Goal: Task Accomplishment & Management: Manage account settings

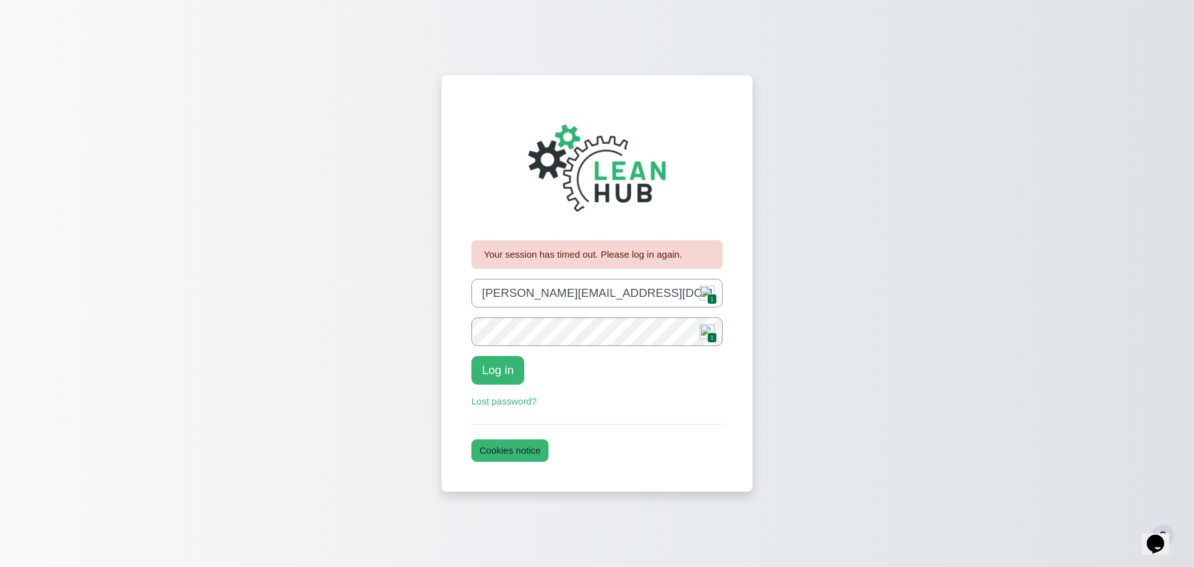
click at [708, 338] on span "1" at bounding box center [711, 337] width 9 height 11
click at [494, 372] on button "Log in" at bounding box center [498, 370] width 53 height 29
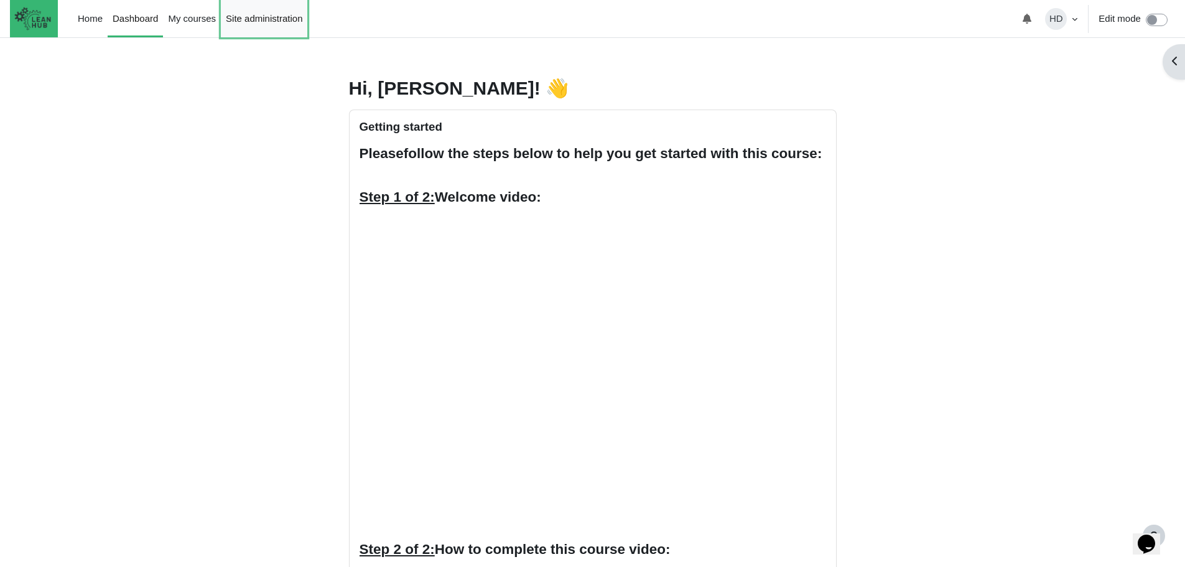
click at [273, 22] on link "Site administration" at bounding box center [264, 18] width 86 height 37
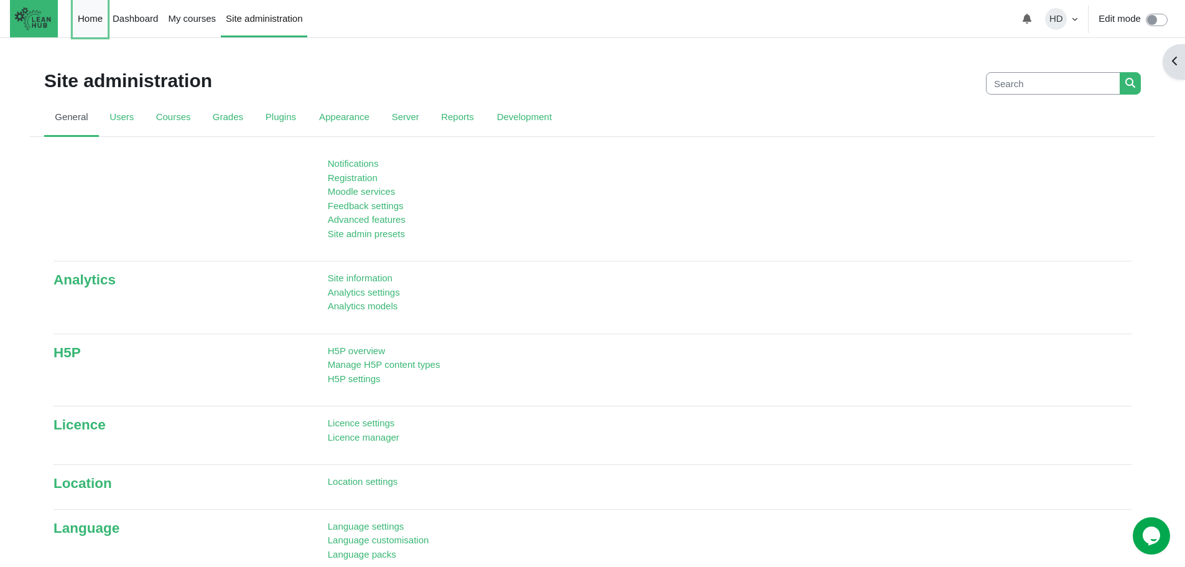
click at [88, 19] on link "Home" at bounding box center [90, 18] width 35 height 37
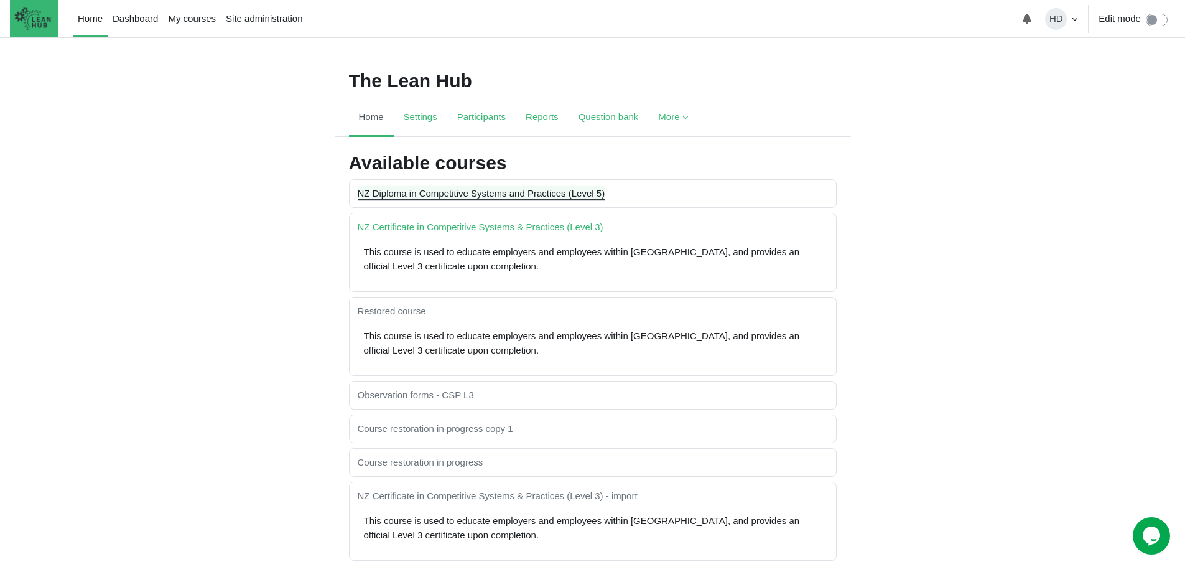
click at [422, 197] on link "NZ Diploma in Competitive Systems and Practices (Level 5)" at bounding box center [482, 193] width 248 height 11
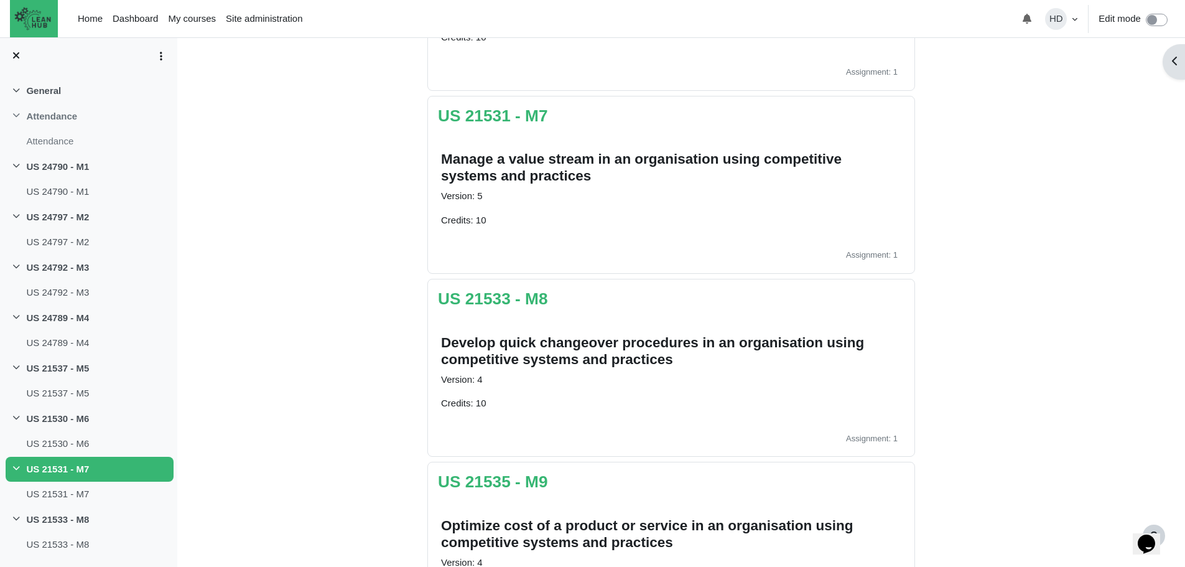
scroll to position [1314, 0]
click at [523, 296] on link "US 21533 - M8" at bounding box center [493, 298] width 110 height 19
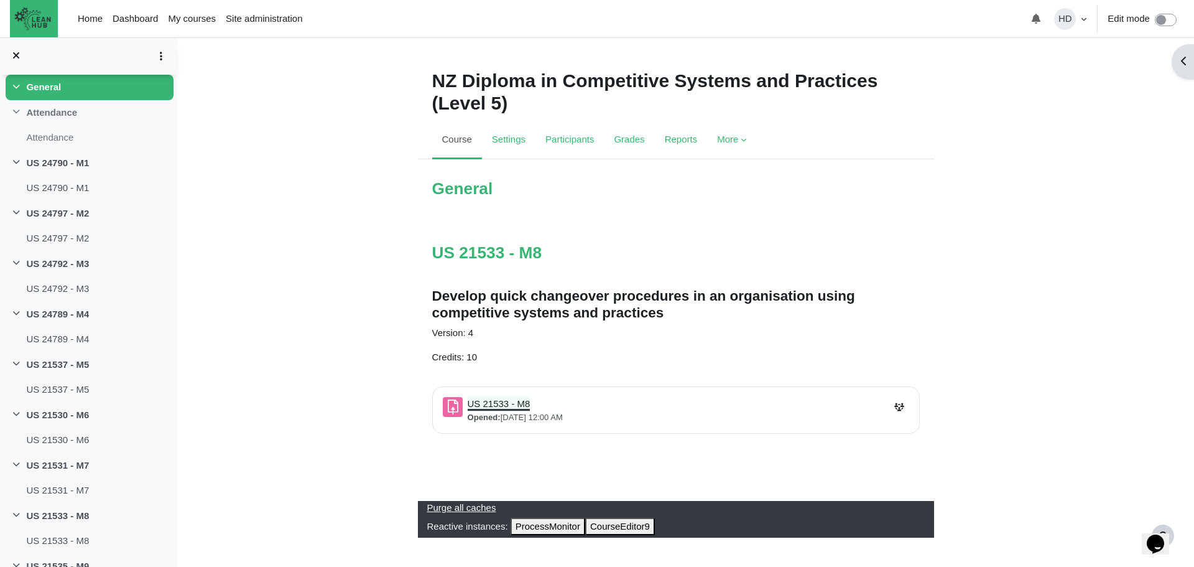
click at [507, 400] on link "US 21533 - M8 Assignment" at bounding box center [499, 403] width 63 height 11
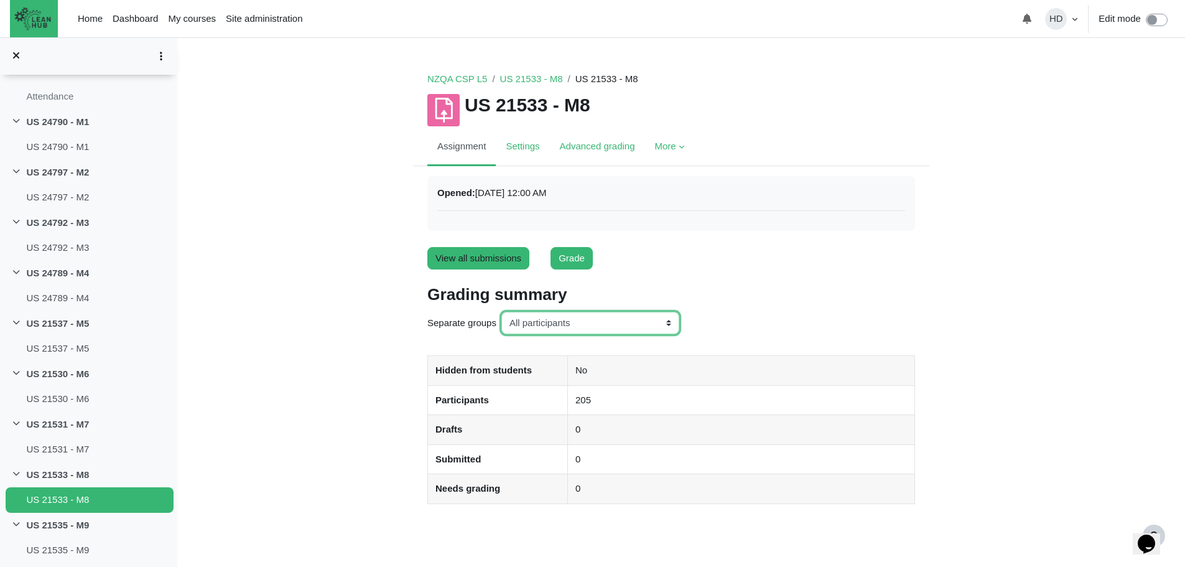
click at [666, 318] on select "All participants ANZ Pharma-Jan-2025 CapitalPrecut-Nov-2023 Chantal-June-2024 C…" at bounding box center [590, 323] width 178 height 23
select select "142"
click at [501, 312] on select "All participants ANZ Pharma-Jan-2025 CapitalPrecut-Nov-2023 Chantal-June-2024 C…" at bounding box center [590, 323] width 178 height 23
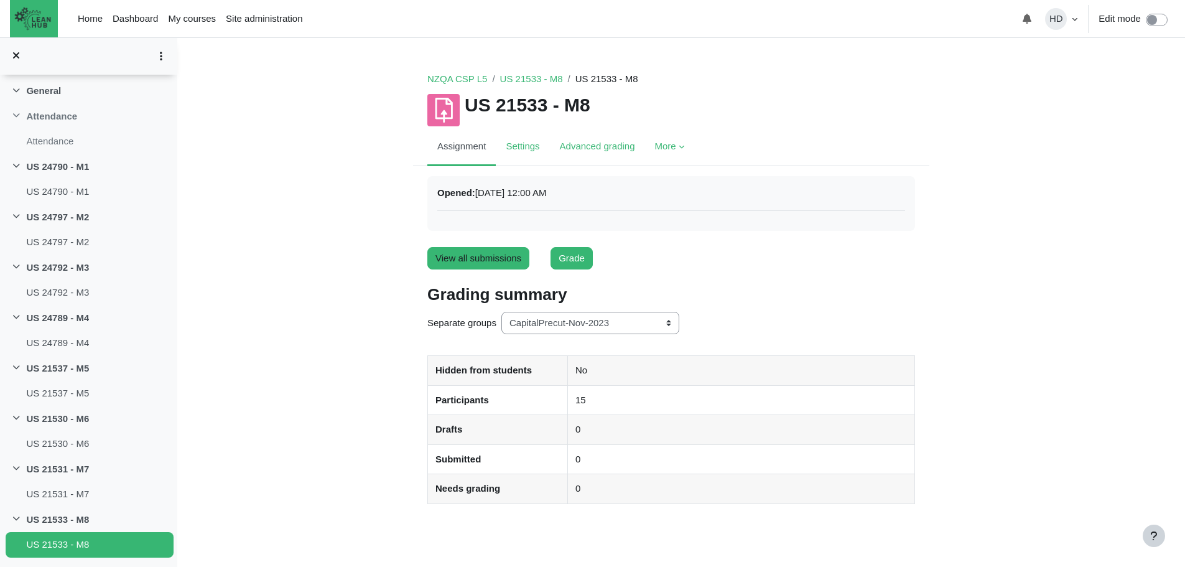
scroll to position [52, 0]
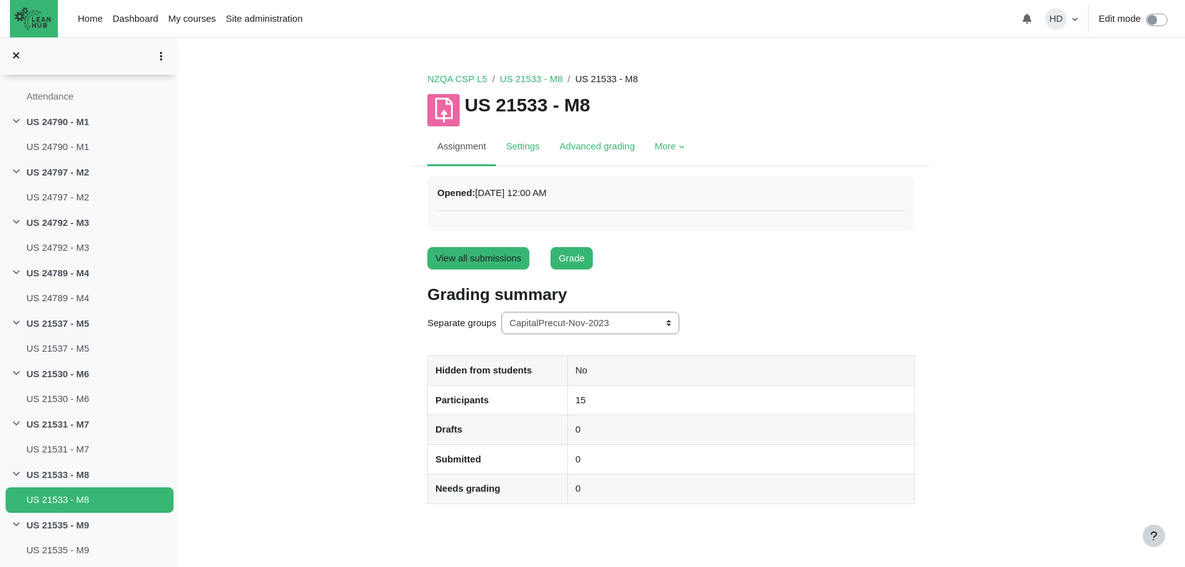
click at [470, 256] on link "View all submissions" at bounding box center [478, 258] width 102 height 23
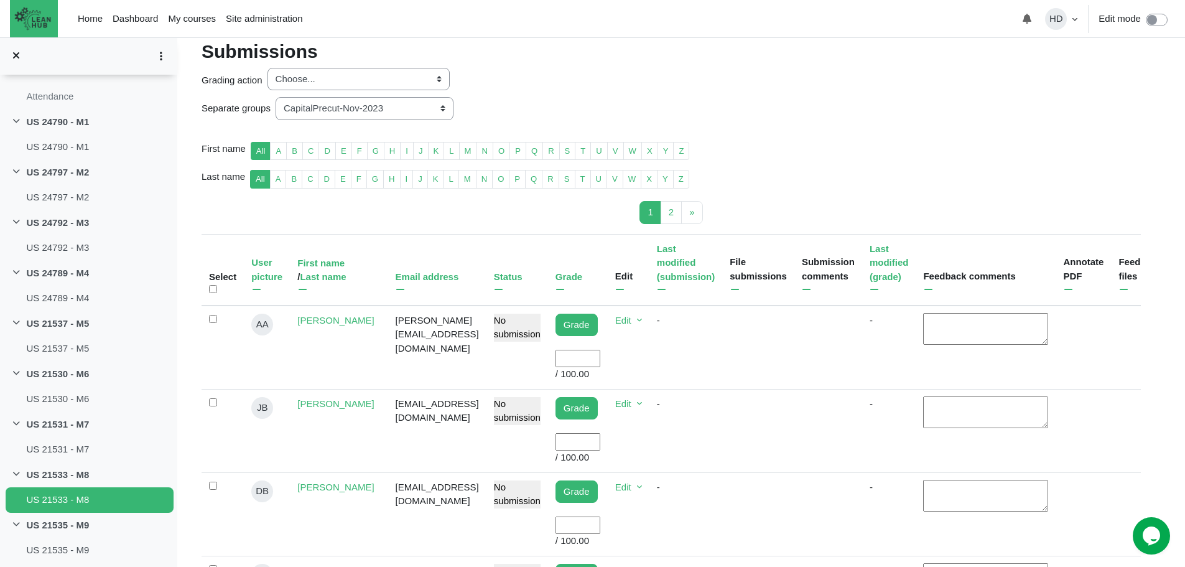
scroll to position [181, 0]
click at [583, 349] on input "User grade" at bounding box center [577, 358] width 45 height 18
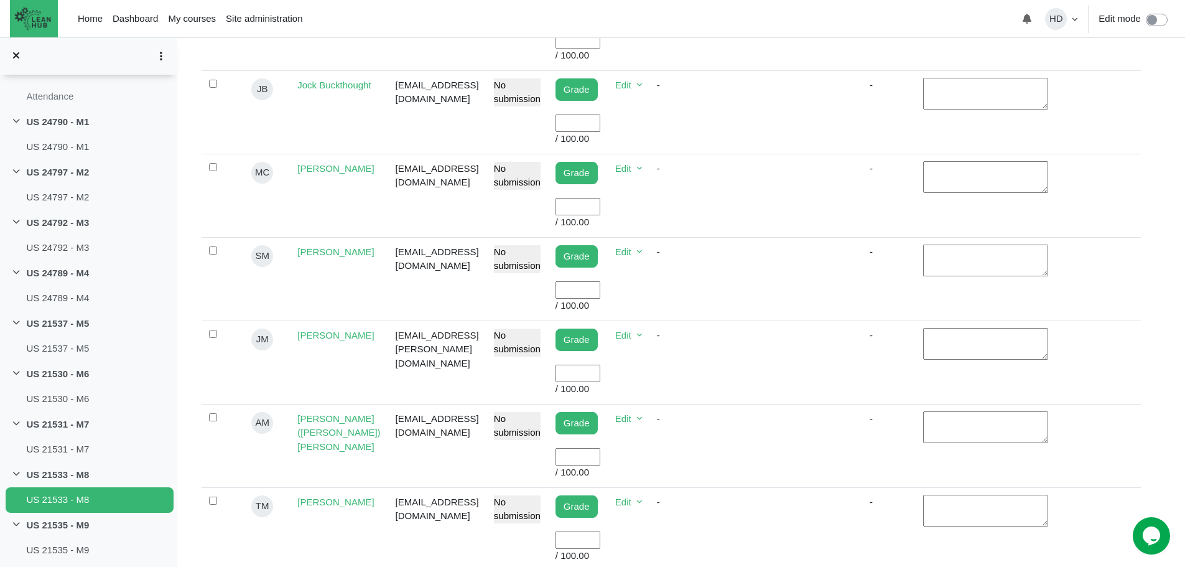
scroll to position [669, 0]
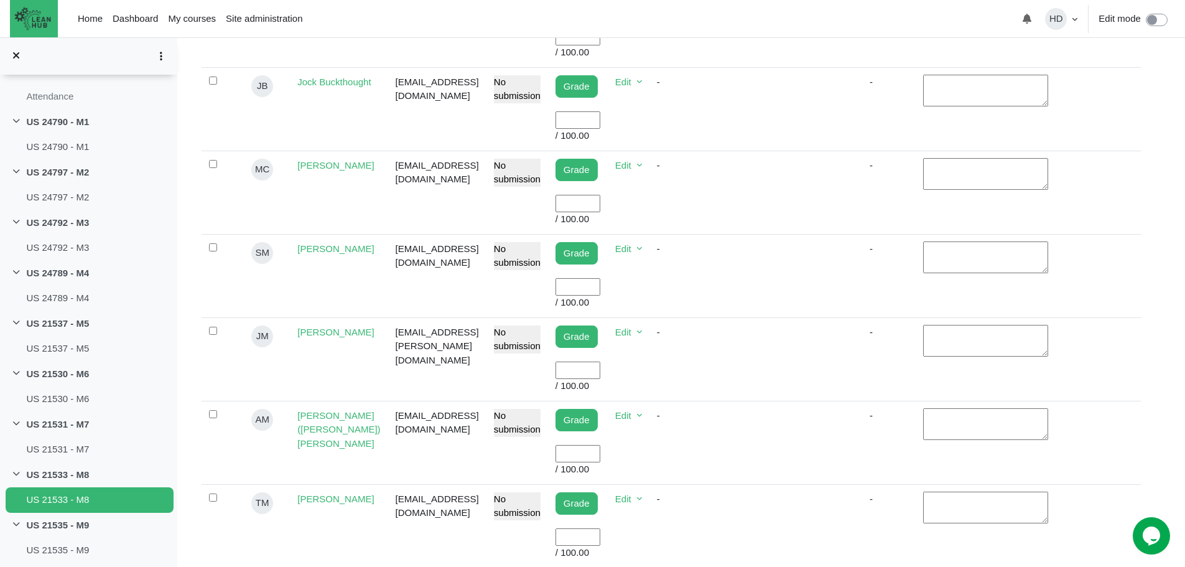
type input "100"
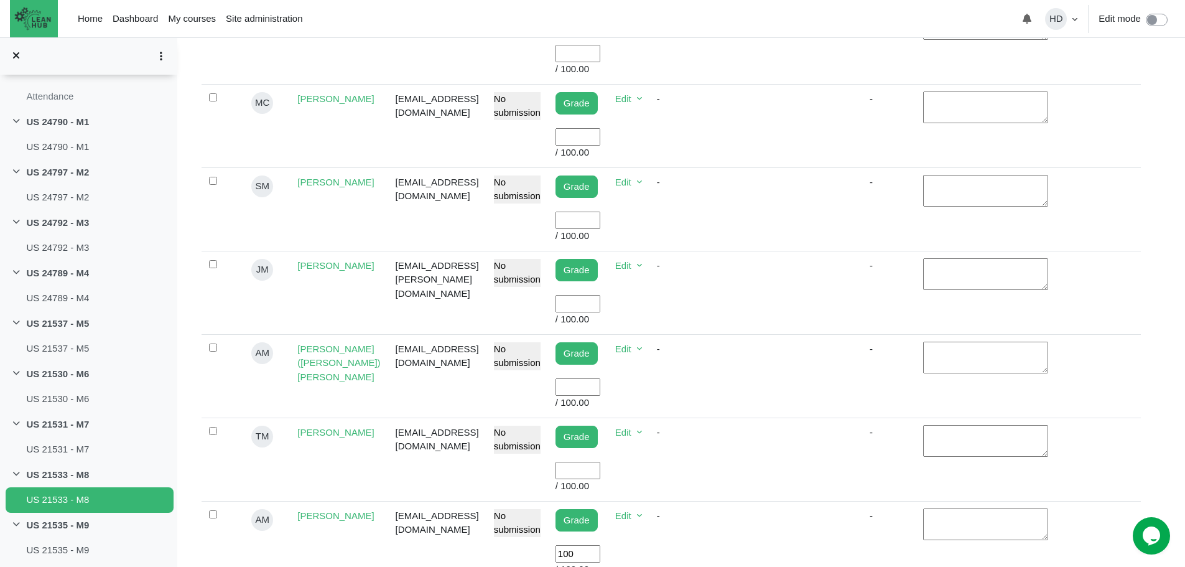
scroll to position [812, 0]
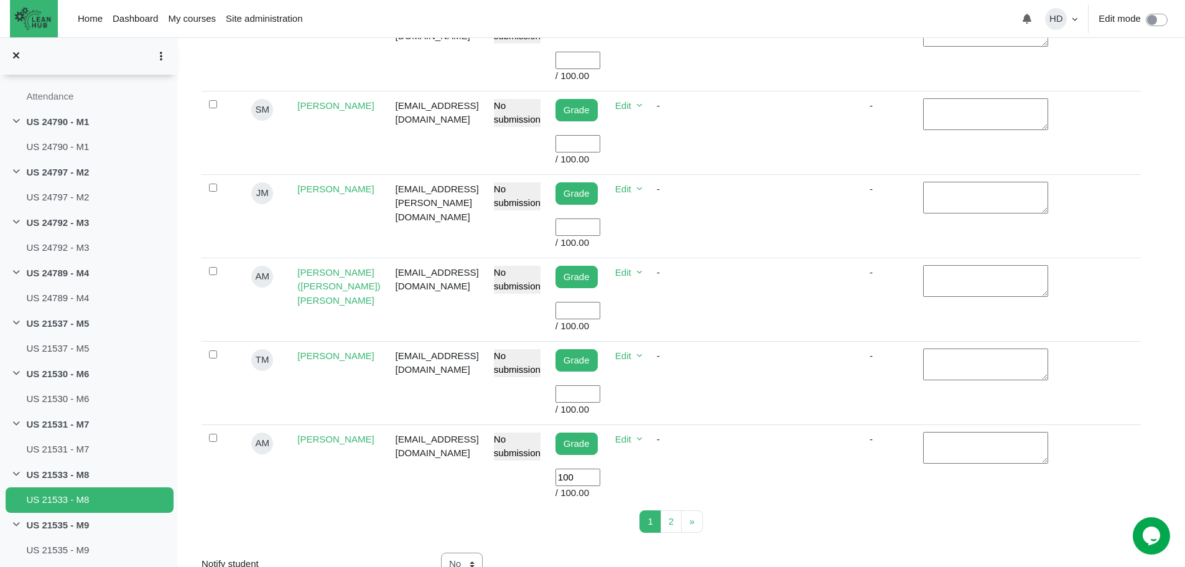
type input "100"
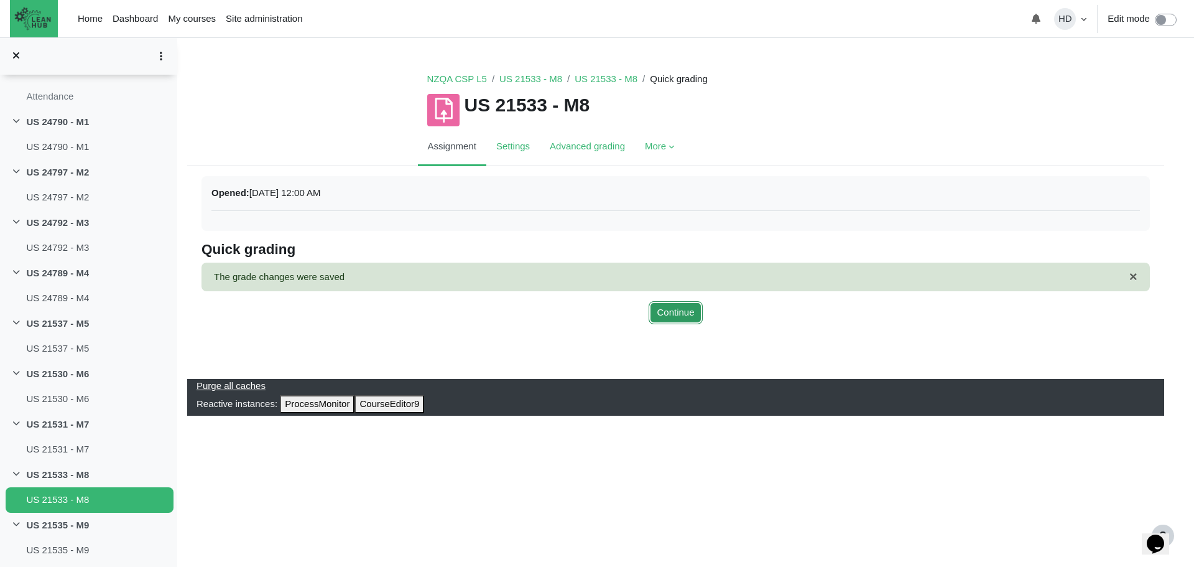
click at [676, 301] on button "Continue" at bounding box center [675, 312] width 53 height 23
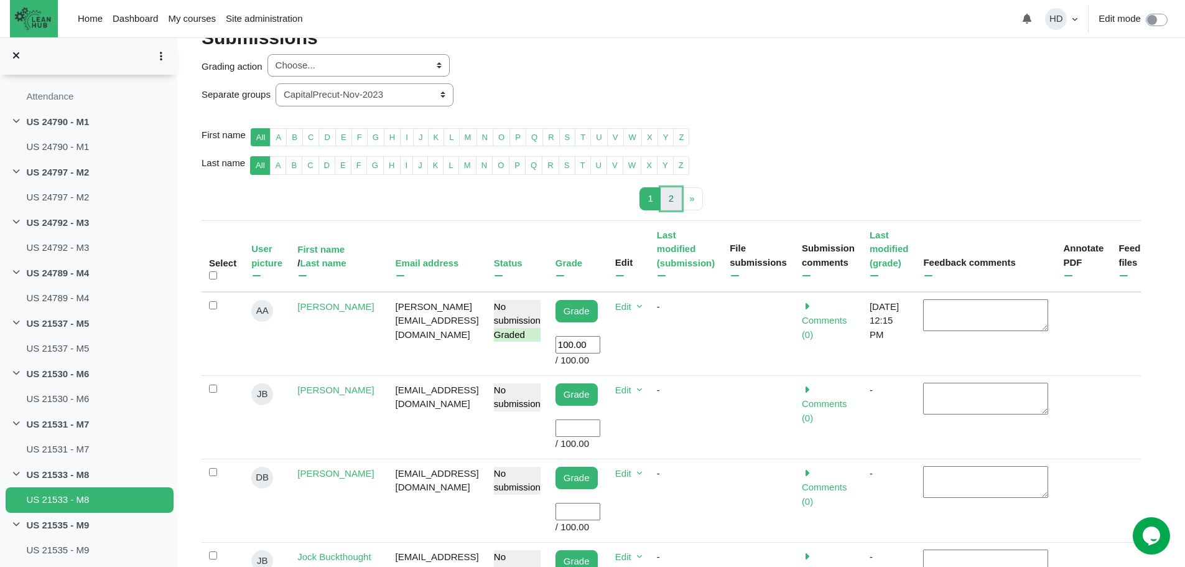
click at [669, 195] on span "2" at bounding box center [671, 198] width 5 height 11
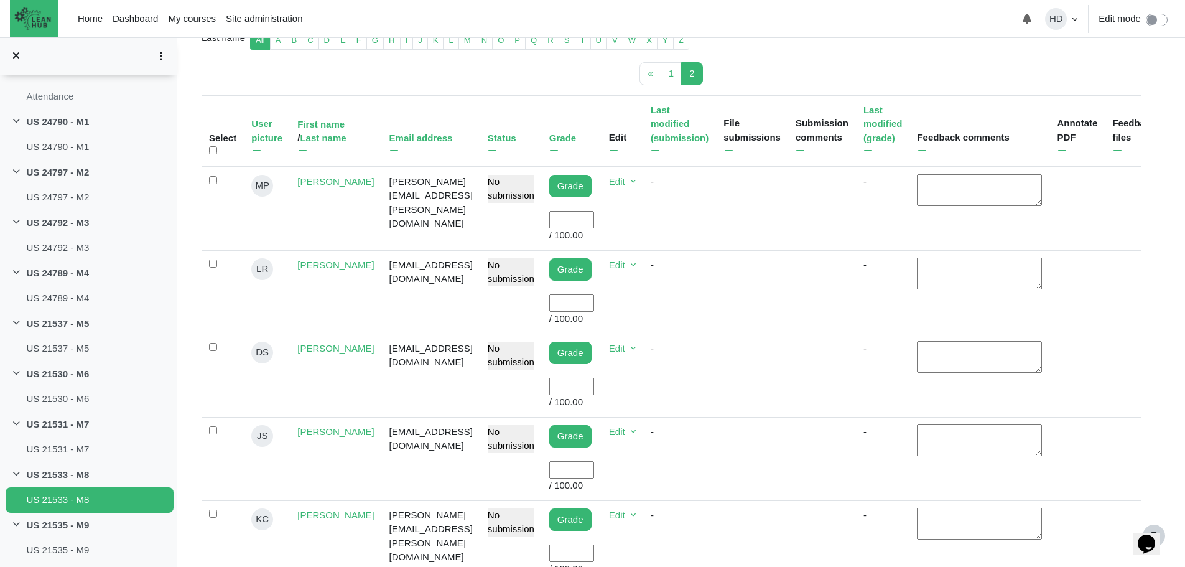
scroll to position [320, 0]
click at [569, 376] on input "User grade" at bounding box center [571, 385] width 45 height 18
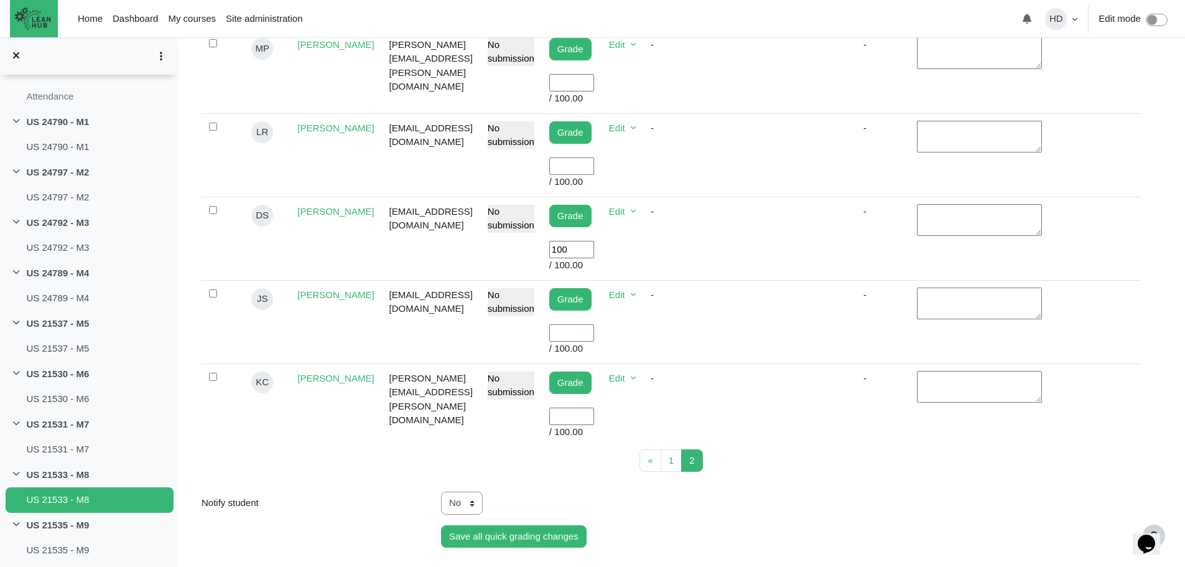
scroll to position [457, 0]
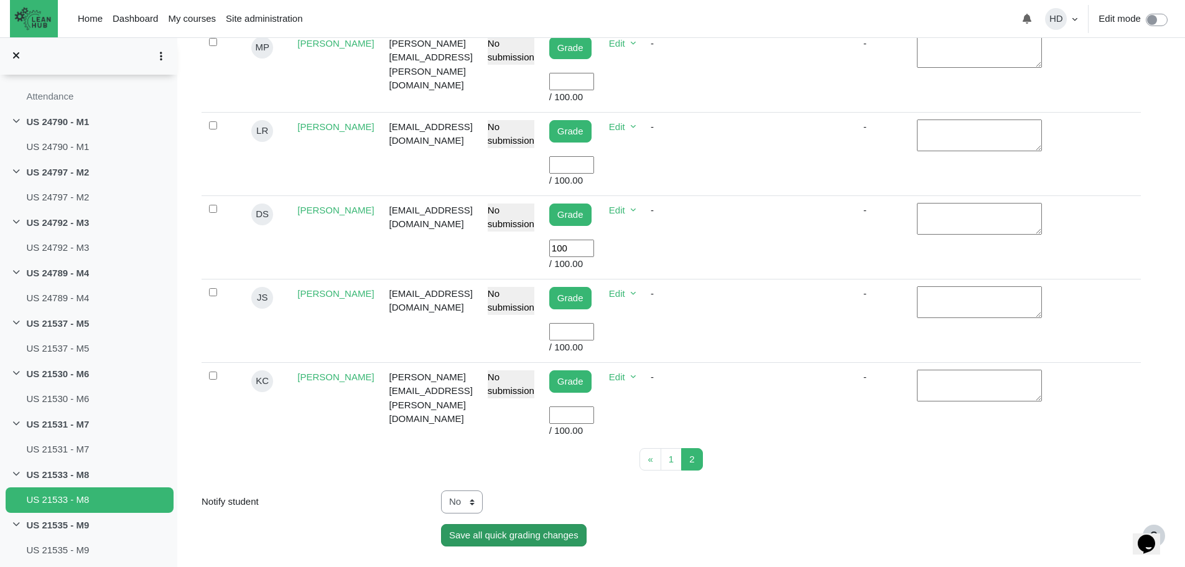
type input "100"
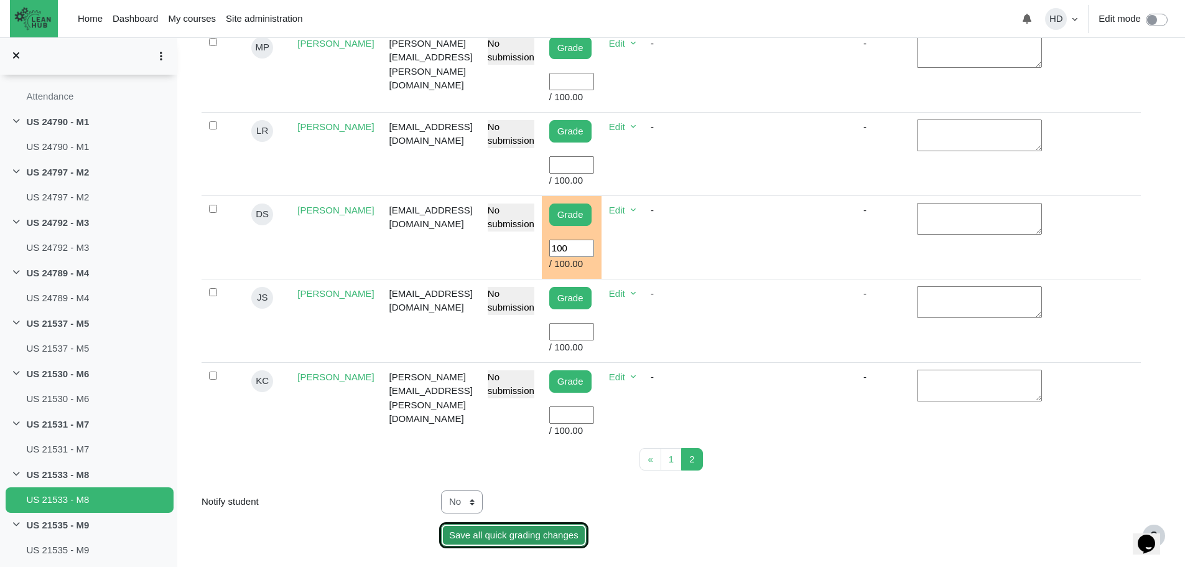
click at [527, 524] on input "Save all quick grading changes" at bounding box center [514, 535] width 146 height 23
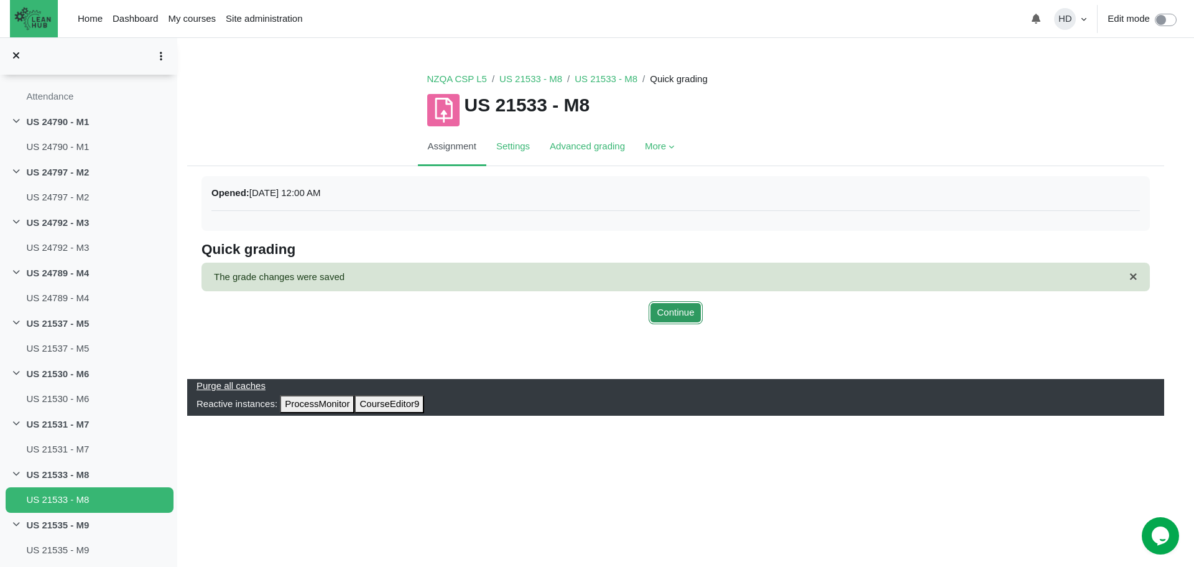
click at [682, 310] on button "Continue" at bounding box center [675, 312] width 53 height 23
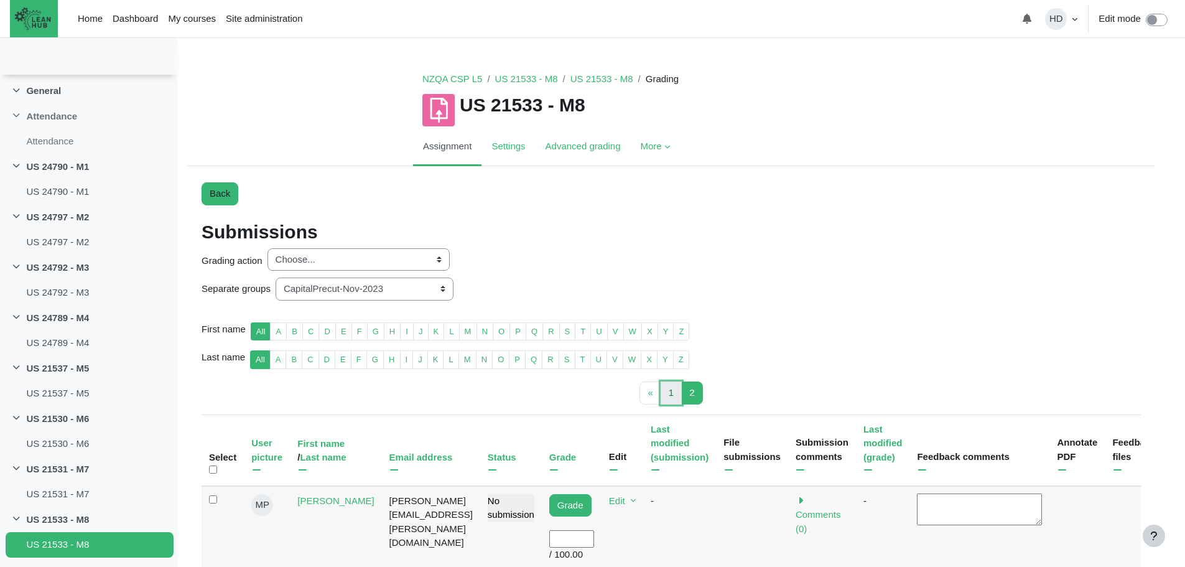
scroll to position [52, 0]
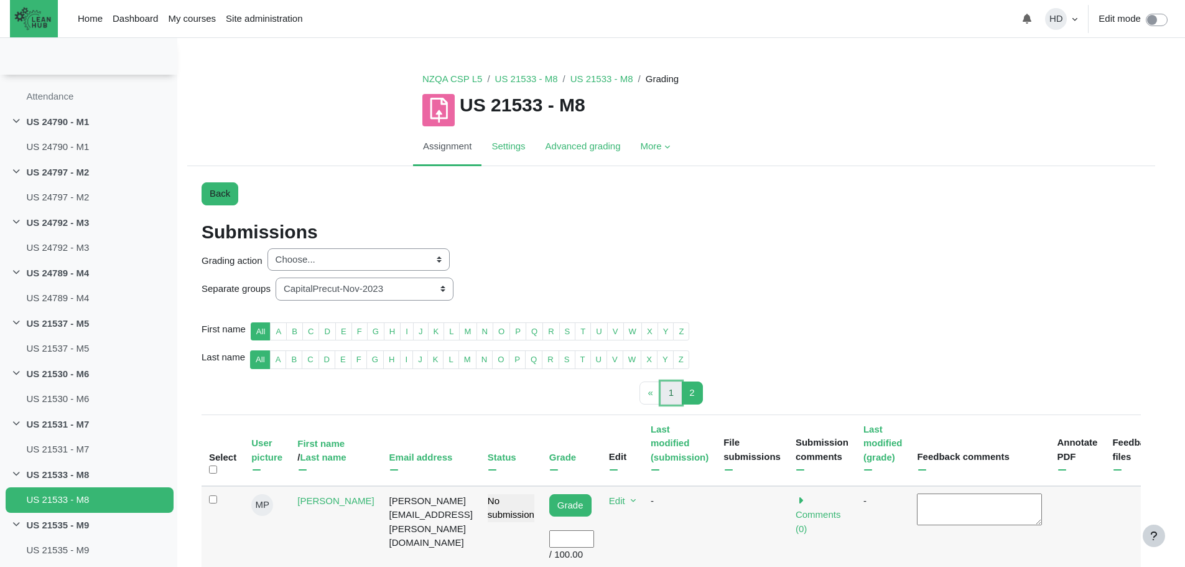
click at [678, 391] on link "1 Page 1" at bounding box center [671, 392] width 21 height 23
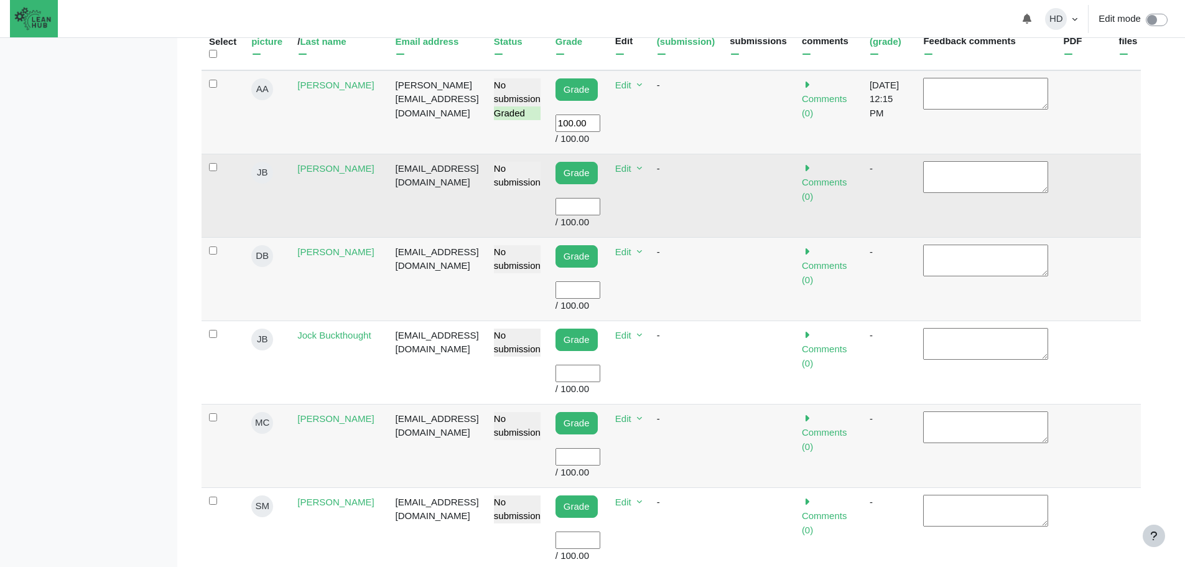
scroll to position [52, 0]
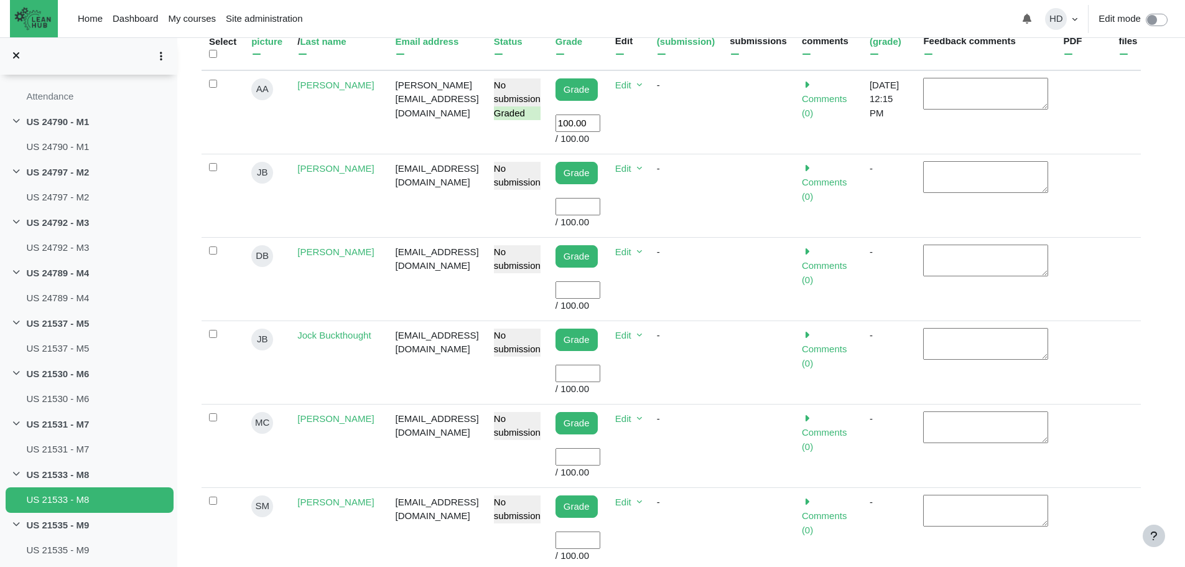
click at [595, 198] on input "User grade" at bounding box center [577, 207] width 45 height 18
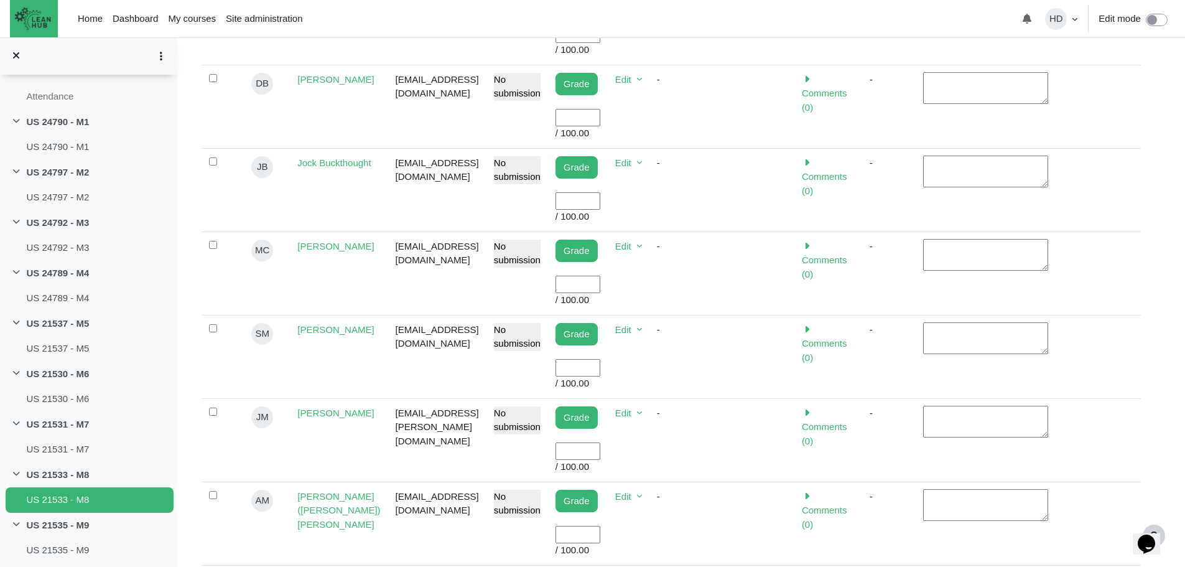
scroll to position [588, 0]
type input "100"
click at [581, 442] on input "User grade" at bounding box center [577, 451] width 45 height 18
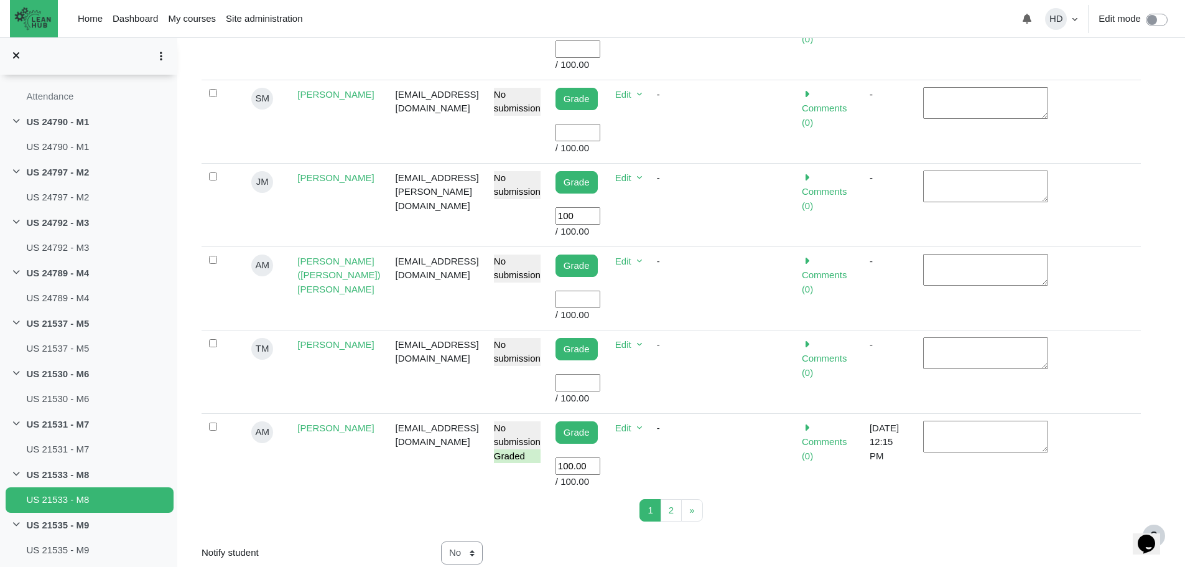
scroll to position [824, 0]
type input "100"
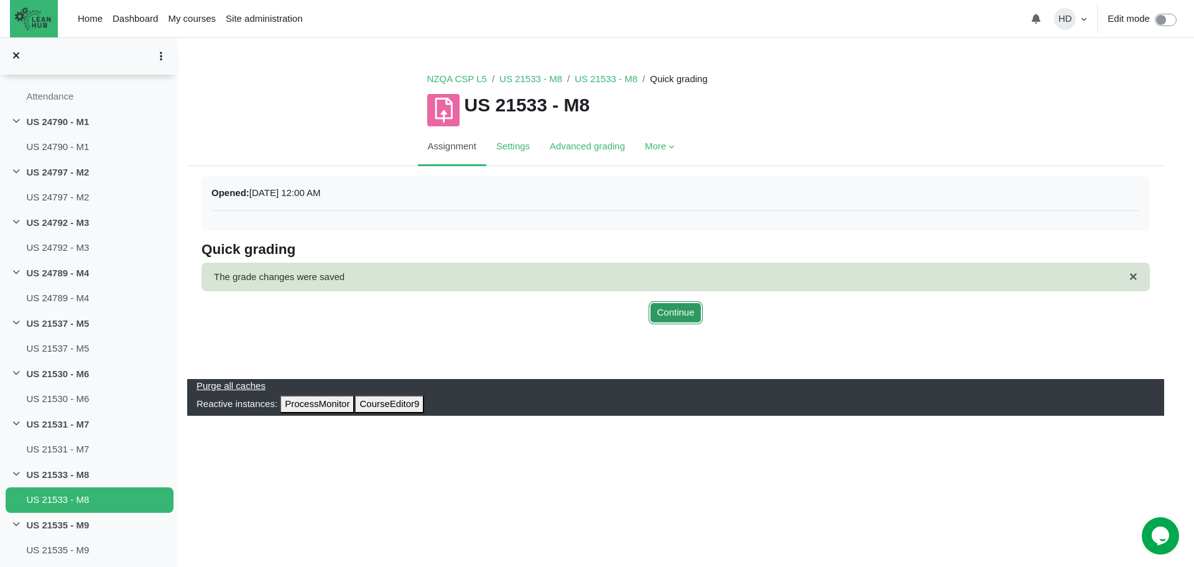
click at [673, 310] on button "Continue" at bounding box center [675, 312] width 53 height 23
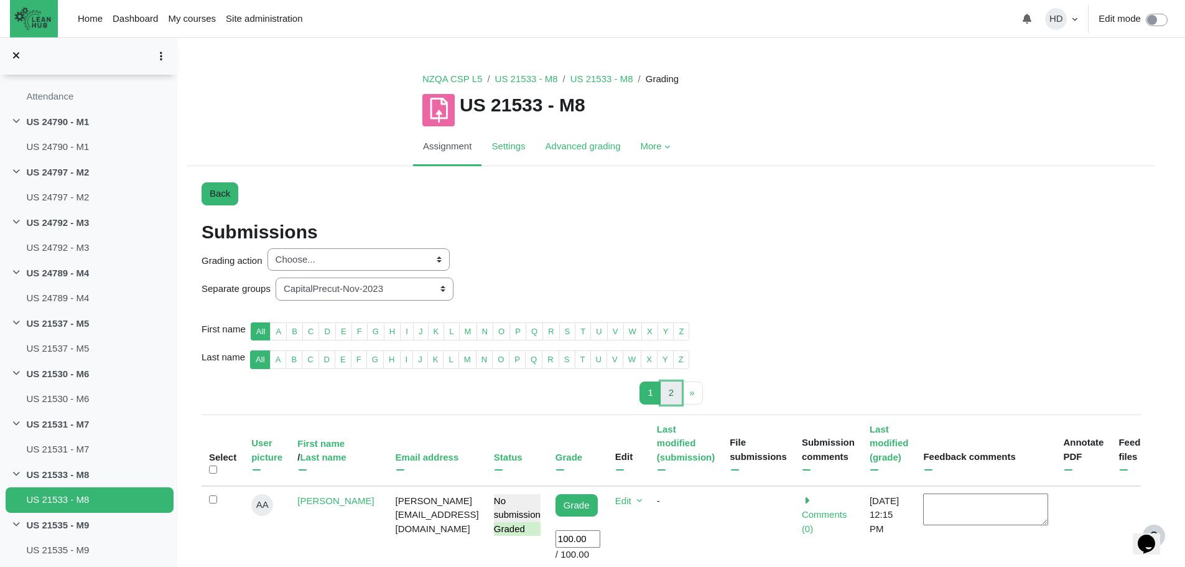
click at [672, 389] on span "2" at bounding box center [671, 392] width 5 height 11
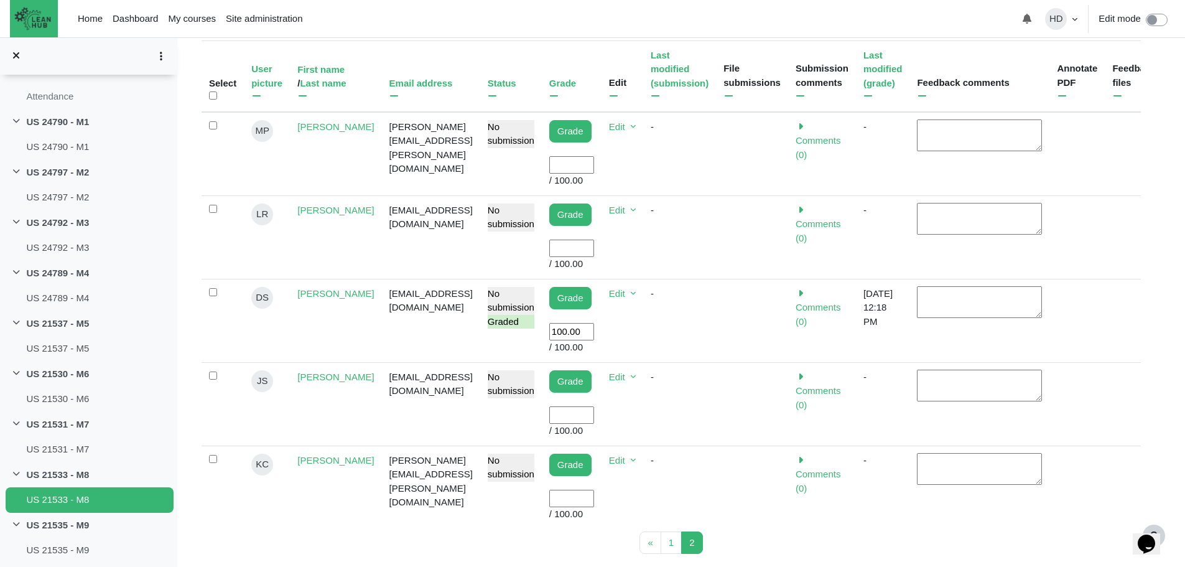
scroll to position [374, 0]
click at [569, 406] on input "User grade" at bounding box center [571, 415] width 45 height 18
type input "100"
click at [569, 489] on input "User grade" at bounding box center [571, 498] width 45 height 18
type input "100"
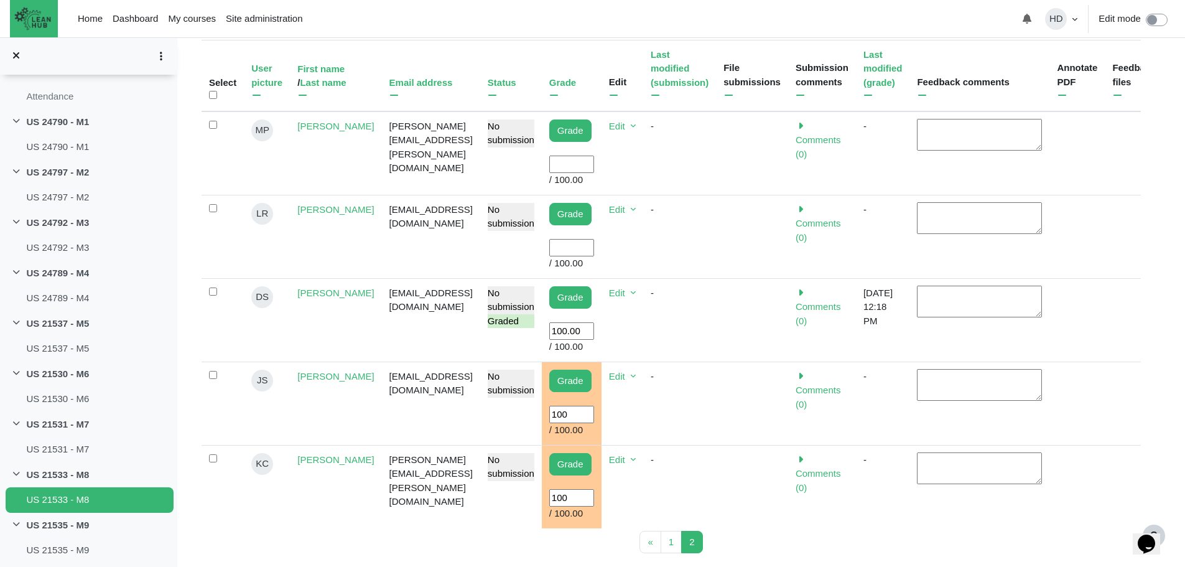
click at [583, 239] on input "User grade" at bounding box center [571, 248] width 45 height 18
type input "100"
click at [563, 158] on input "User grade" at bounding box center [571, 165] width 45 height 18
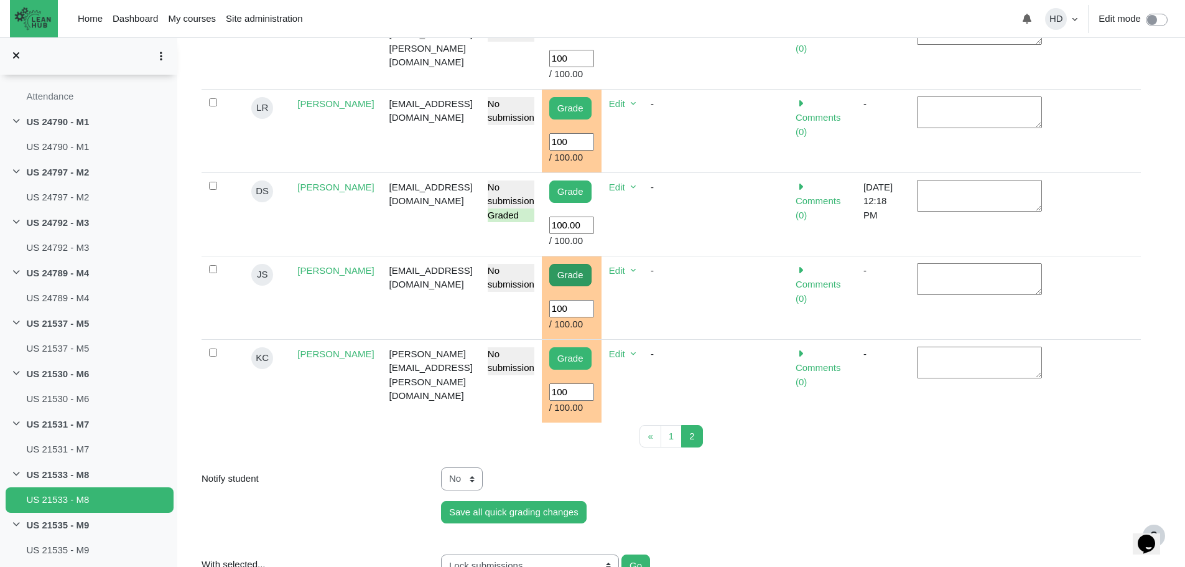
scroll to position [481, 0]
type input "100"
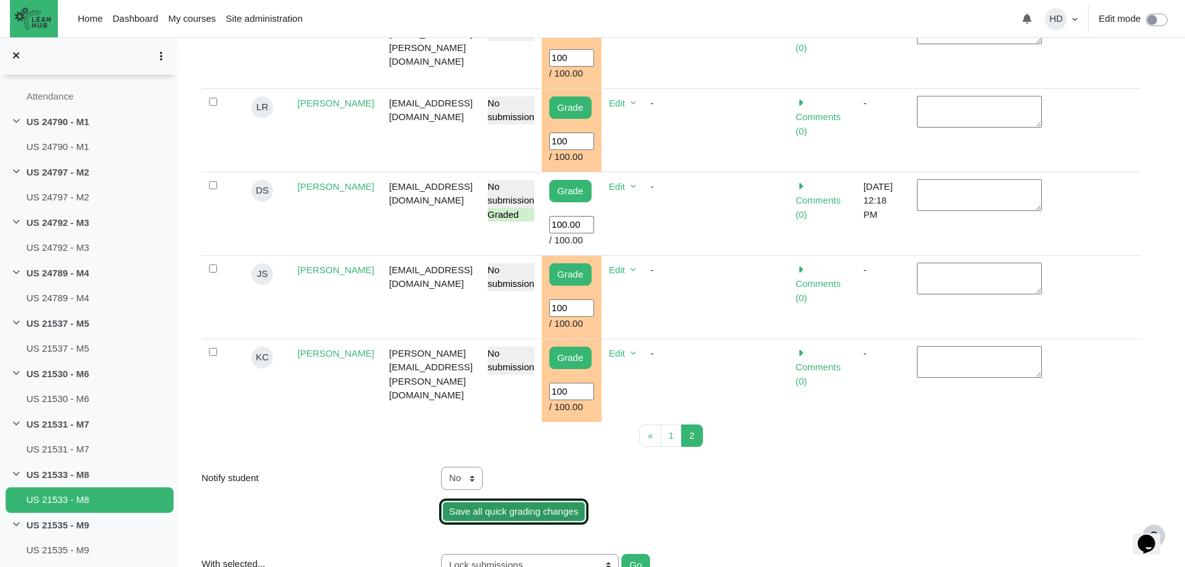
click at [514, 500] on input "Save all quick grading changes" at bounding box center [514, 511] width 146 height 23
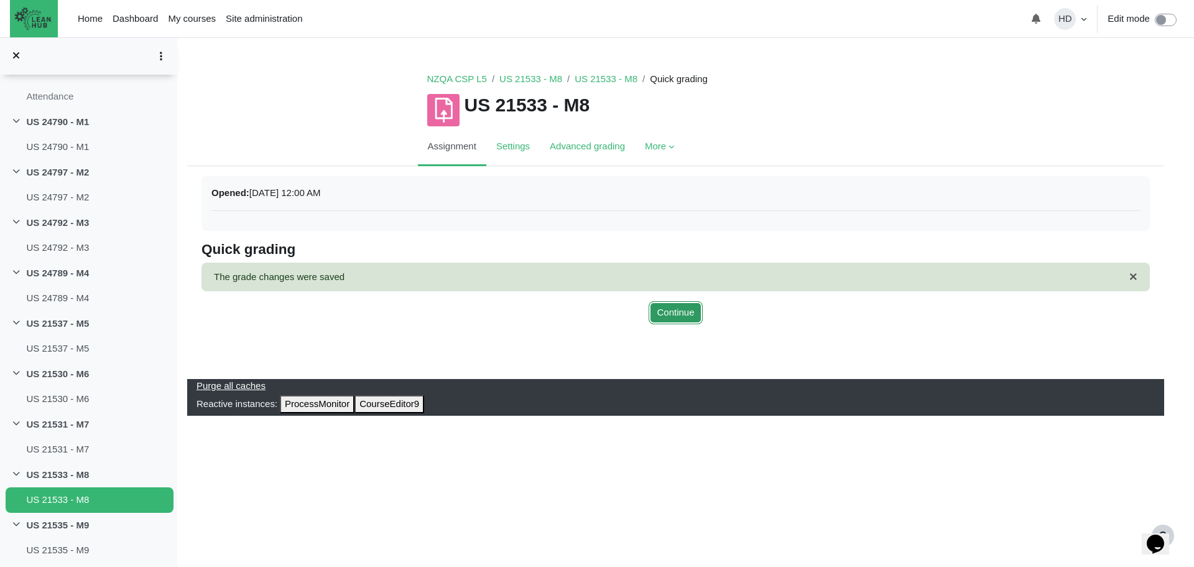
click at [688, 307] on button "Continue" at bounding box center [675, 312] width 53 height 23
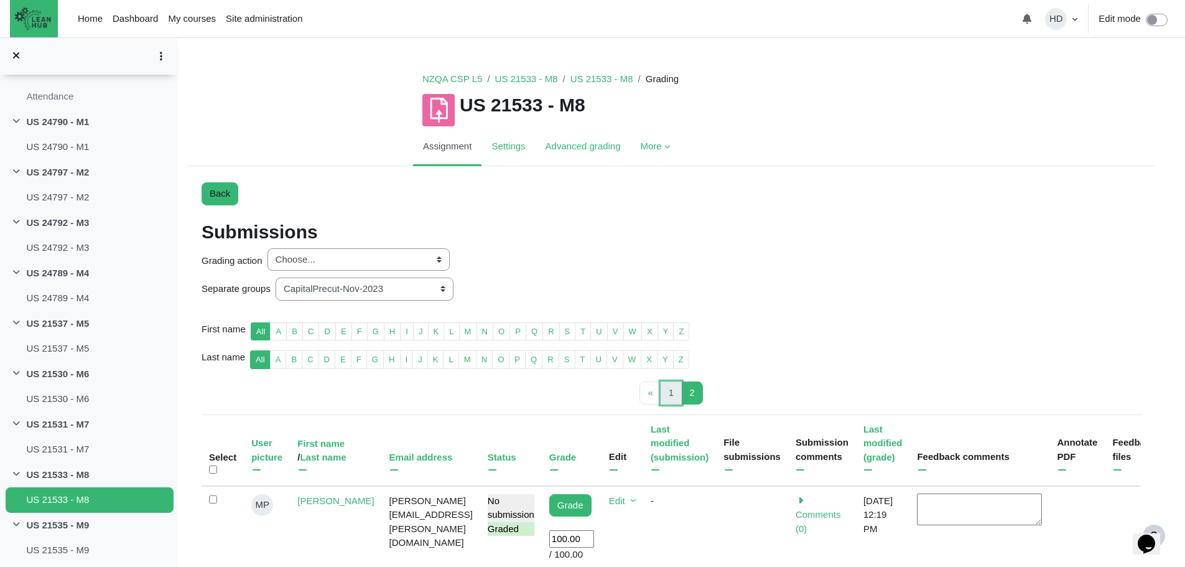
click at [671, 393] on span "1" at bounding box center [671, 392] width 5 height 11
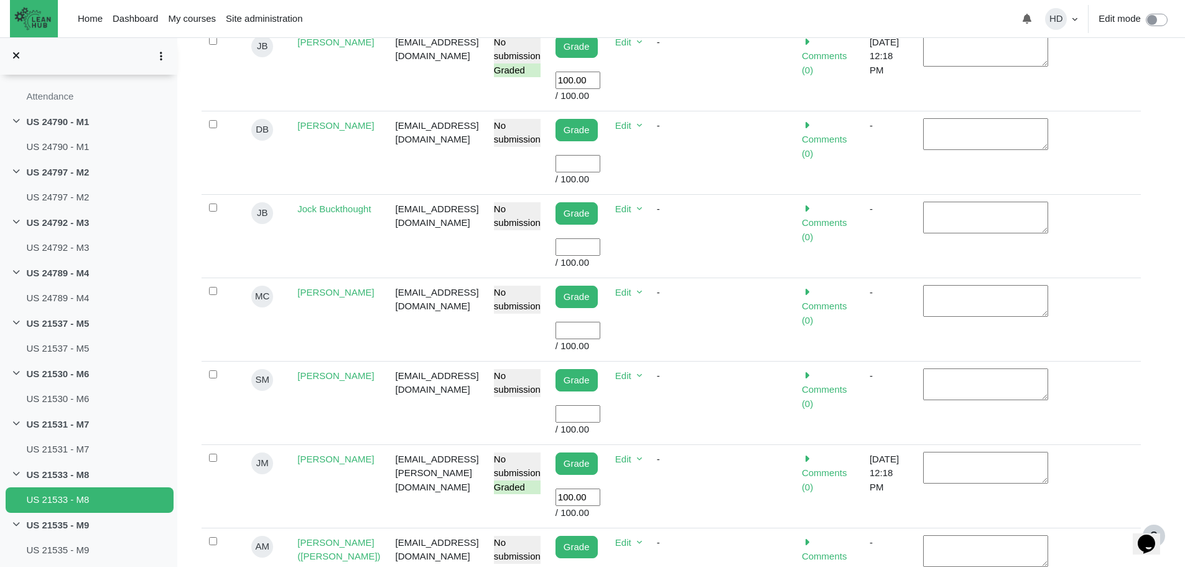
scroll to position [542, 0]
click at [592, 321] on input "User grade" at bounding box center [577, 330] width 45 height 18
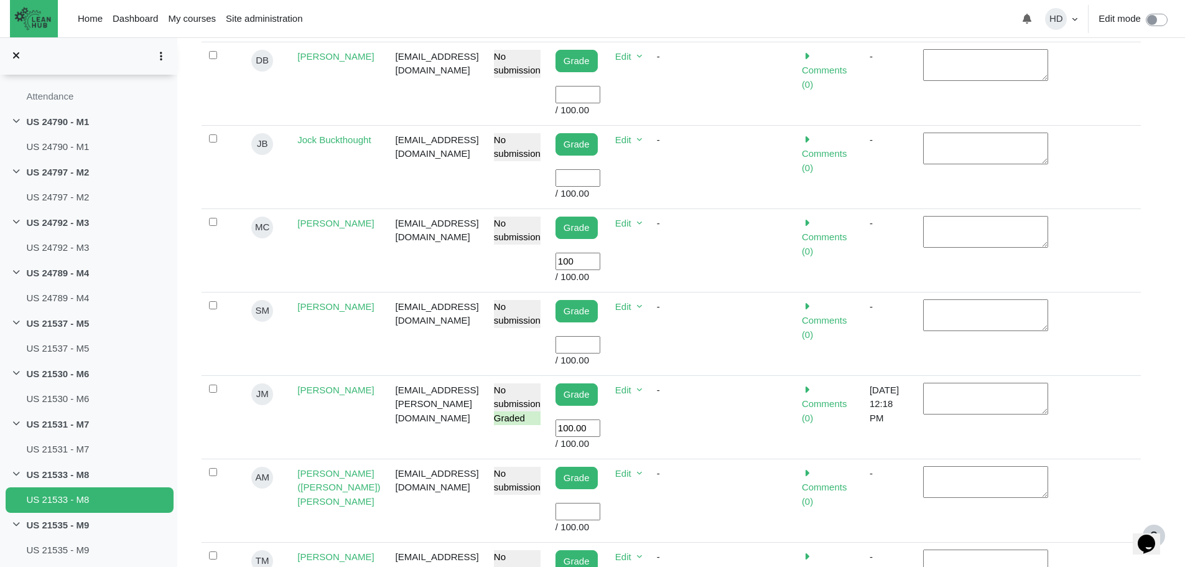
scroll to position [611, 0]
type input "100"
click at [586, 335] on input "User grade" at bounding box center [577, 344] width 45 height 18
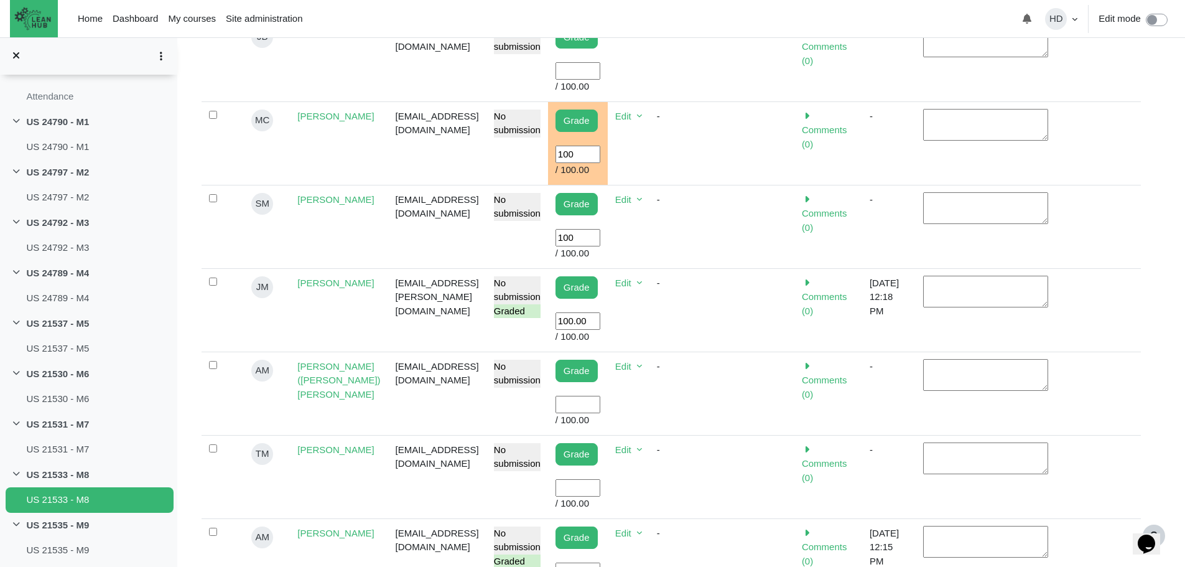
scroll to position [755, 0]
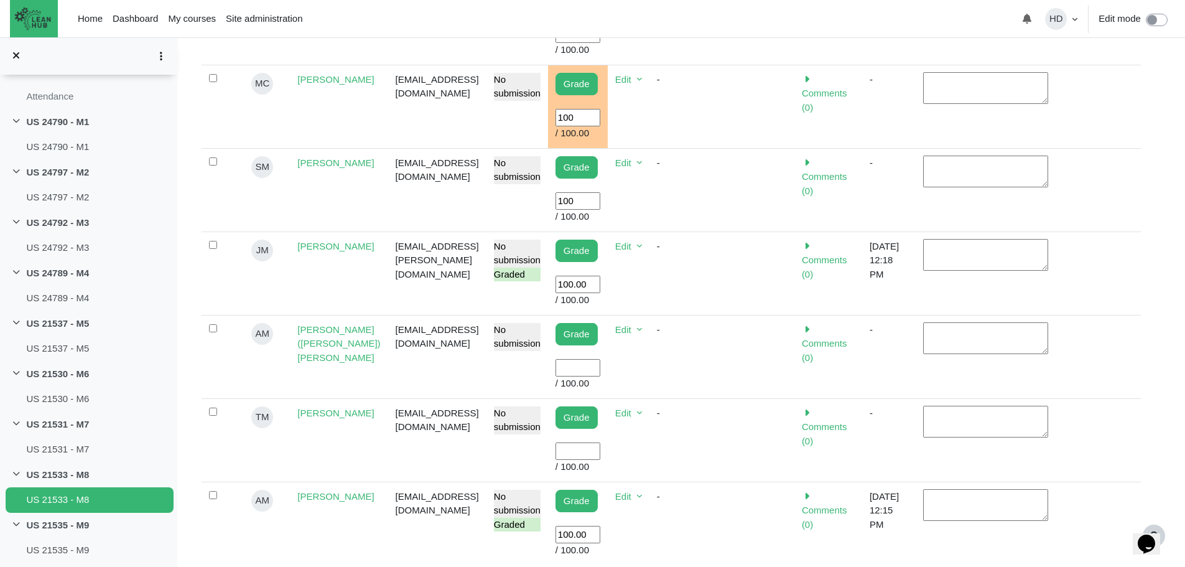
type input "100"
click at [595, 442] on input "User grade" at bounding box center [577, 451] width 45 height 18
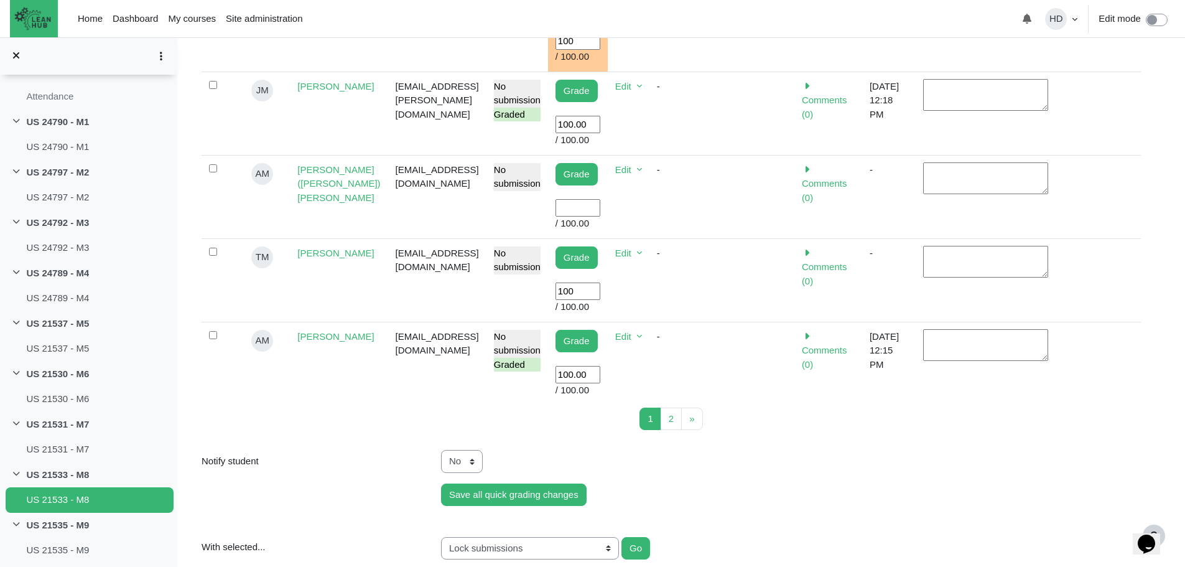
scroll to position [915, 0]
type input "100"
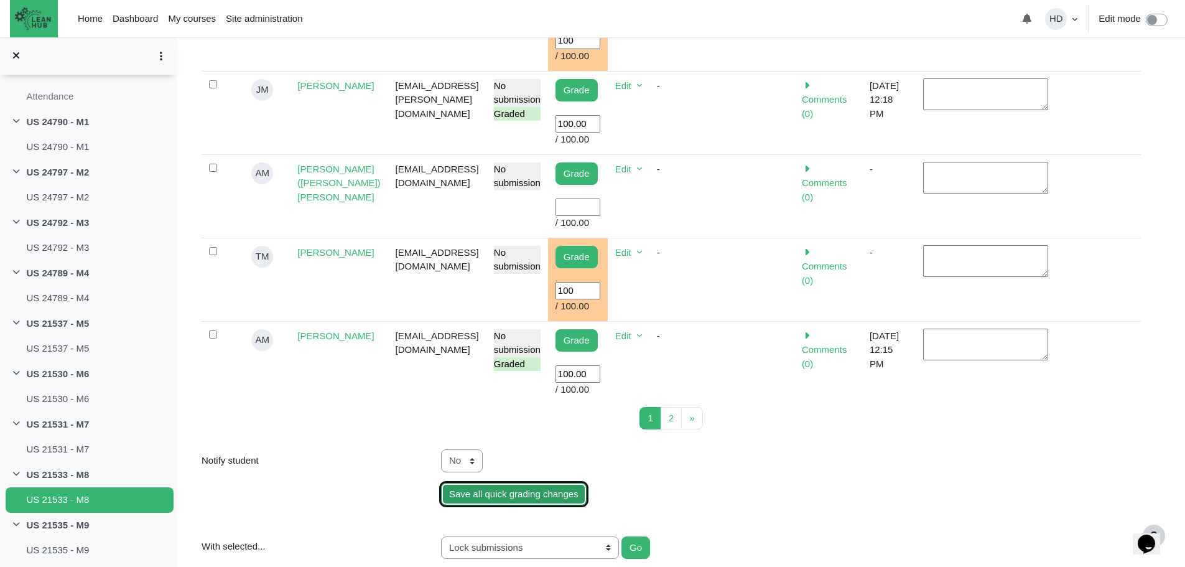
click at [544, 483] on input "Save all quick grading changes" at bounding box center [514, 494] width 146 height 23
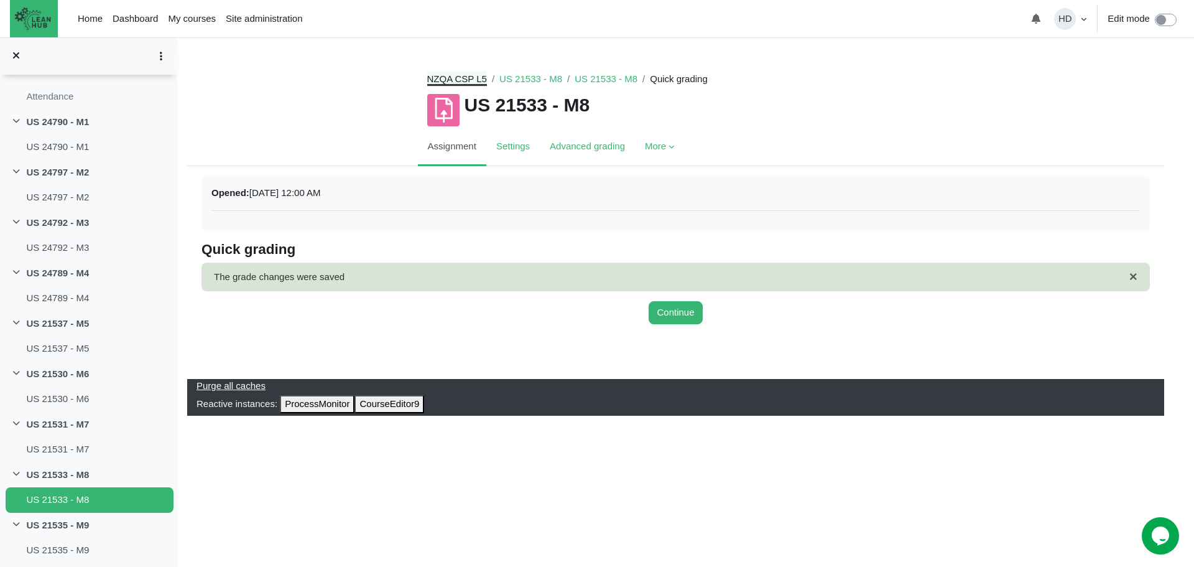
click at [468, 75] on link "NZQA CSP L5" at bounding box center [457, 78] width 60 height 11
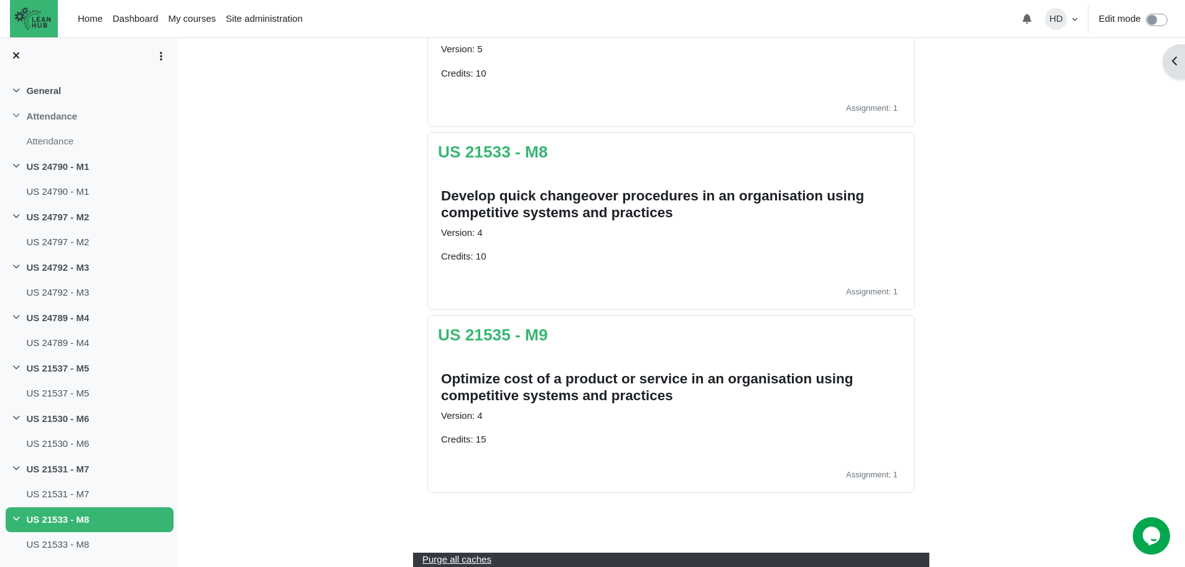
scroll to position [1461, 0]
click at [478, 334] on link "US 21535 - M9" at bounding box center [493, 334] width 110 height 19
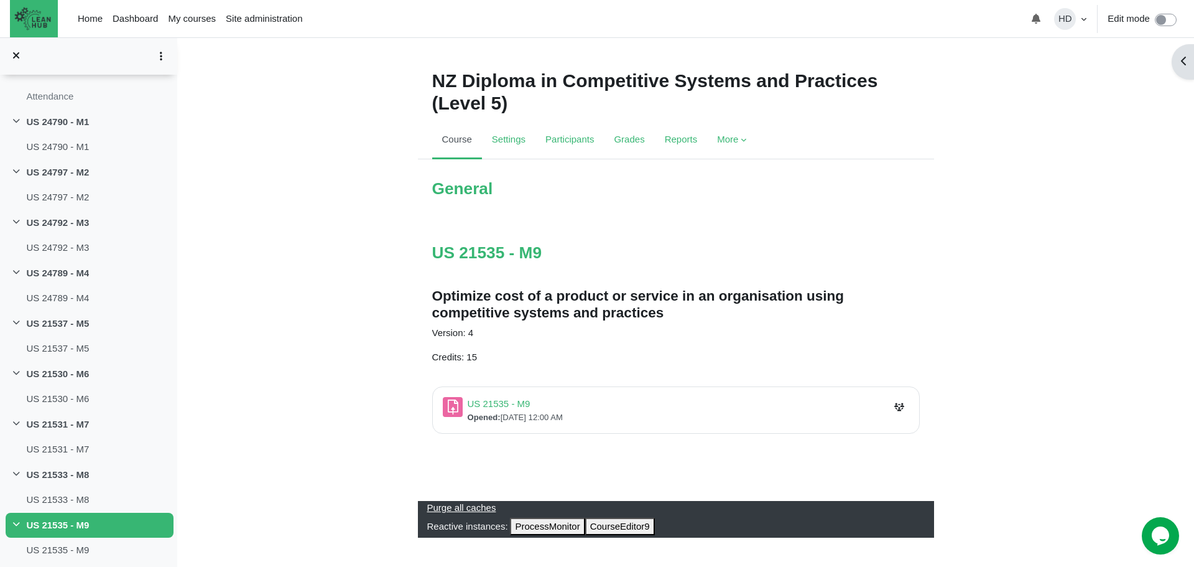
scroll to position [4, 0]
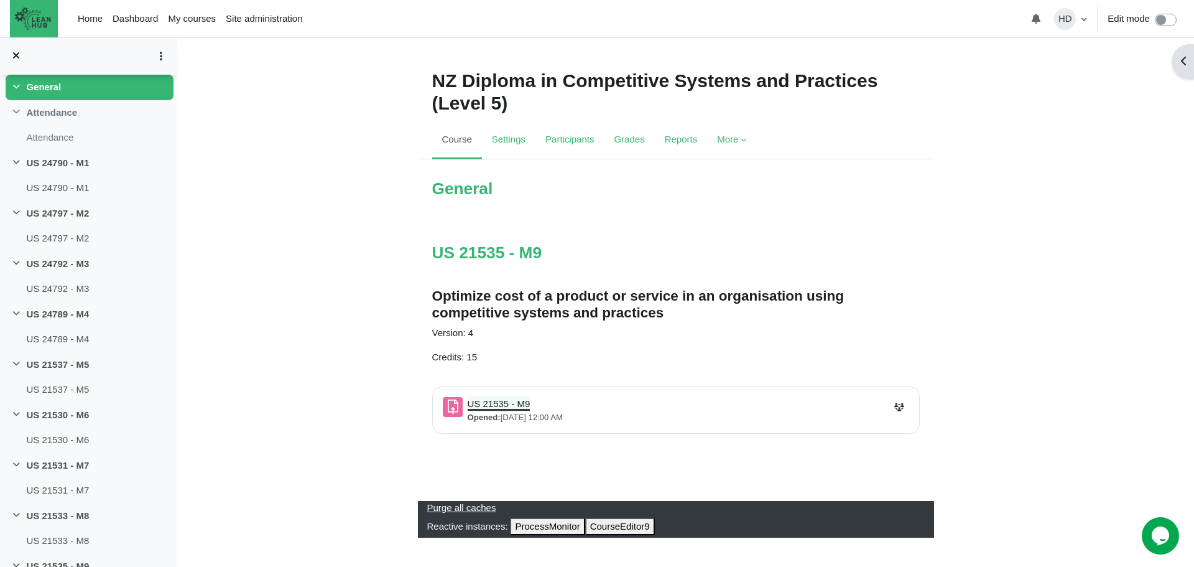
click at [495, 402] on link "US 21535 - M9 Assignment" at bounding box center [499, 403] width 63 height 11
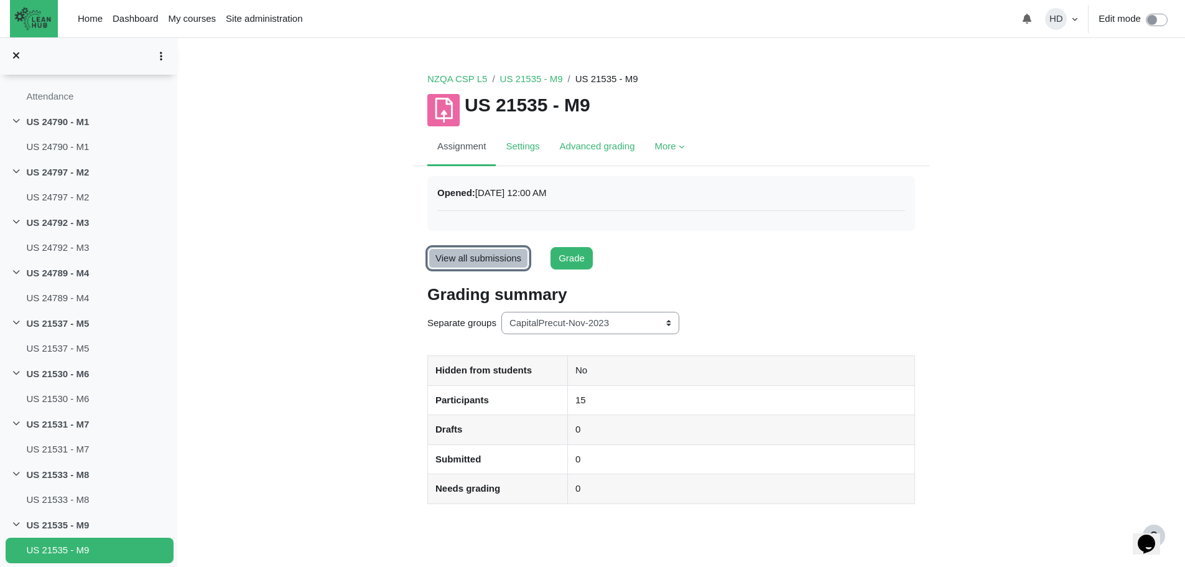
click at [490, 258] on link "View all submissions" at bounding box center [478, 258] width 102 height 23
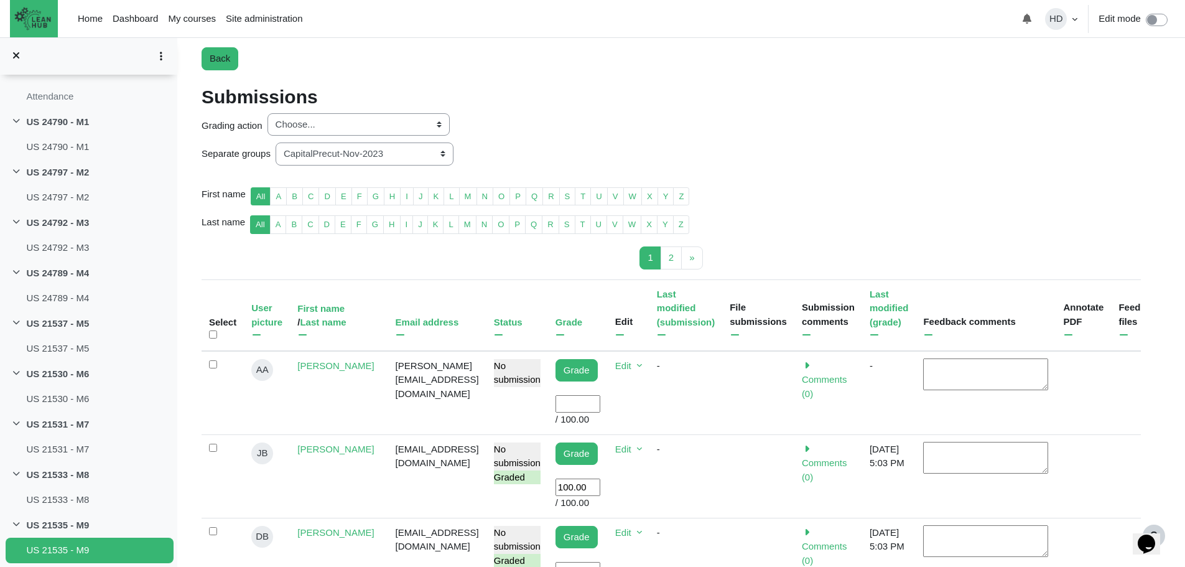
scroll to position [136, 0]
click at [589, 394] on input "User grade" at bounding box center [577, 403] width 45 height 18
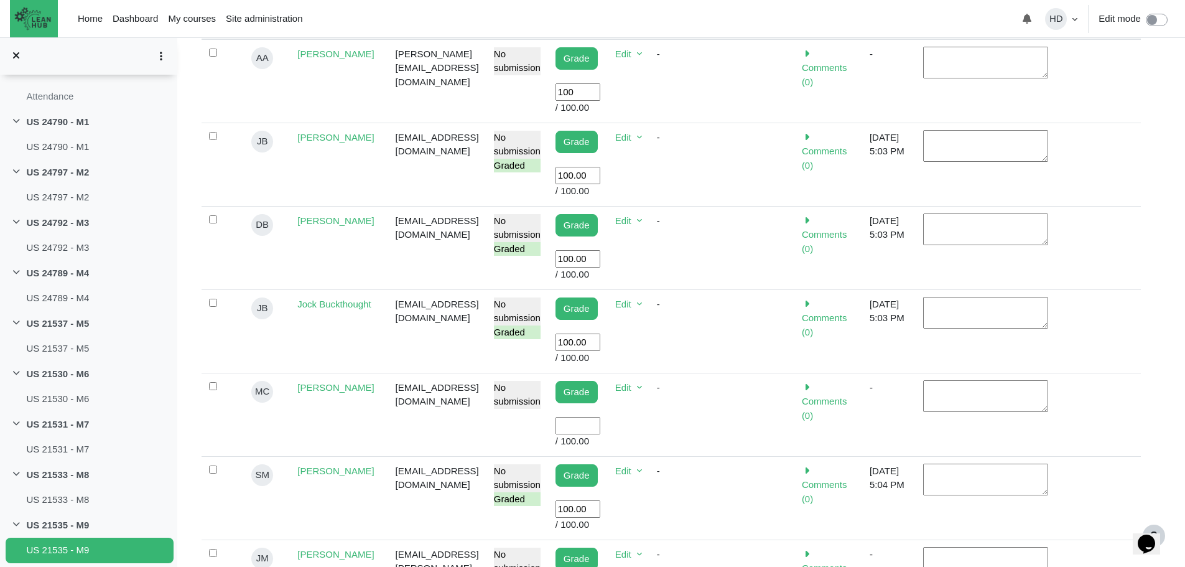
scroll to position [447, 0]
type input "100"
click at [582, 416] on input "User grade" at bounding box center [577, 425] width 45 height 18
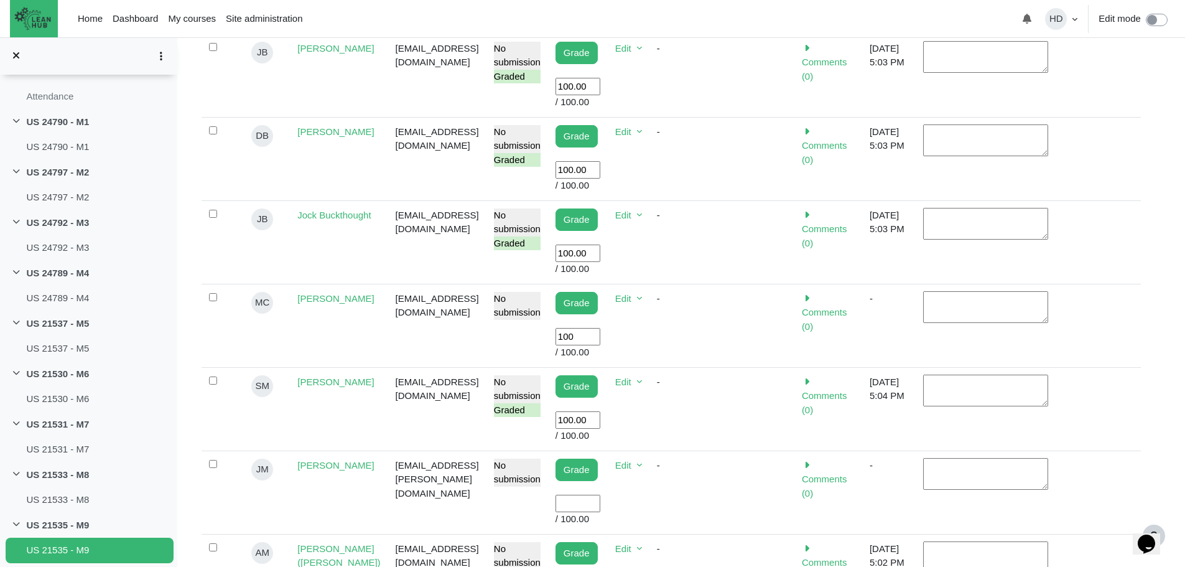
scroll to position [564, 0]
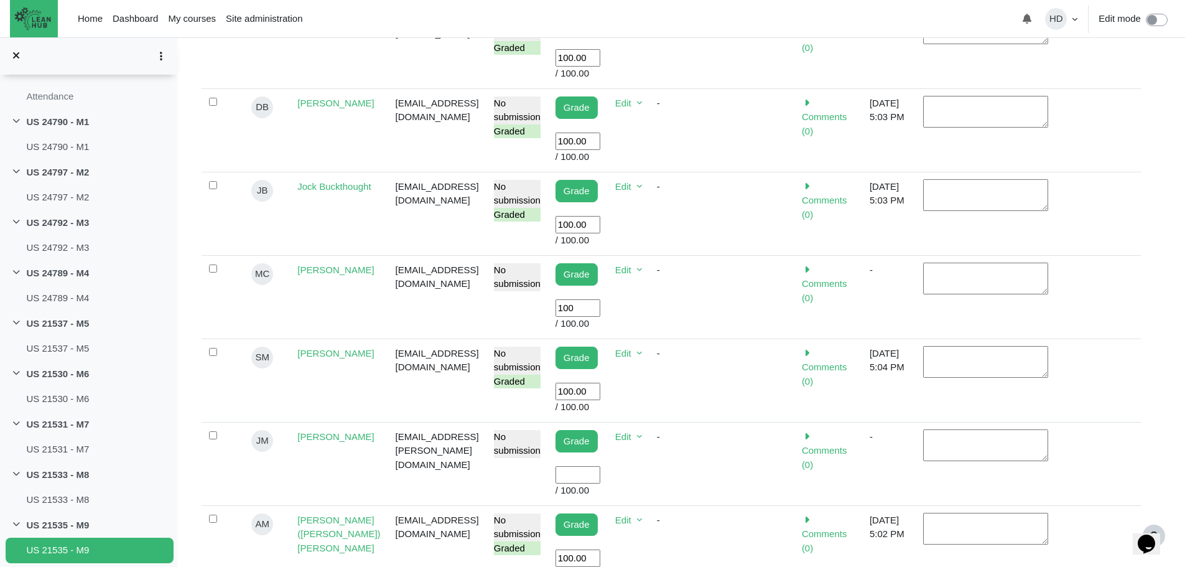
type input "100"
click at [583, 466] on input "User grade" at bounding box center [577, 475] width 45 height 18
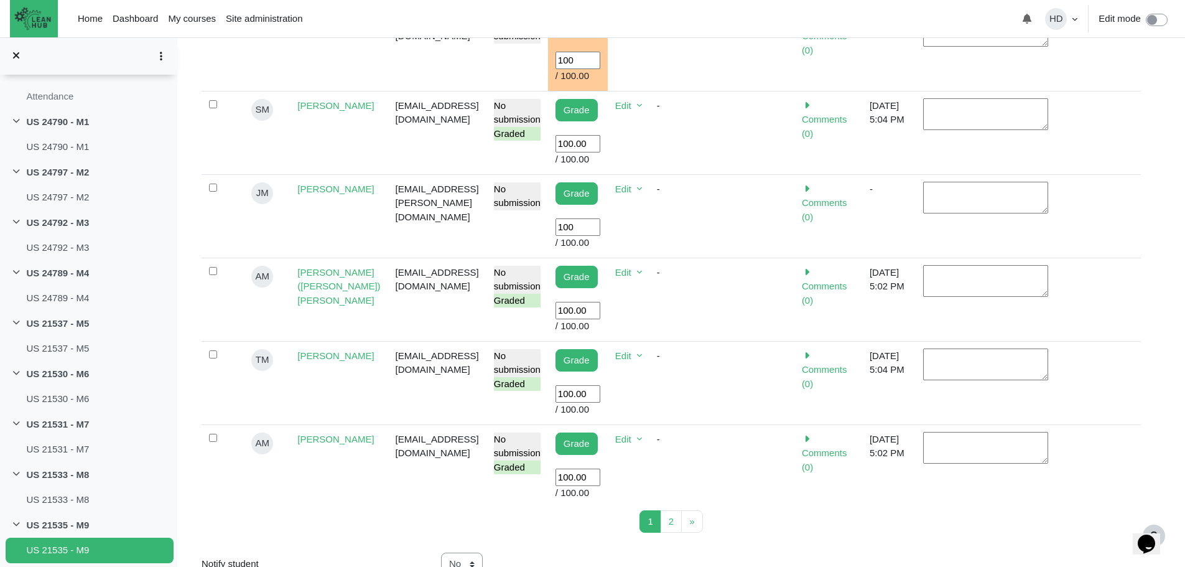
scroll to position [812, 0]
type input "100"
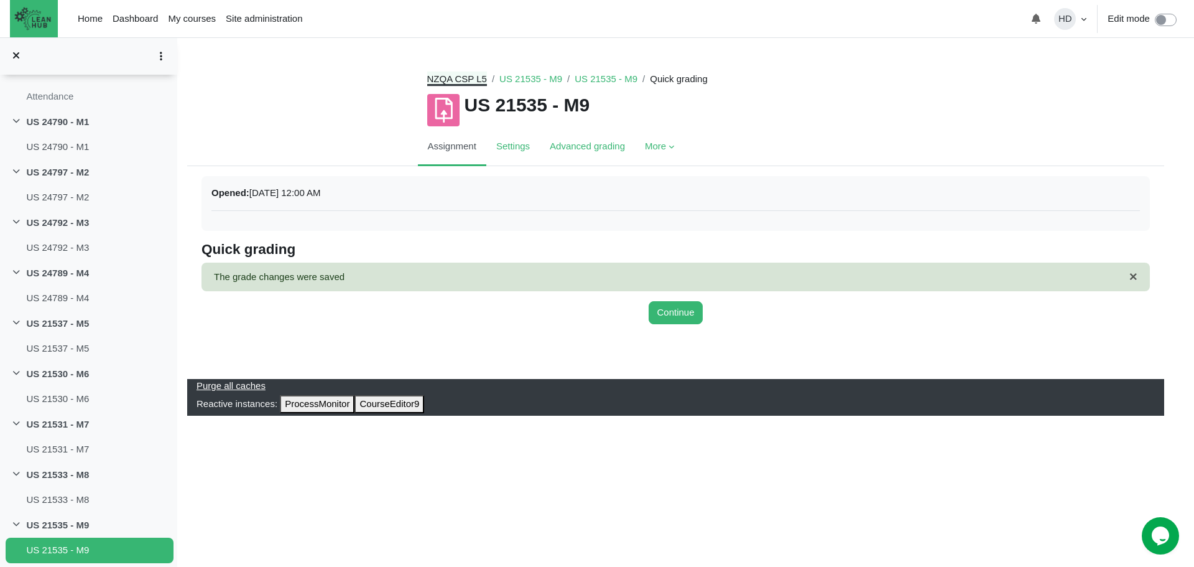
click at [472, 76] on link "NZQA CSP L5" at bounding box center [457, 78] width 60 height 11
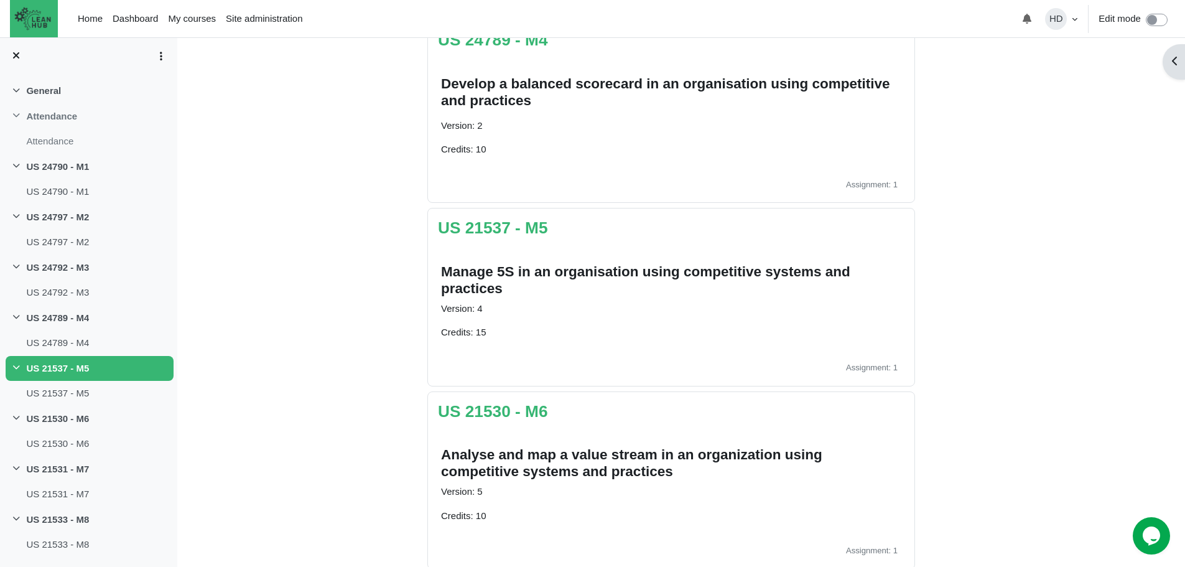
scroll to position [835, 0]
click at [499, 407] on link "US 21530 - M6" at bounding box center [493, 410] width 110 height 19
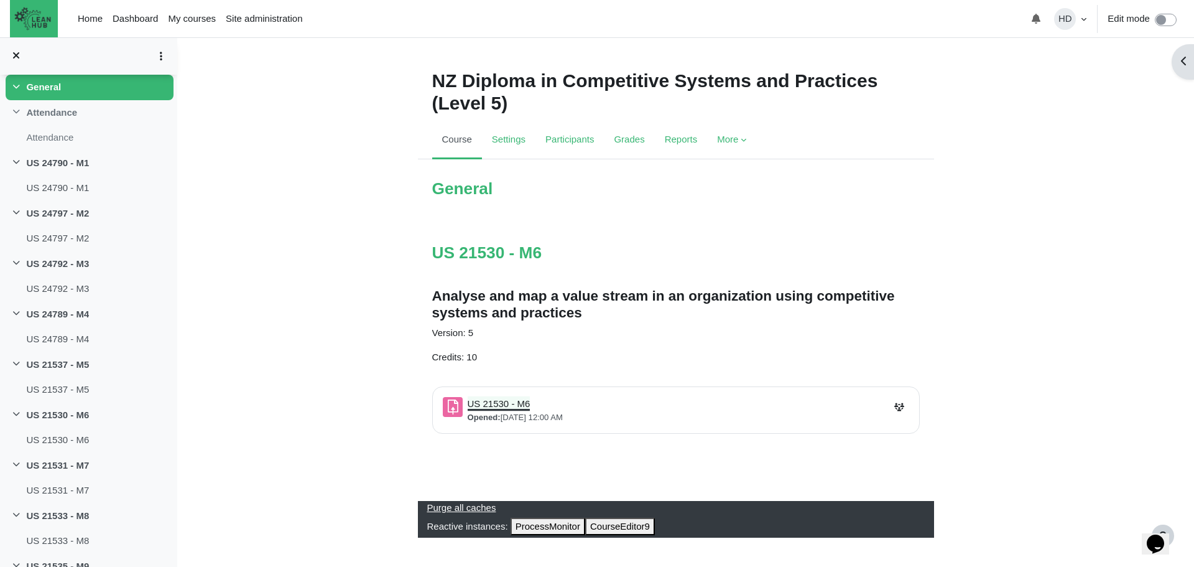
click at [501, 404] on link "US 21530 - M6 Assignment" at bounding box center [499, 403] width 63 height 11
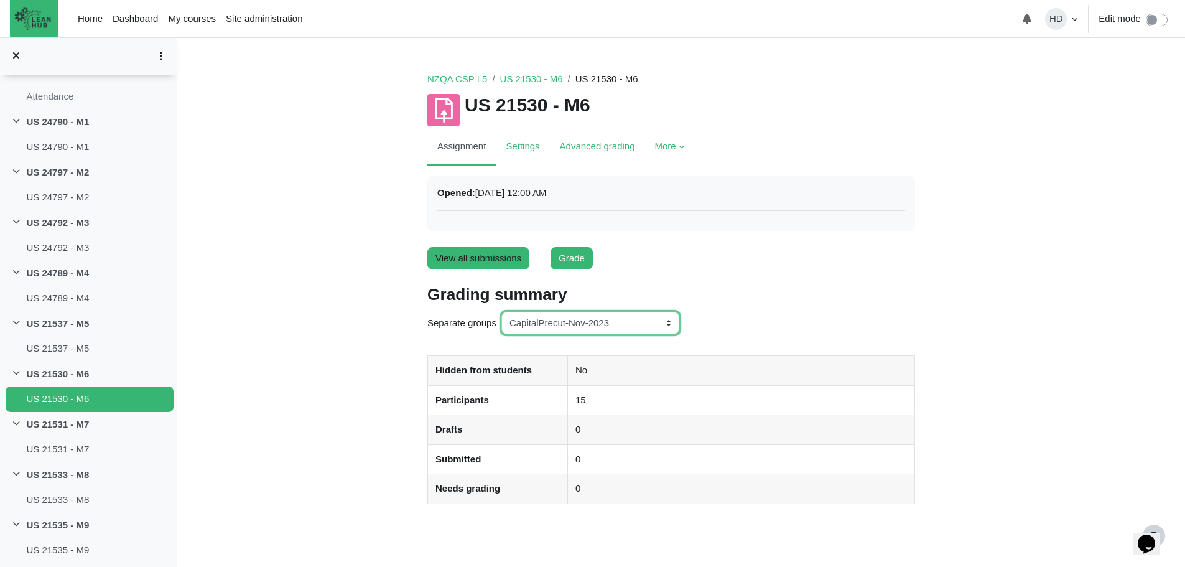
click at [670, 318] on select "All participants ANZ Pharma-Jan-2025 CapitalPrecut-Nov-2023 Chantal-June-2024 C…" at bounding box center [590, 323] width 178 height 23
select select "154"
click at [501, 312] on select "All participants ANZ Pharma-Jan-2025 CapitalPrecut-Nov-2023 Chantal-June-2024 C…" at bounding box center [590, 323] width 178 height 23
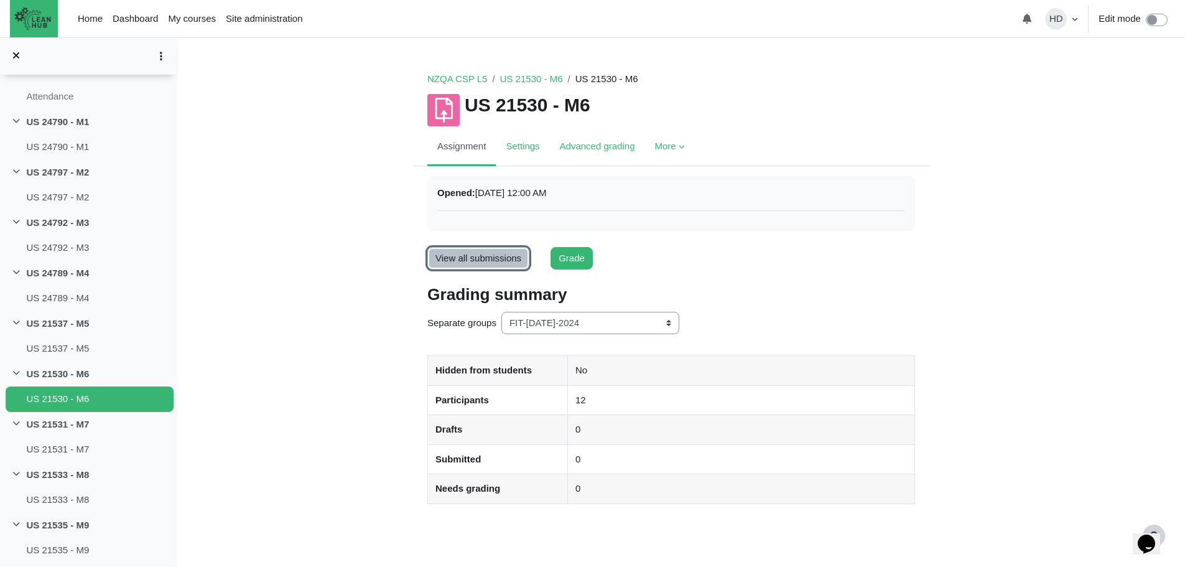
click at [491, 254] on link "View all submissions" at bounding box center [478, 258] width 102 height 23
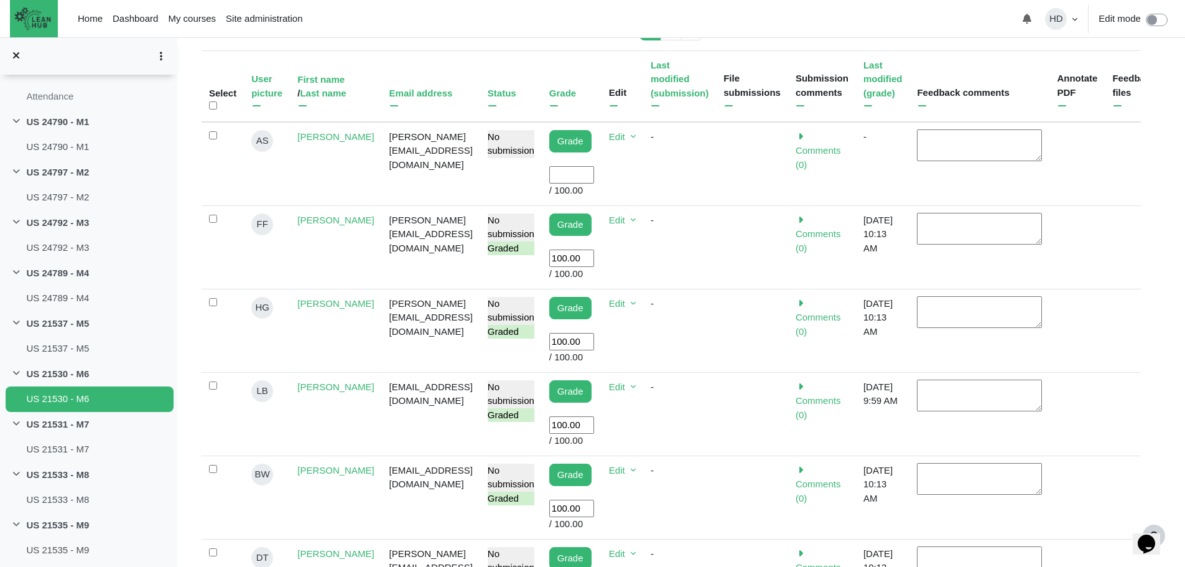
scroll to position [368, 0]
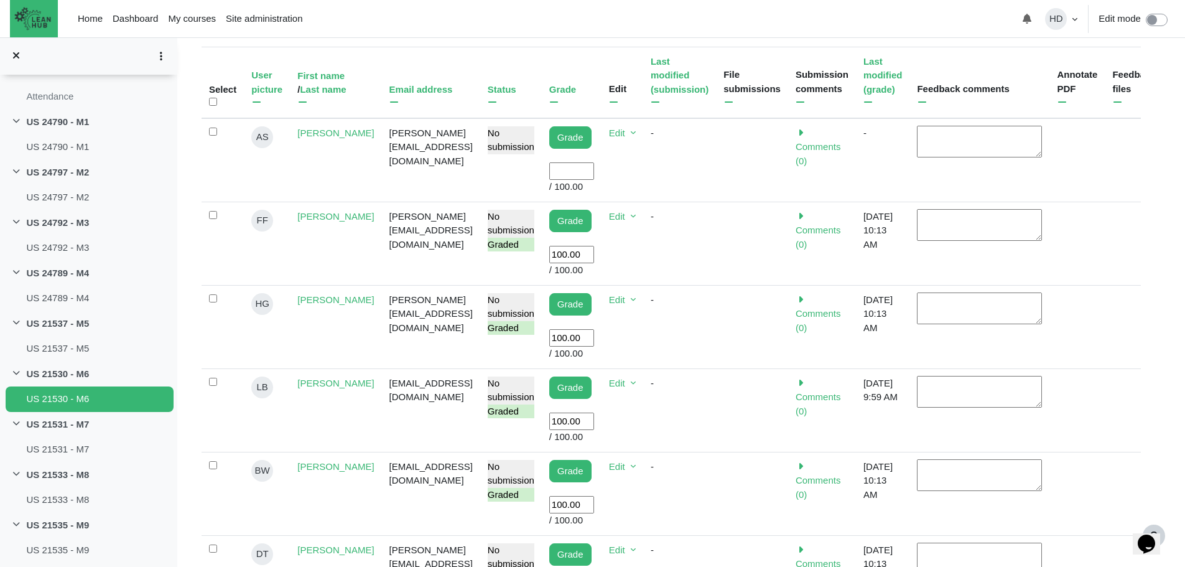
click at [574, 162] on input "User grade" at bounding box center [571, 171] width 45 height 18
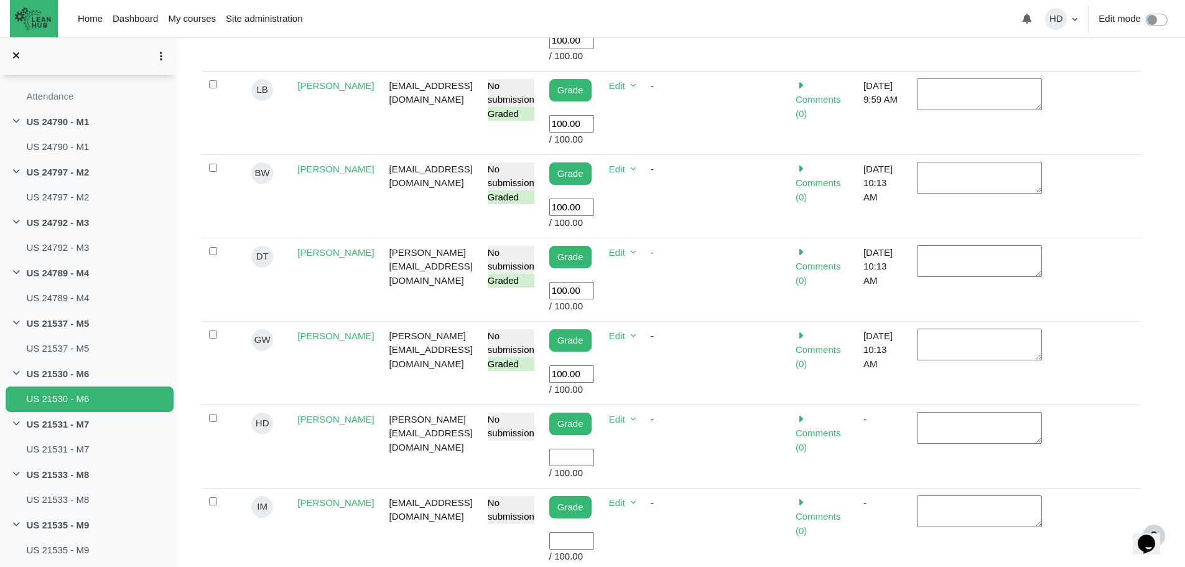
scroll to position [666, 0]
type input "100"
click at [577, 531] on input "User grade" at bounding box center [571, 540] width 45 height 18
type input "100"
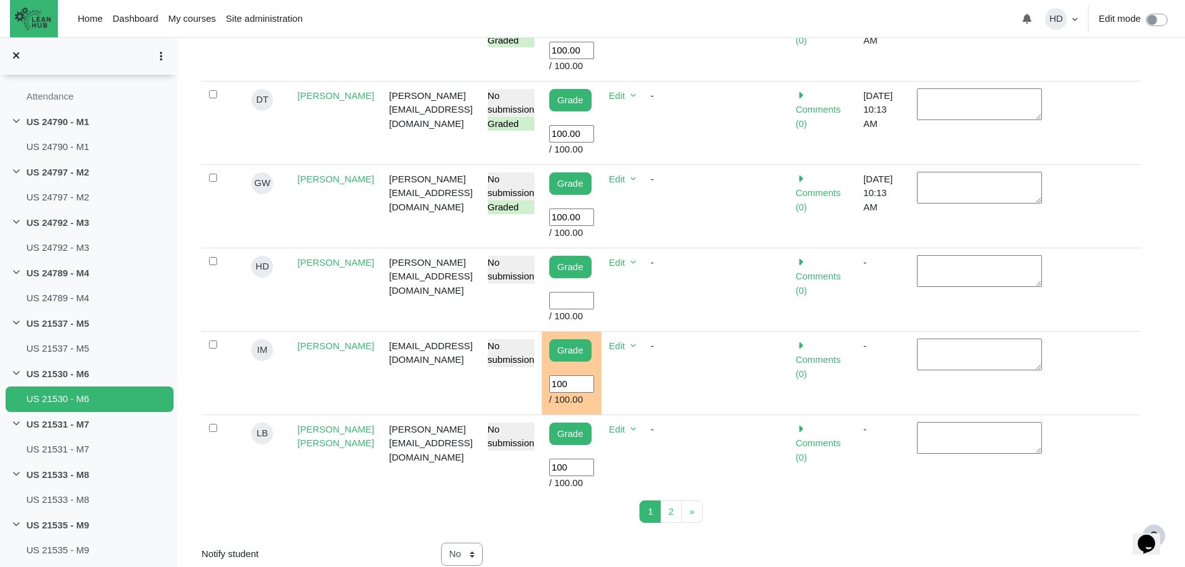
scroll to position [824, 0]
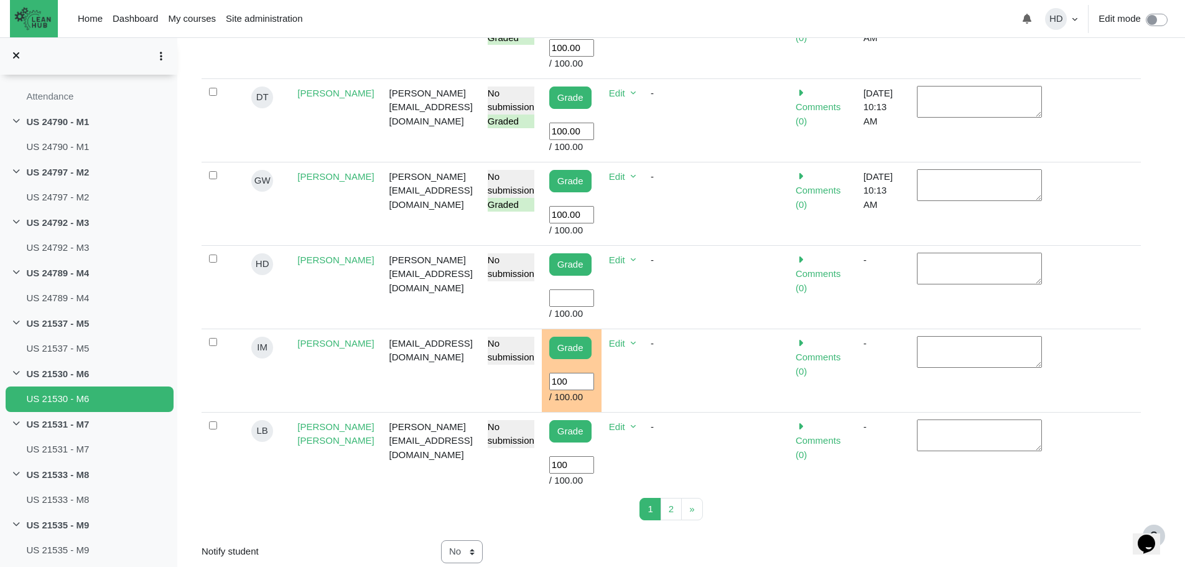
type input "100"
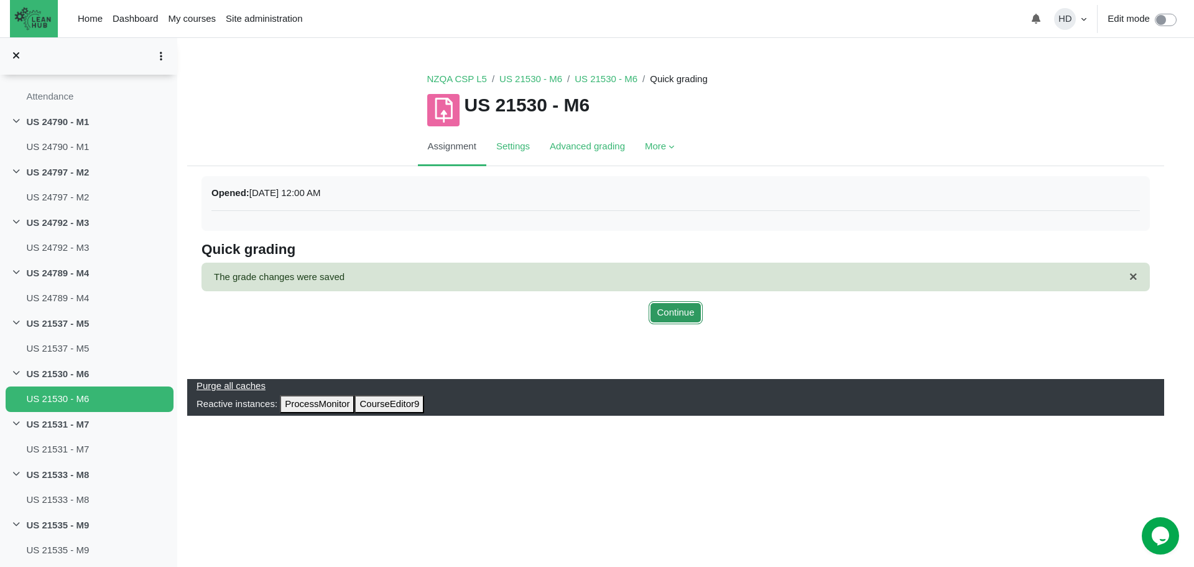
click at [686, 307] on button "Continue" at bounding box center [675, 312] width 53 height 23
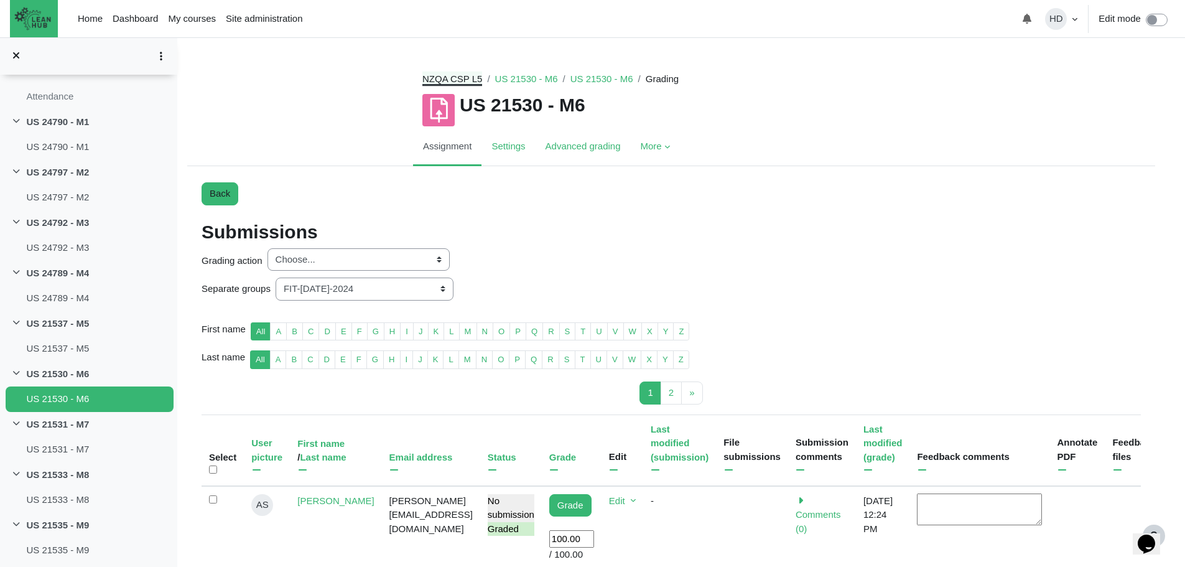
click at [456, 78] on link "NZQA CSP L5" at bounding box center [452, 78] width 60 height 11
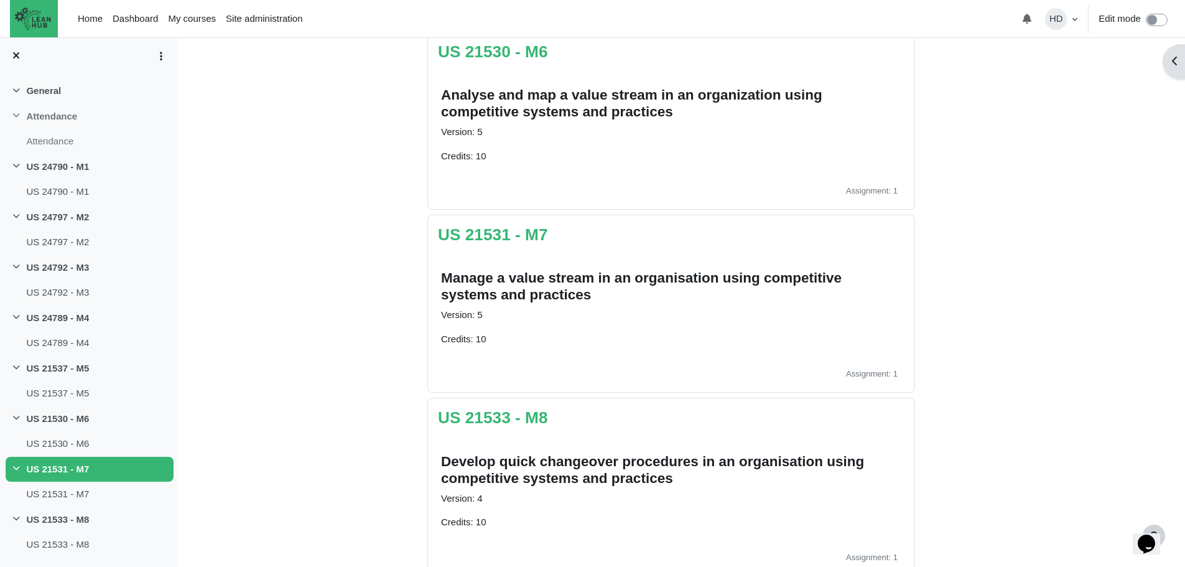
scroll to position [1195, 0]
click at [508, 236] on link "US 21531 - M7" at bounding box center [493, 234] width 110 height 19
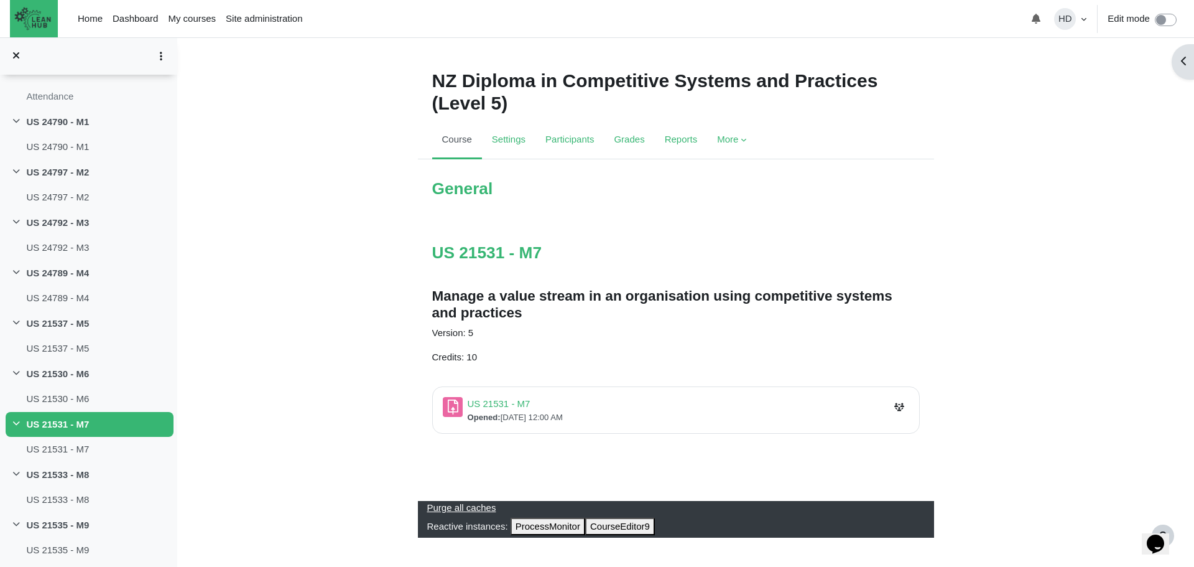
scroll to position [4, 0]
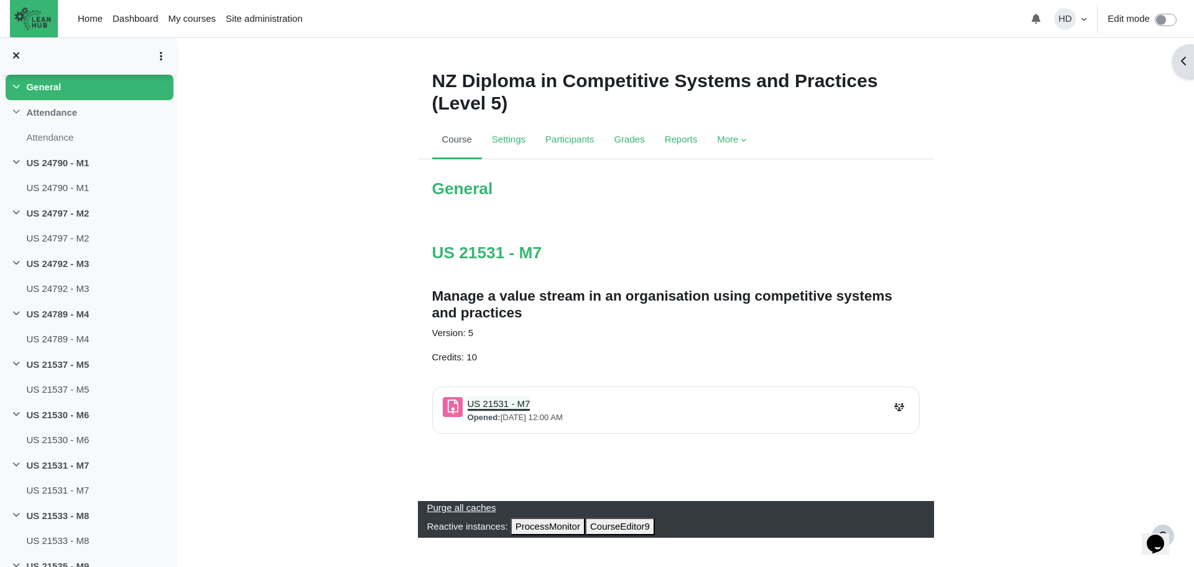
click at [506, 400] on link "US 21531 - M7 Assignment" at bounding box center [499, 403] width 63 height 11
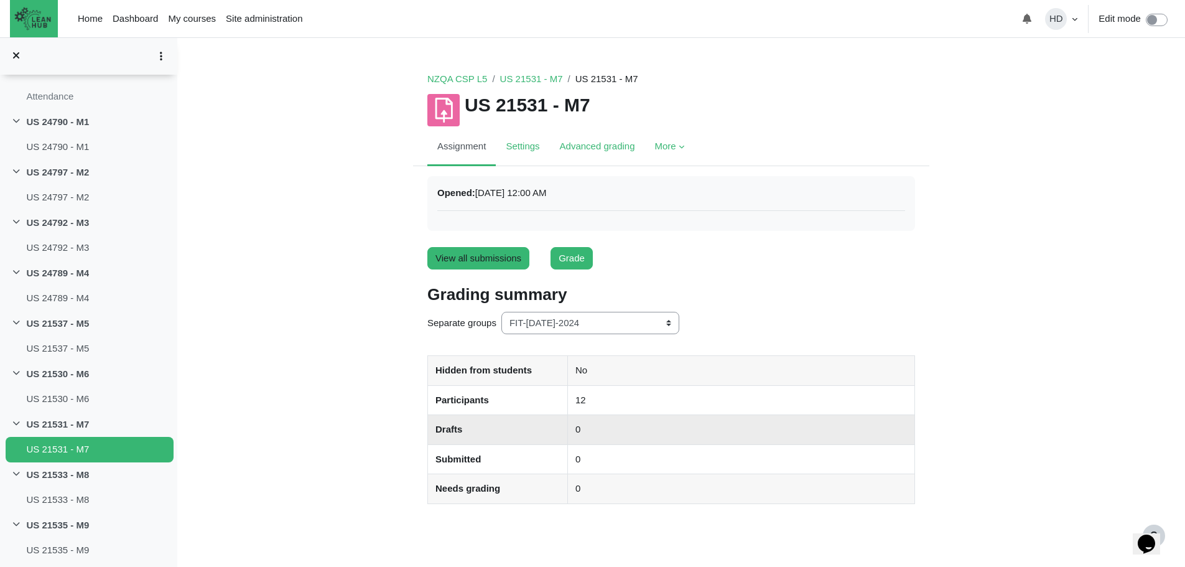
scroll to position [62, 0]
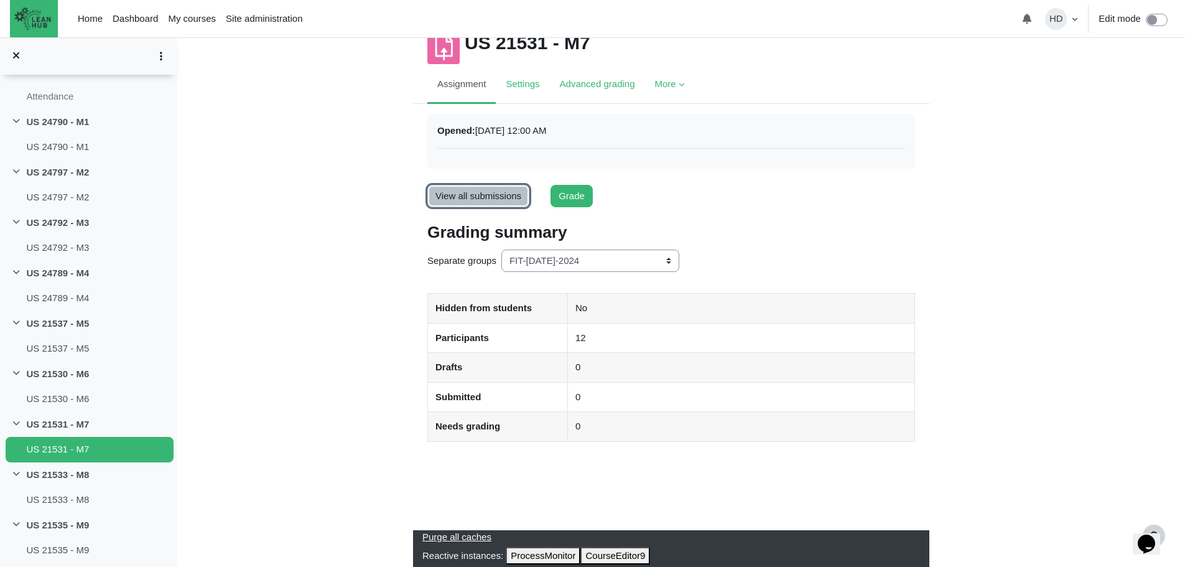
click at [496, 190] on link "View all submissions" at bounding box center [478, 196] width 102 height 23
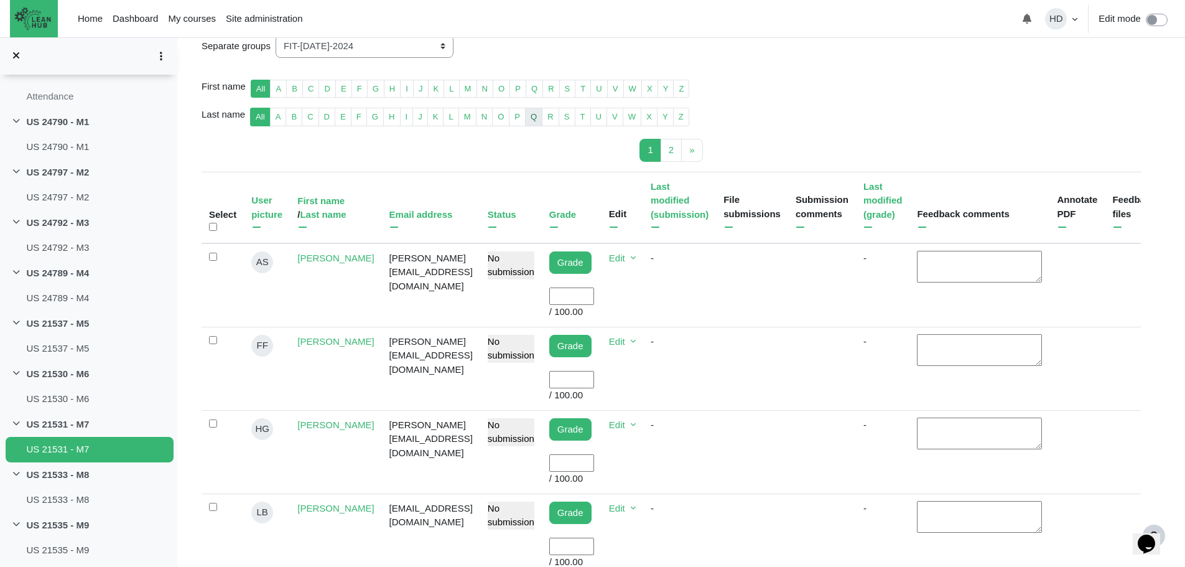
scroll to position [243, 0]
click at [586, 287] on input "User grade" at bounding box center [571, 296] width 45 height 18
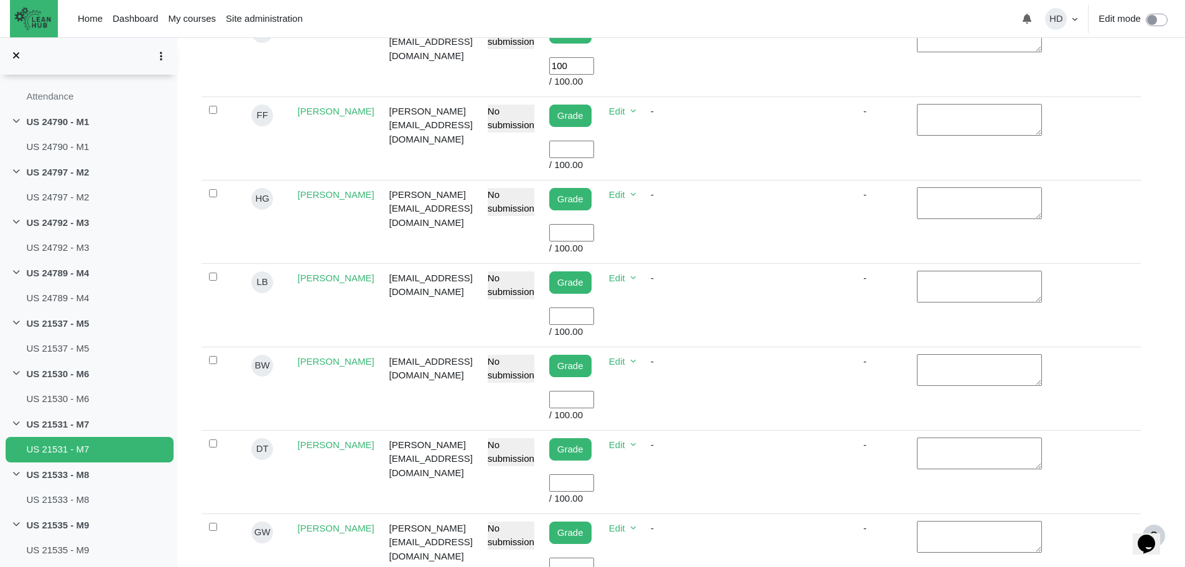
scroll to position [473, 0]
type input "100"
click at [589, 390] on input "User grade" at bounding box center [571, 399] width 45 height 18
type input "100"
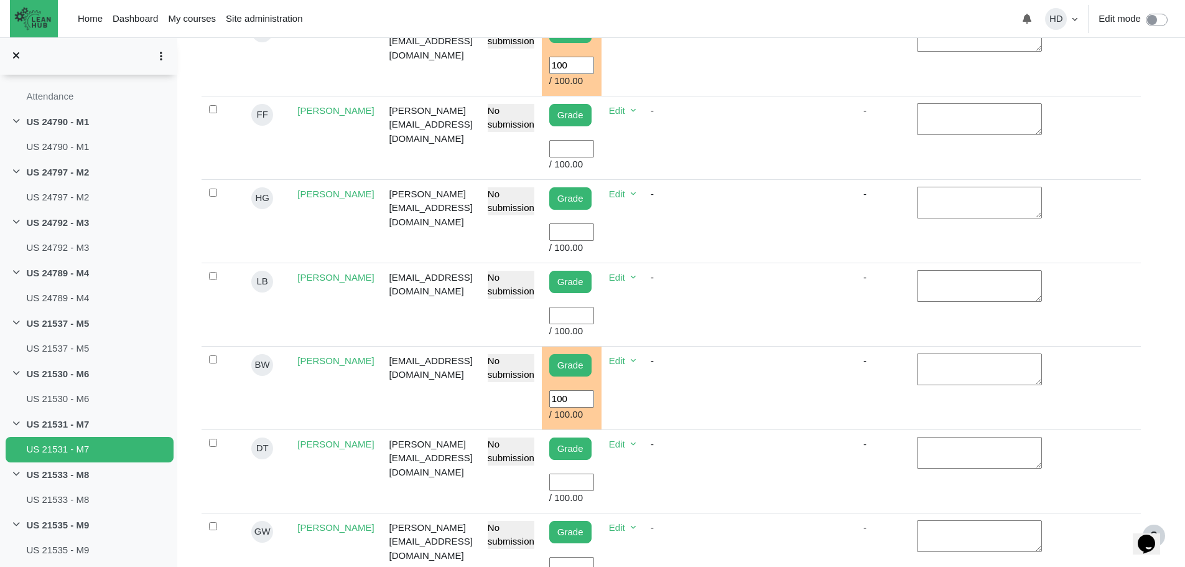
click at [584, 473] on input "User grade" at bounding box center [571, 482] width 45 height 18
type input "100"
click at [583, 140] on input "User grade" at bounding box center [571, 149] width 45 height 18
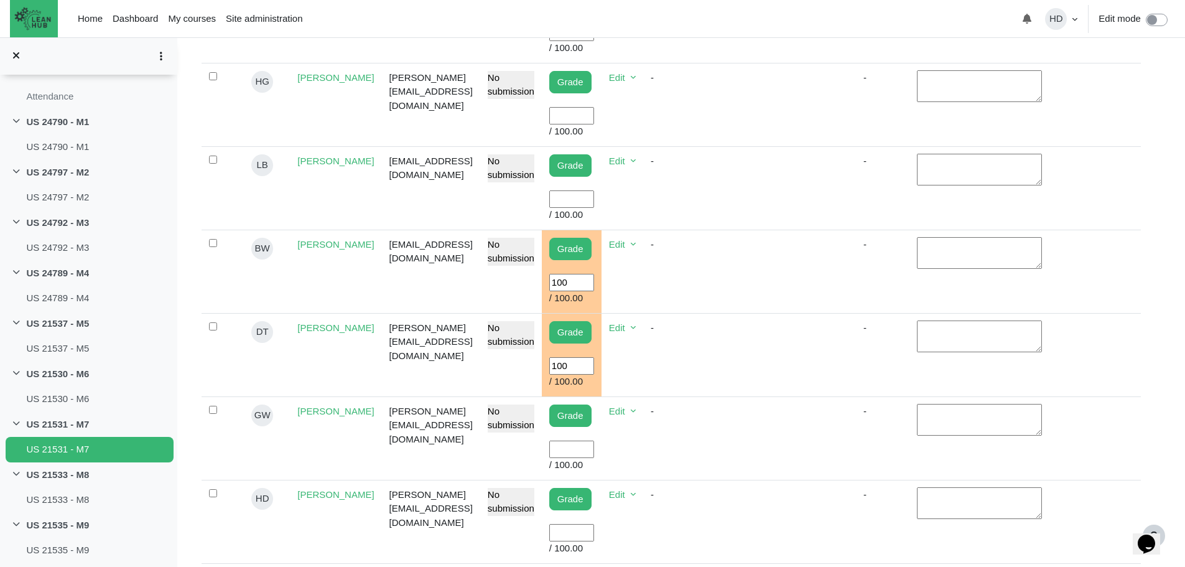
scroll to position [590, 0]
type input "100"
click at [570, 440] on input "User grade" at bounding box center [571, 449] width 45 height 18
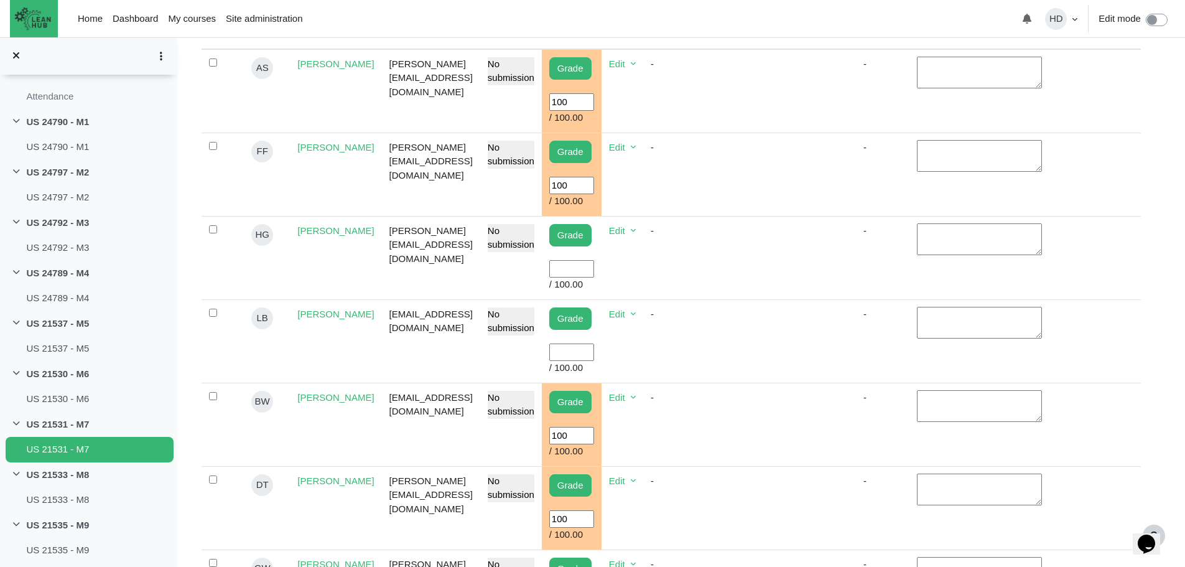
scroll to position [434, 0]
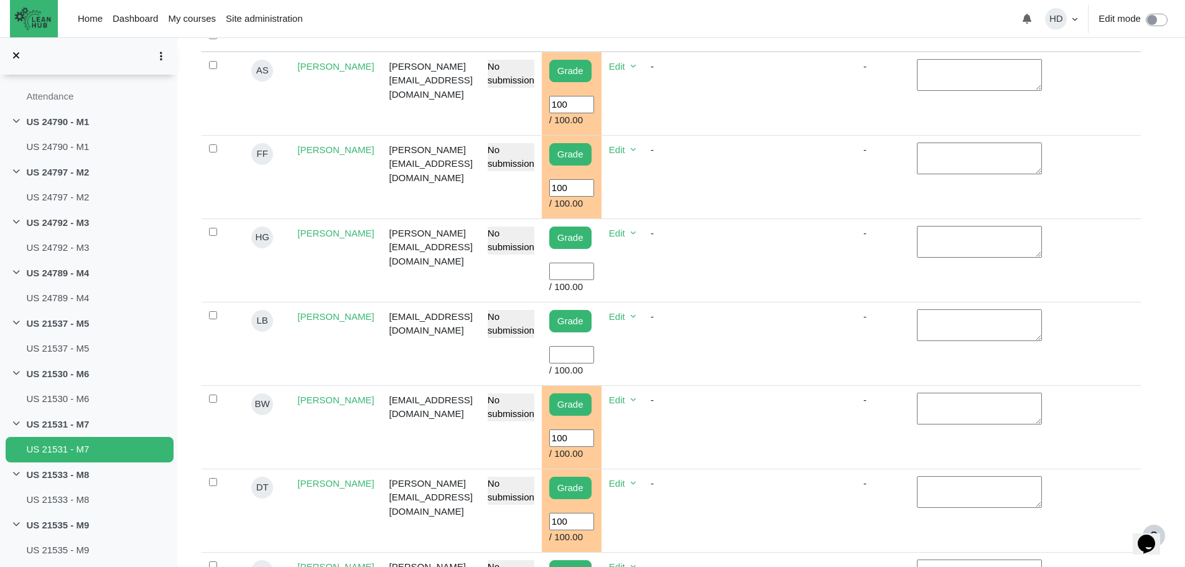
type input "100"
click at [573, 262] on input "User grade" at bounding box center [571, 271] width 45 height 18
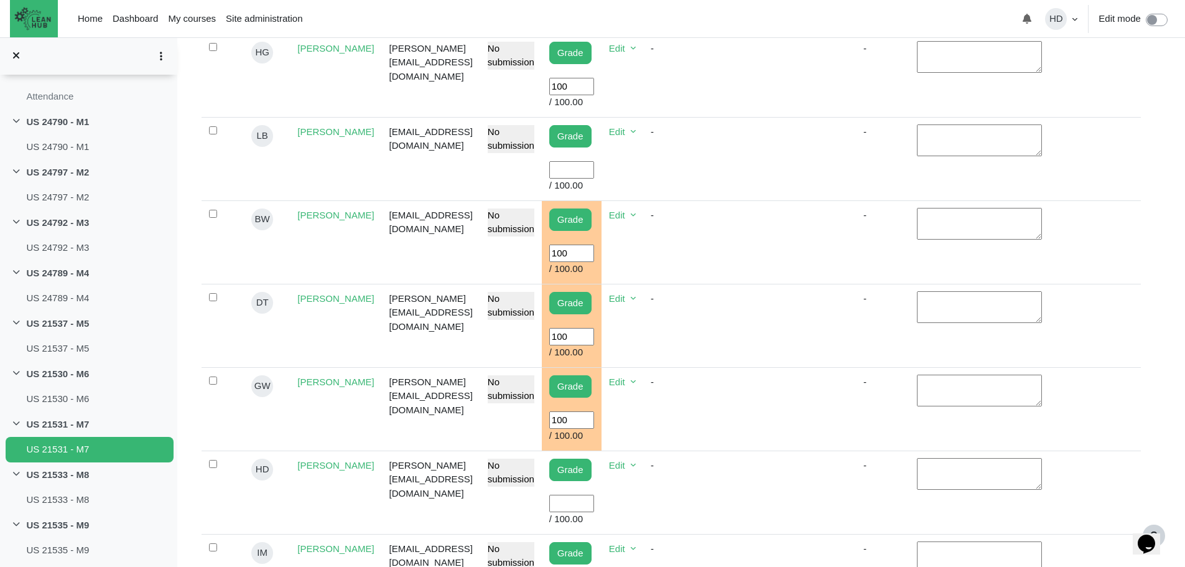
scroll to position [621, 0]
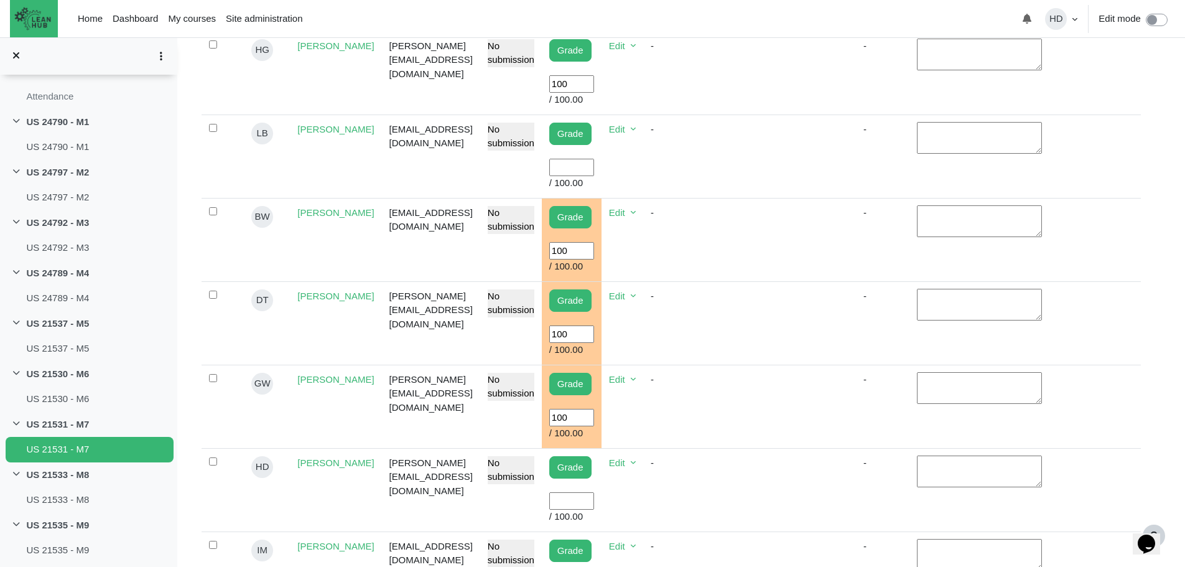
type input "100"
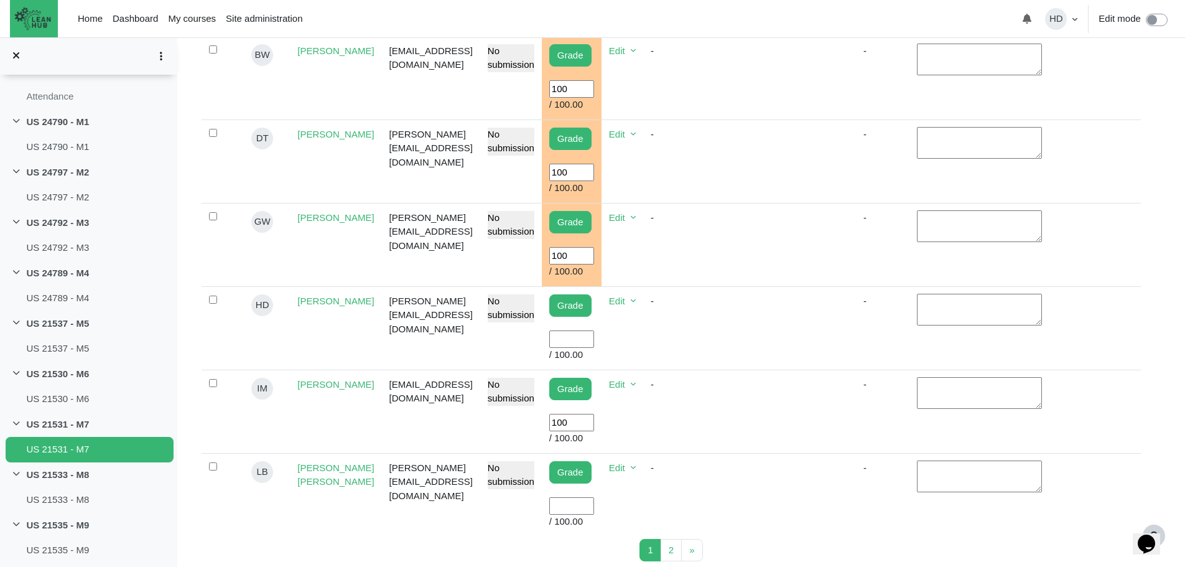
scroll to position [784, 0]
type input "100"
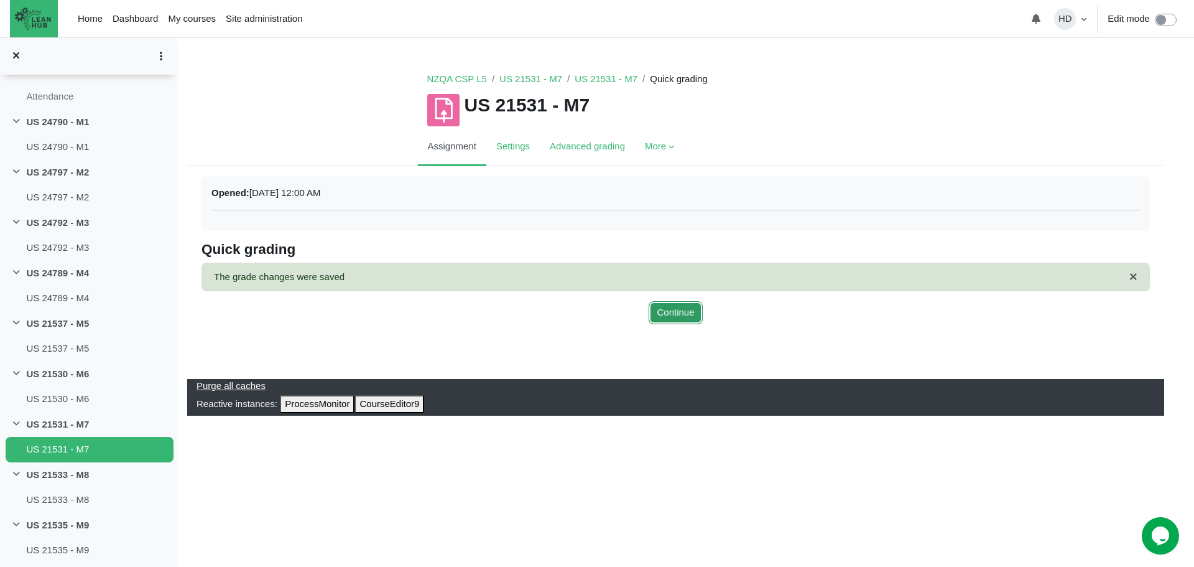
click at [690, 311] on button "Continue" at bounding box center [675, 312] width 53 height 23
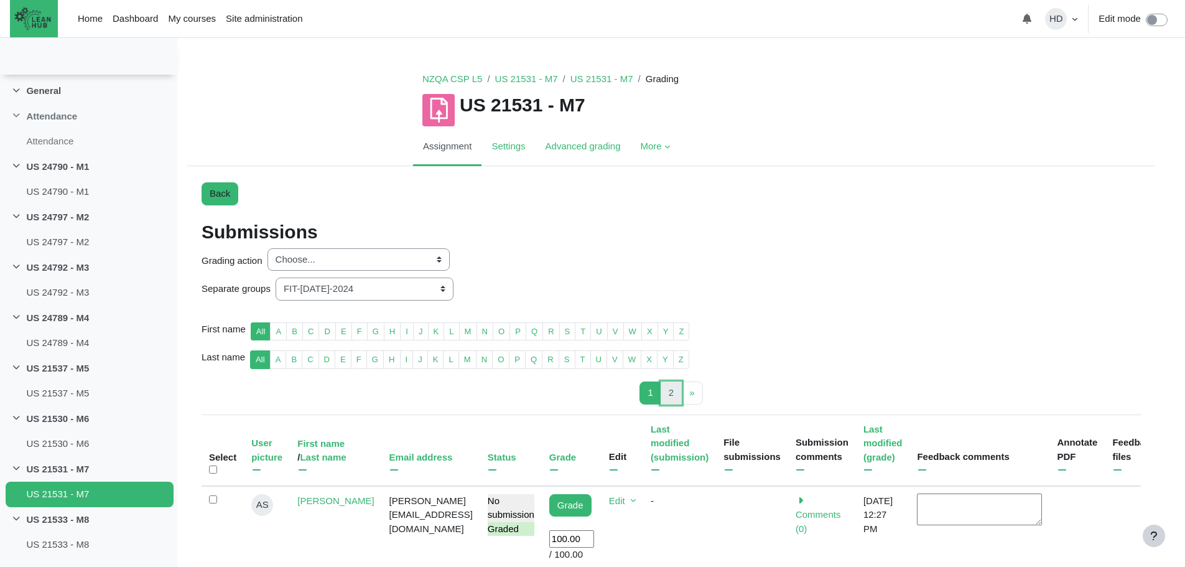
scroll to position [52, 0]
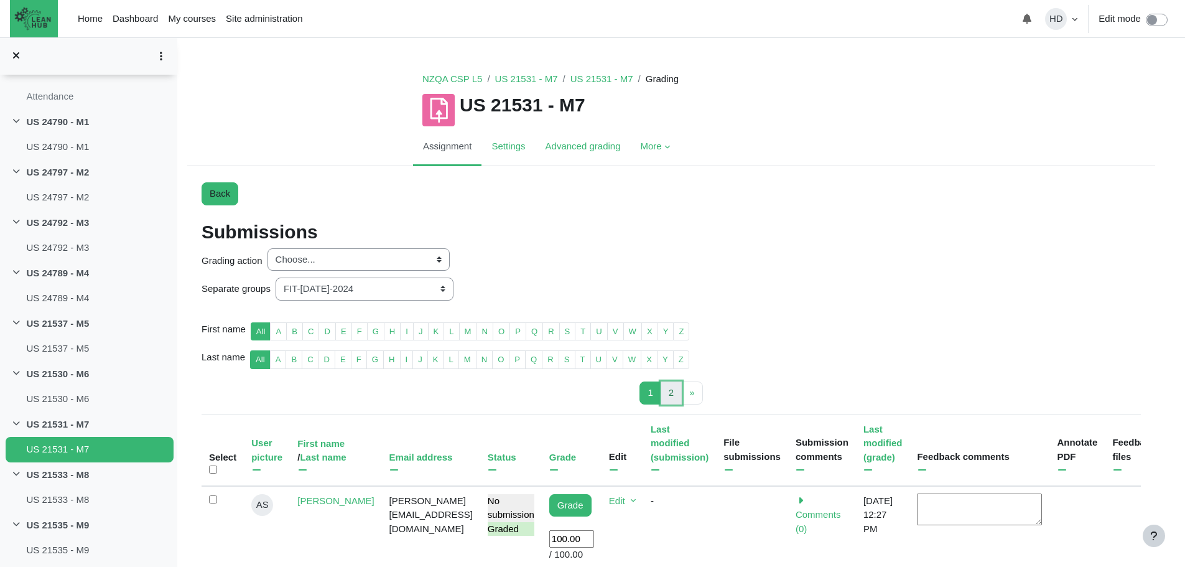
click at [672, 390] on span "2" at bounding box center [671, 392] width 5 height 11
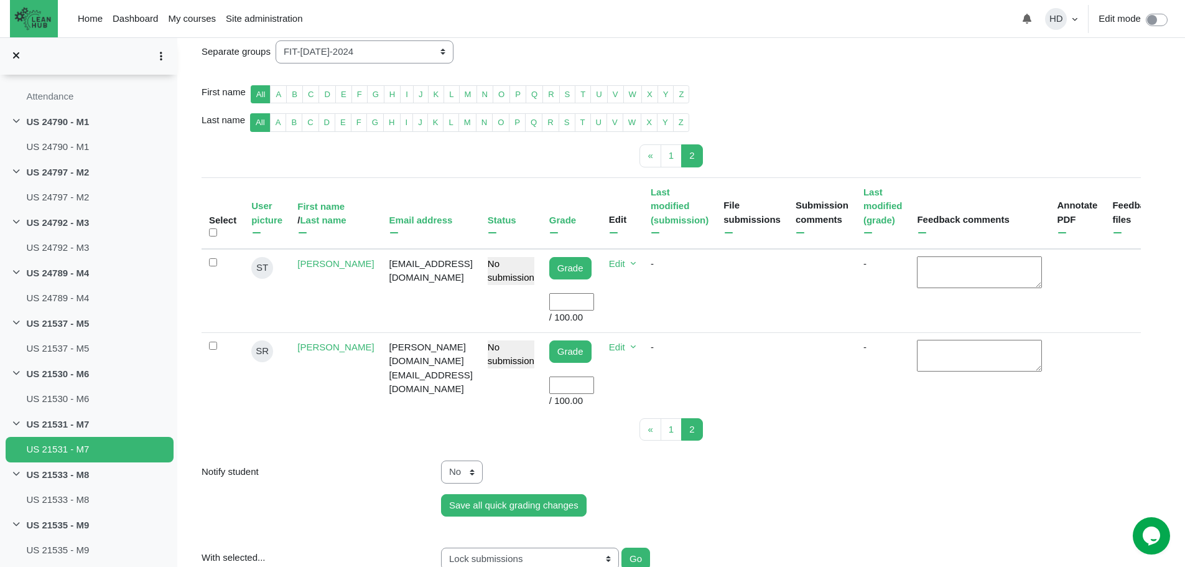
scroll to position [238, 0]
click at [574, 300] on input "User grade" at bounding box center [571, 301] width 45 height 18
type input "100"
click at [567, 376] on input "User grade" at bounding box center [571, 385] width 45 height 18
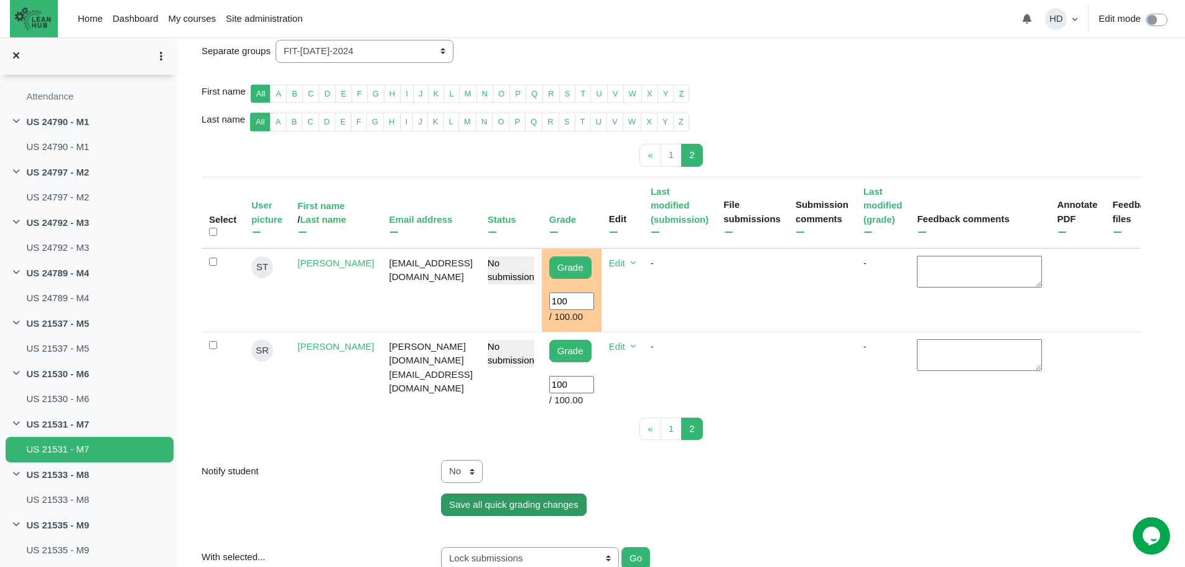
type input "100"
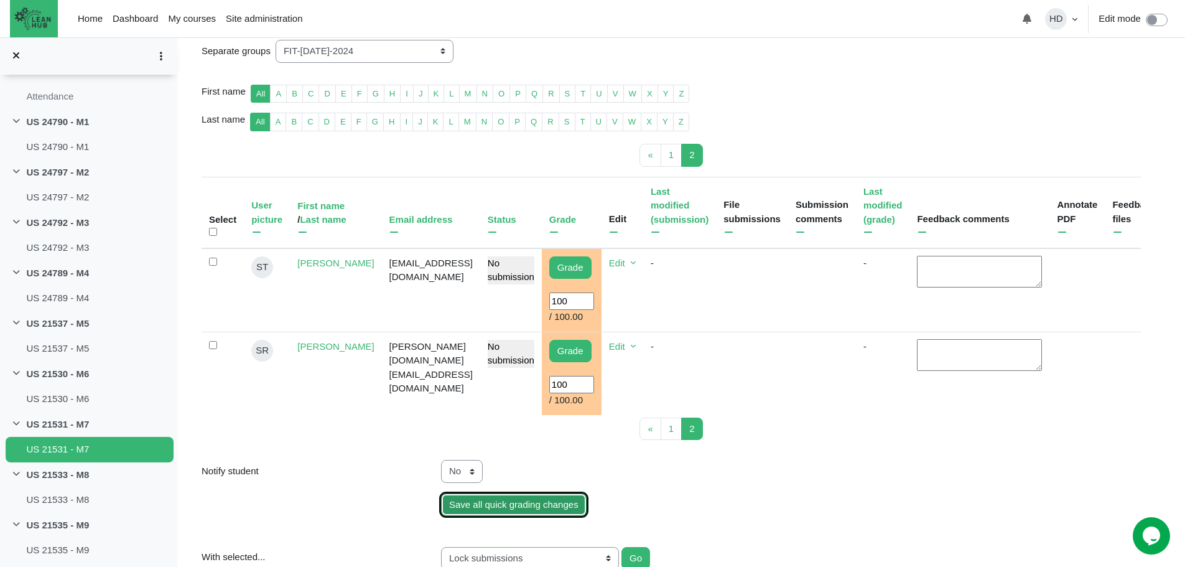
click at [493, 496] on input "Save all quick grading changes" at bounding box center [514, 504] width 146 height 23
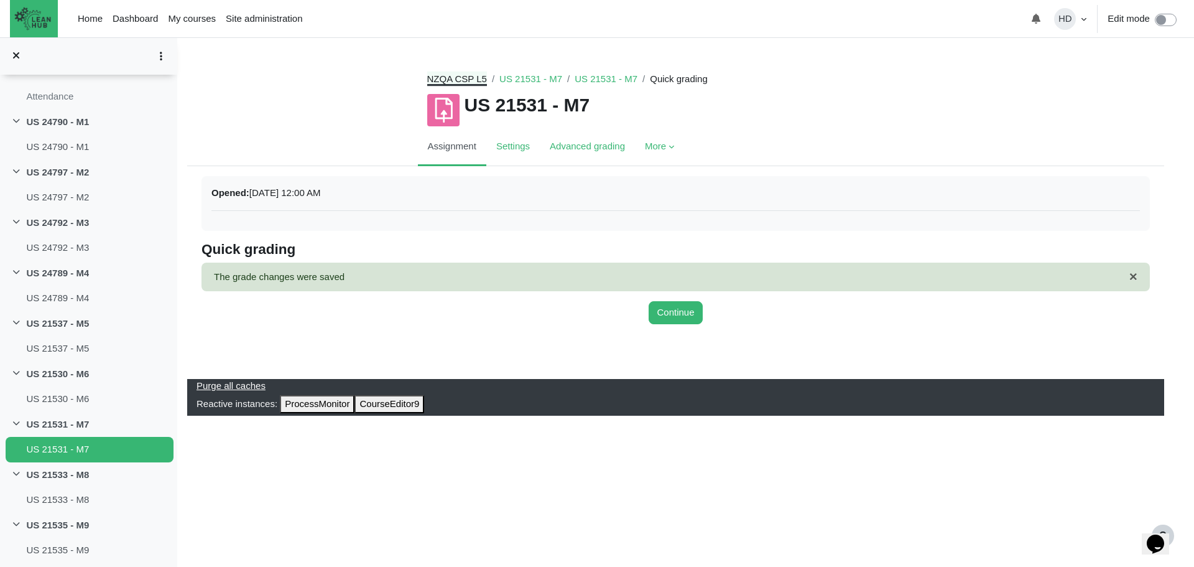
click at [457, 75] on link "NZQA CSP L5" at bounding box center [457, 78] width 60 height 11
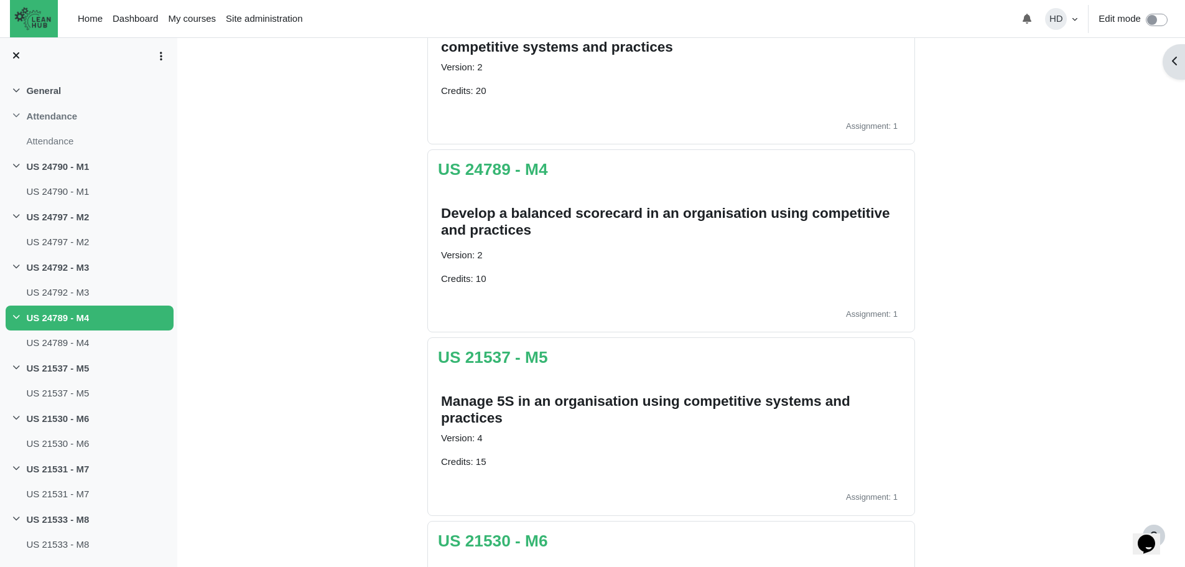
scroll to position [711, 0]
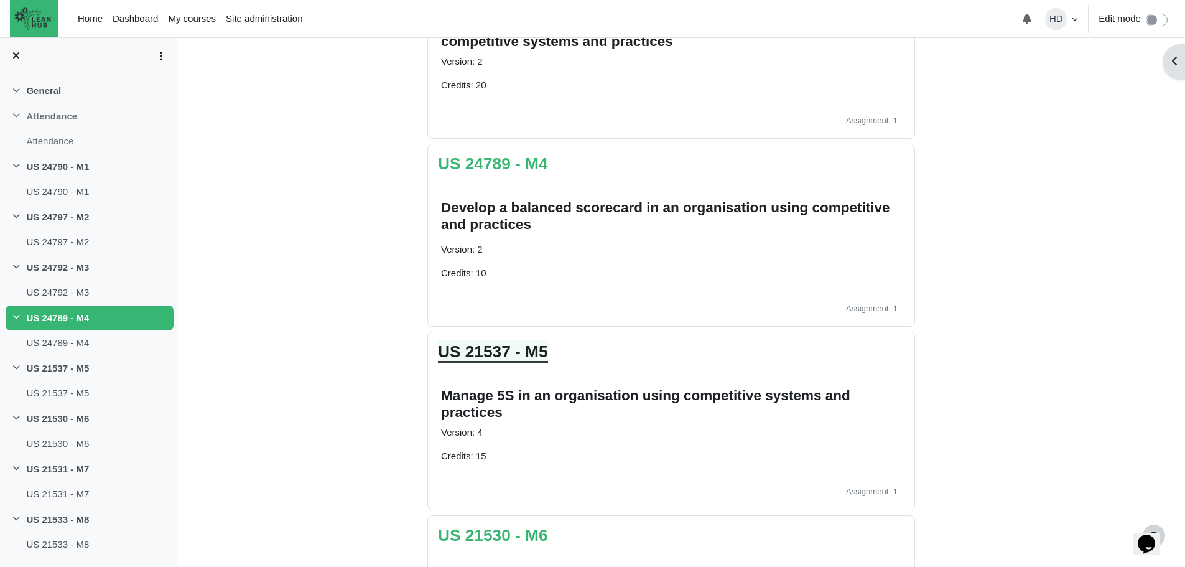
click at [495, 346] on link "US 21537 - M5" at bounding box center [493, 351] width 110 height 19
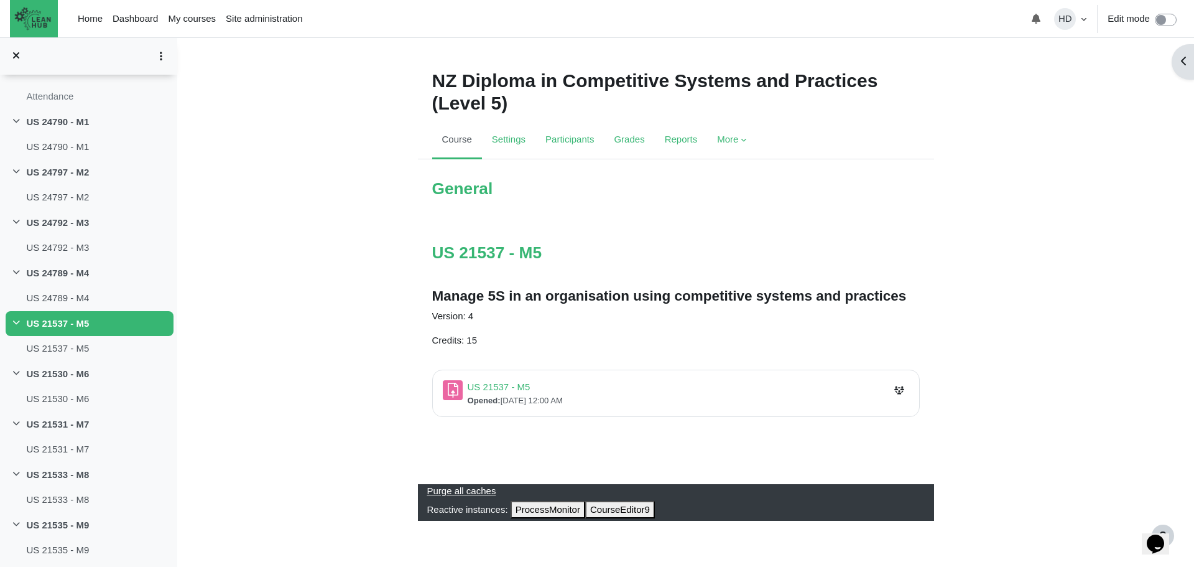
scroll to position [4, 0]
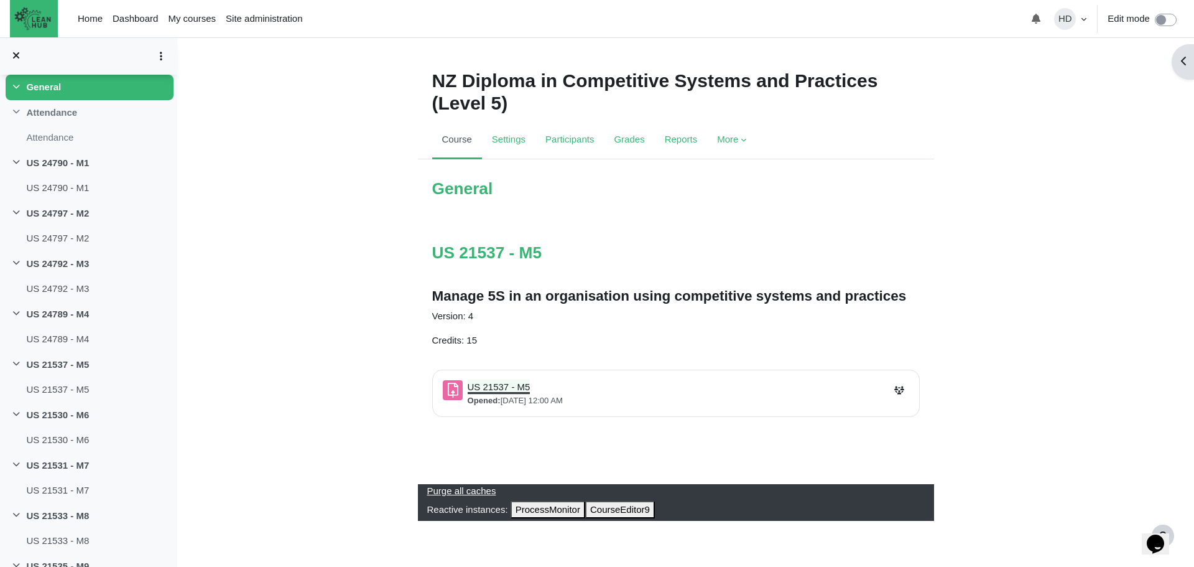
click at [513, 381] on link "US 21537 - M5 Assignment" at bounding box center [499, 386] width 63 height 11
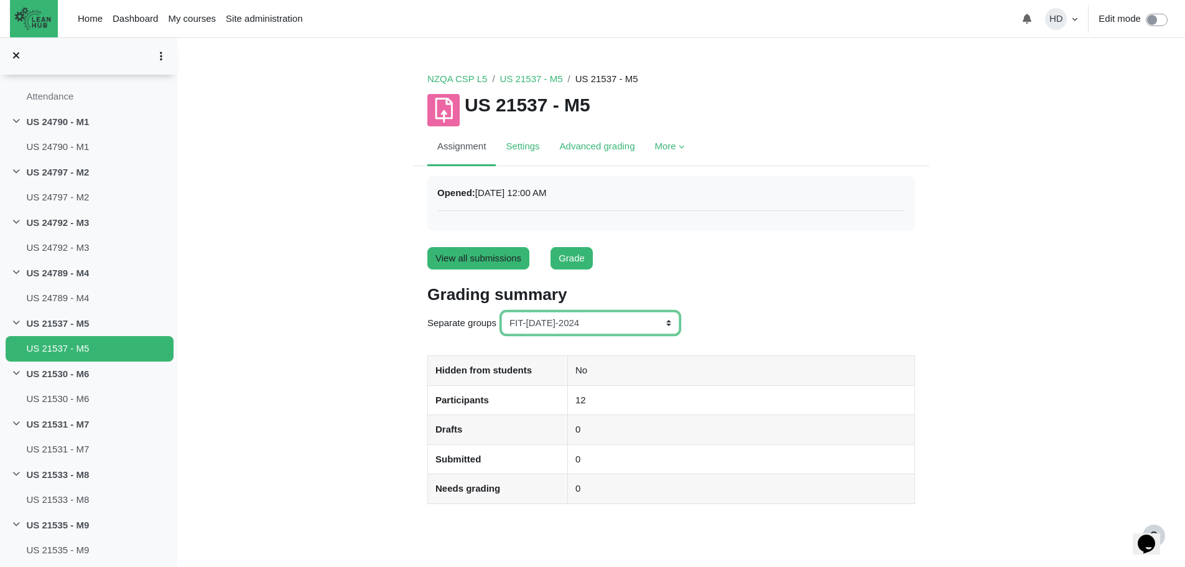
click at [671, 321] on select "All participants ANZ Pharma-Jan-2025 CapitalPrecut-Nov-2023 [PERSON_NAME]-June-…" at bounding box center [590, 323] width 178 height 23
select select "155"
click at [501, 312] on select "All participants ANZ Pharma-Jan-2025 CapitalPrecut-Nov-2023 [PERSON_NAME]-June-…" at bounding box center [590, 323] width 178 height 23
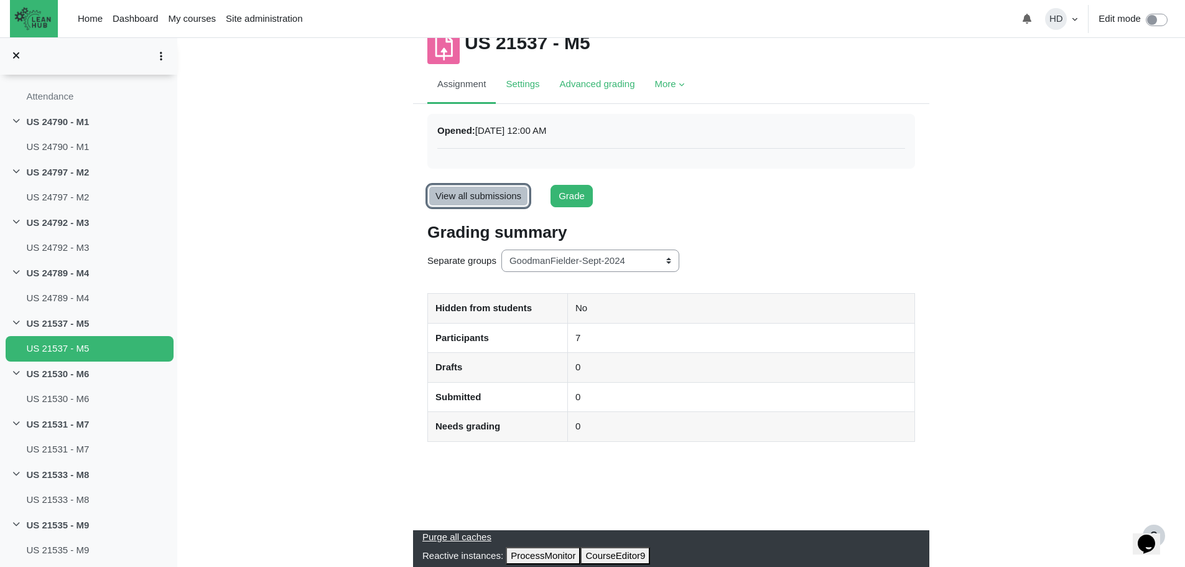
click at [480, 194] on link "View all submissions" at bounding box center [478, 196] width 102 height 23
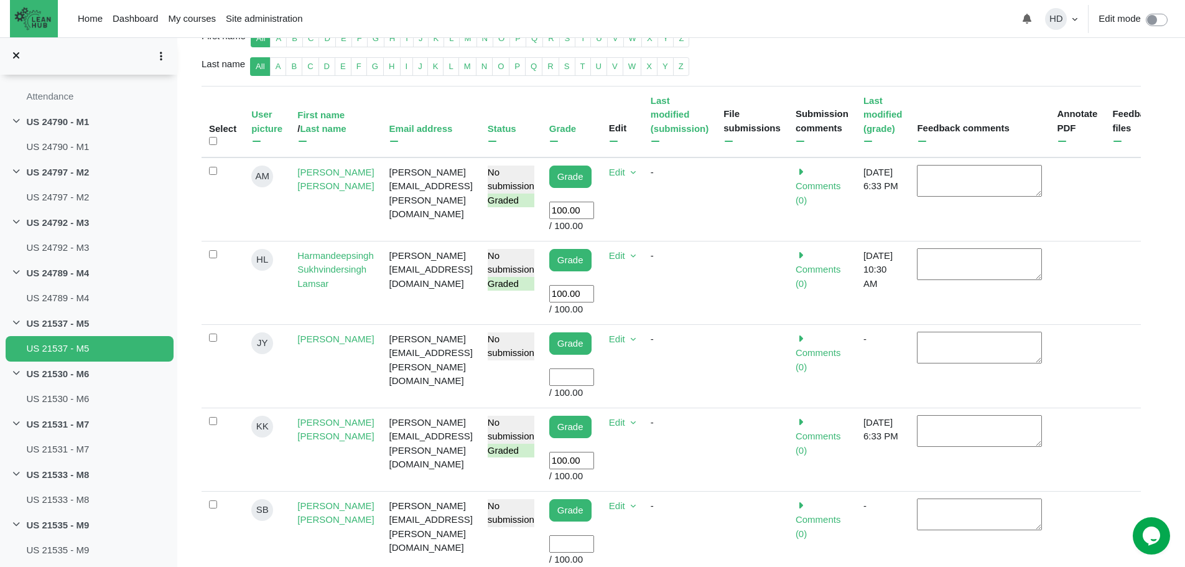
scroll to position [294, 0]
click at [594, 368] on input "User grade" at bounding box center [571, 377] width 45 height 18
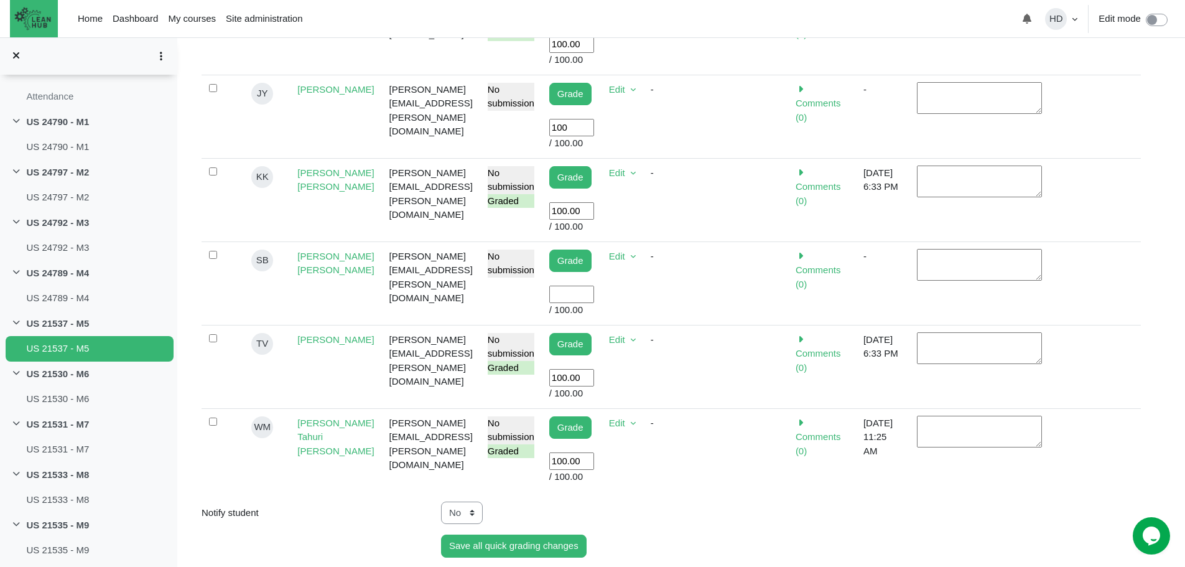
scroll to position [543, 0]
type input "100"
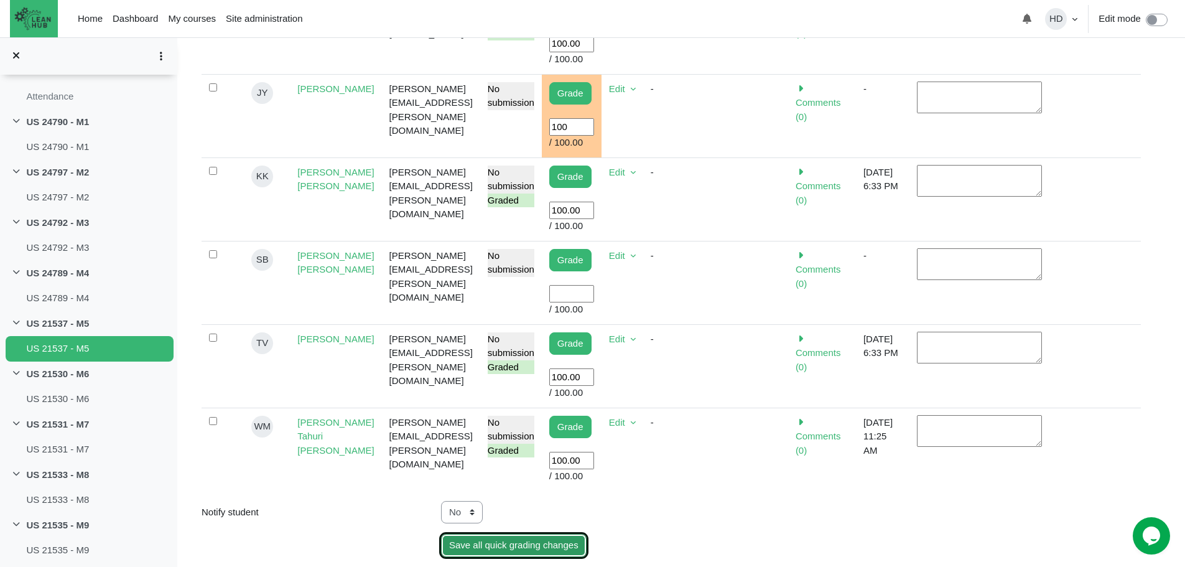
click at [521, 534] on input "Save all quick grading changes" at bounding box center [514, 545] width 146 height 23
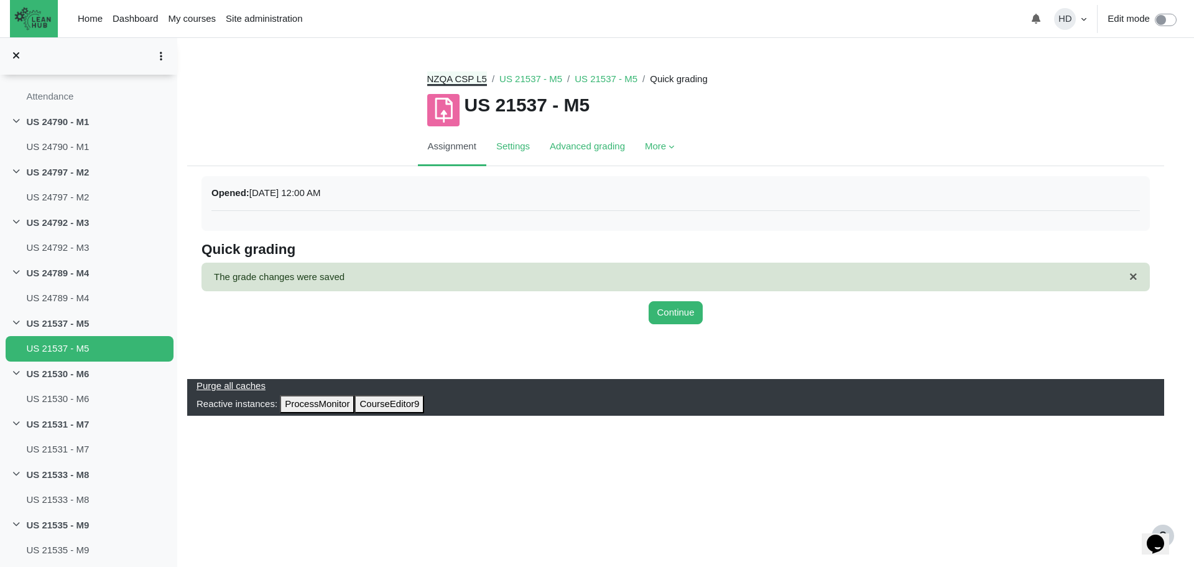
click at [461, 78] on link "NZQA CSP L5" at bounding box center [457, 78] width 60 height 11
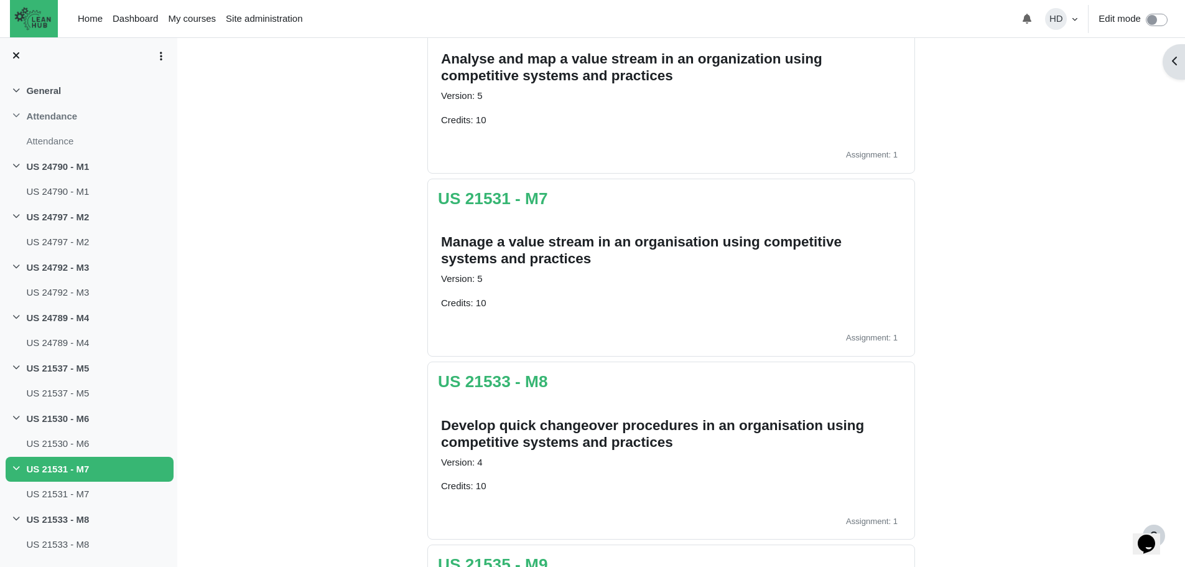
scroll to position [1231, 0]
click at [510, 383] on link "US 21533 - M8" at bounding box center [493, 380] width 110 height 19
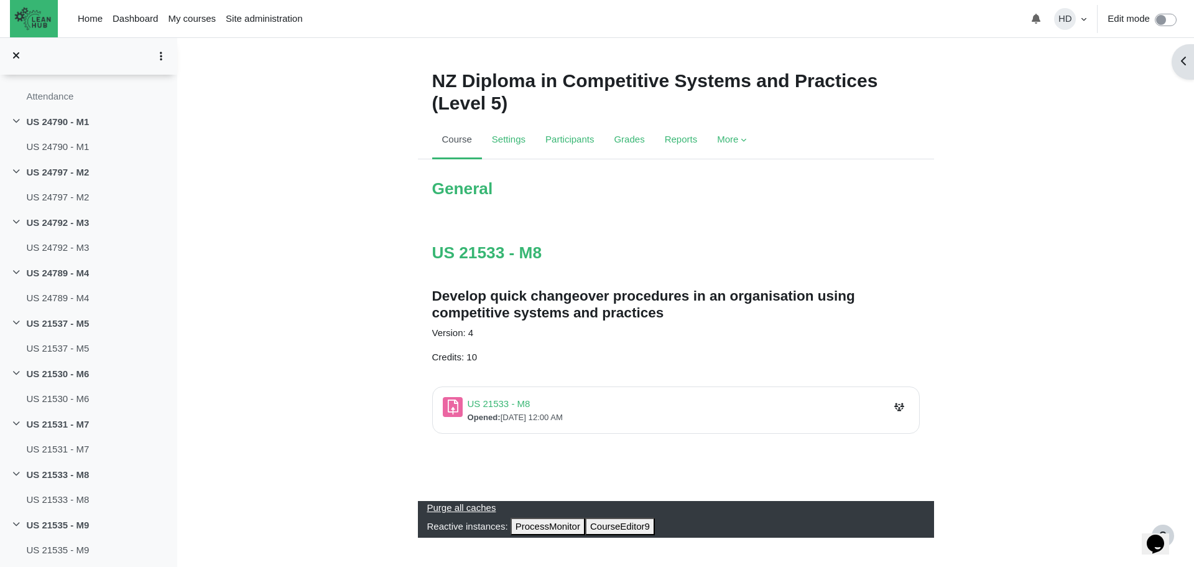
scroll to position [4, 0]
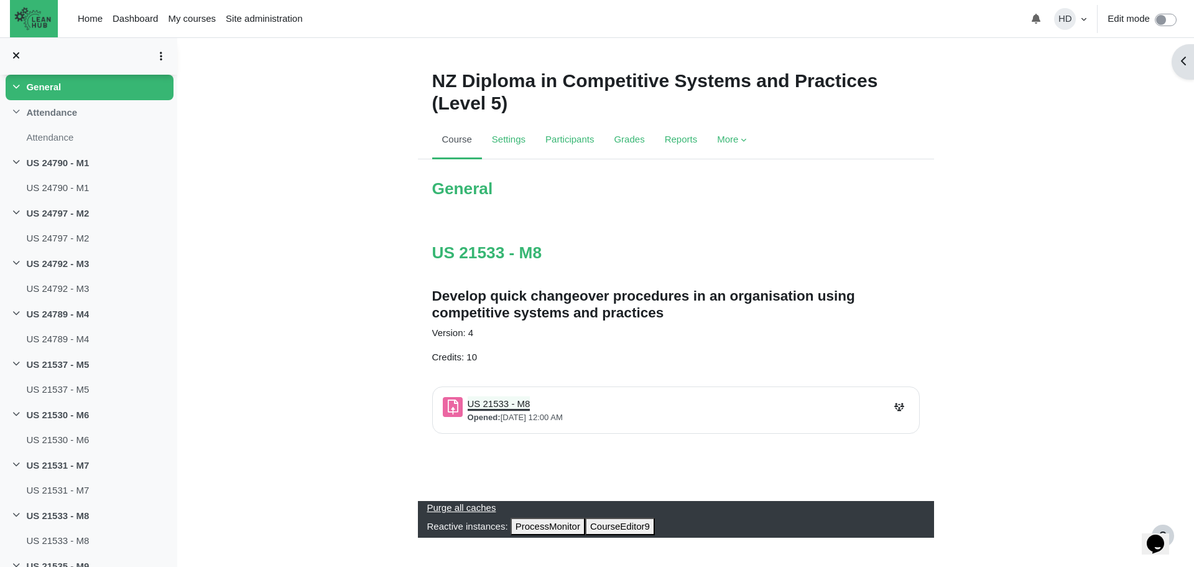
click at [493, 401] on link "US 21533 - M8 Assignment" at bounding box center [499, 403] width 63 height 11
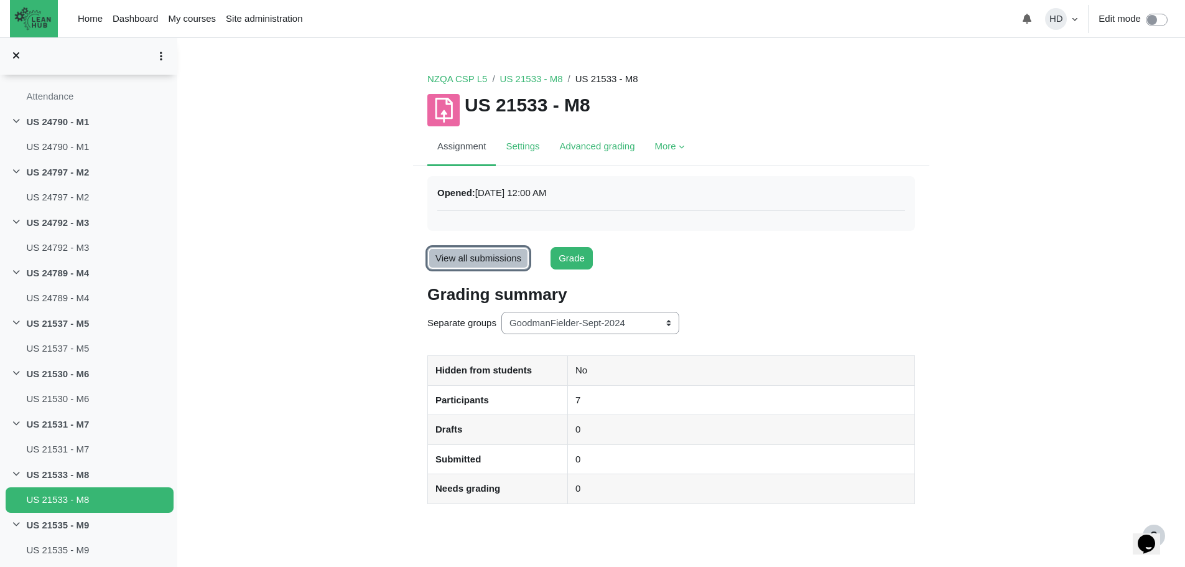
click at [483, 261] on link "View all submissions" at bounding box center [478, 258] width 102 height 23
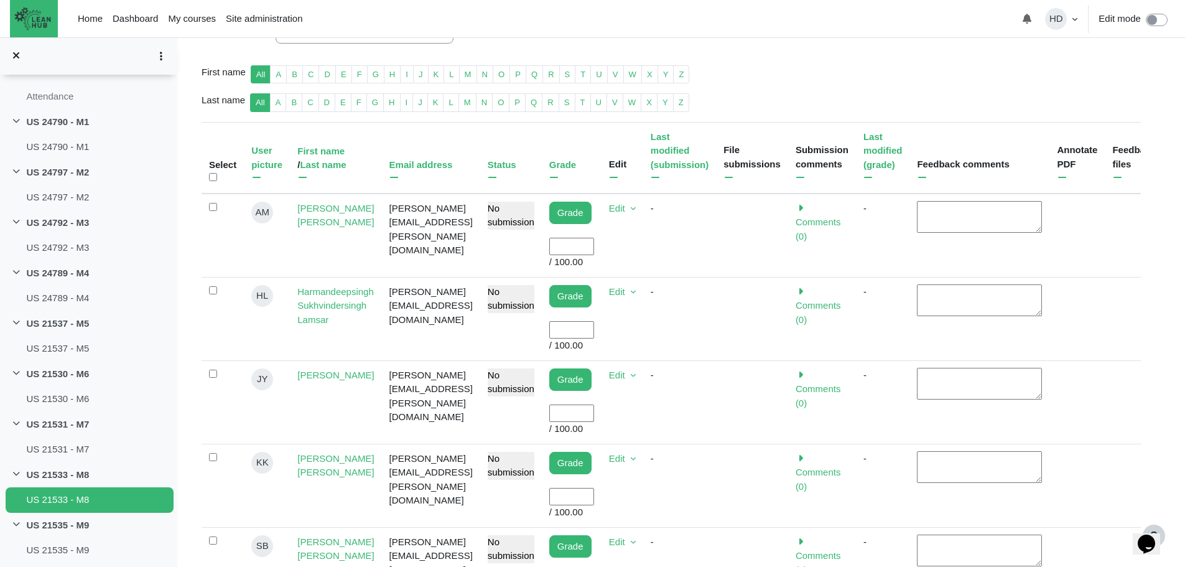
scroll to position [336, 0]
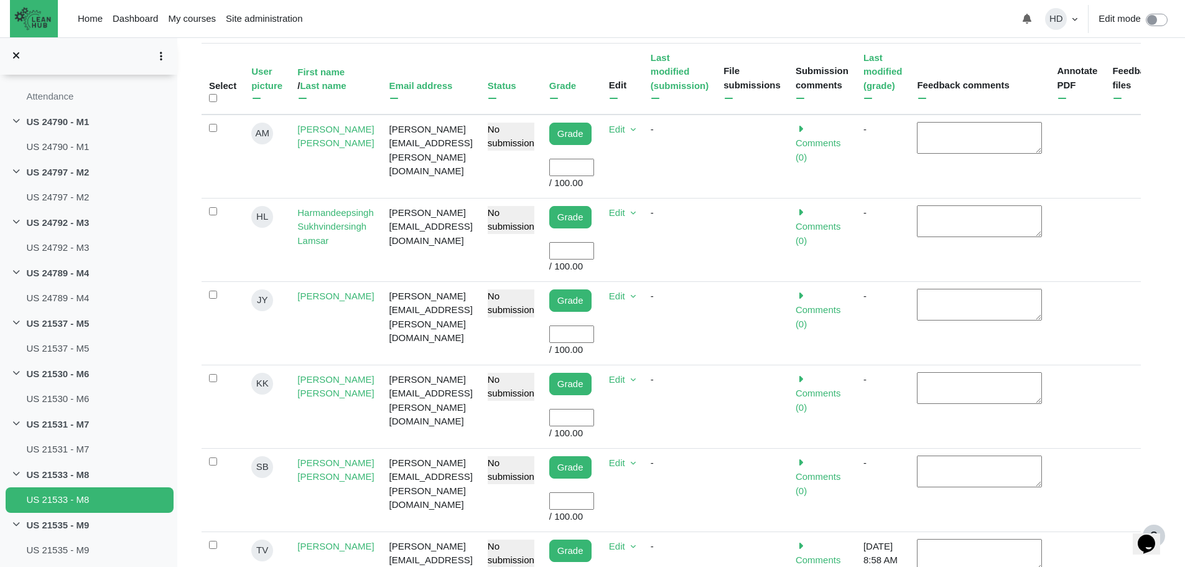
click at [594, 242] on input "User grade" at bounding box center [571, 251] width 45 height 18
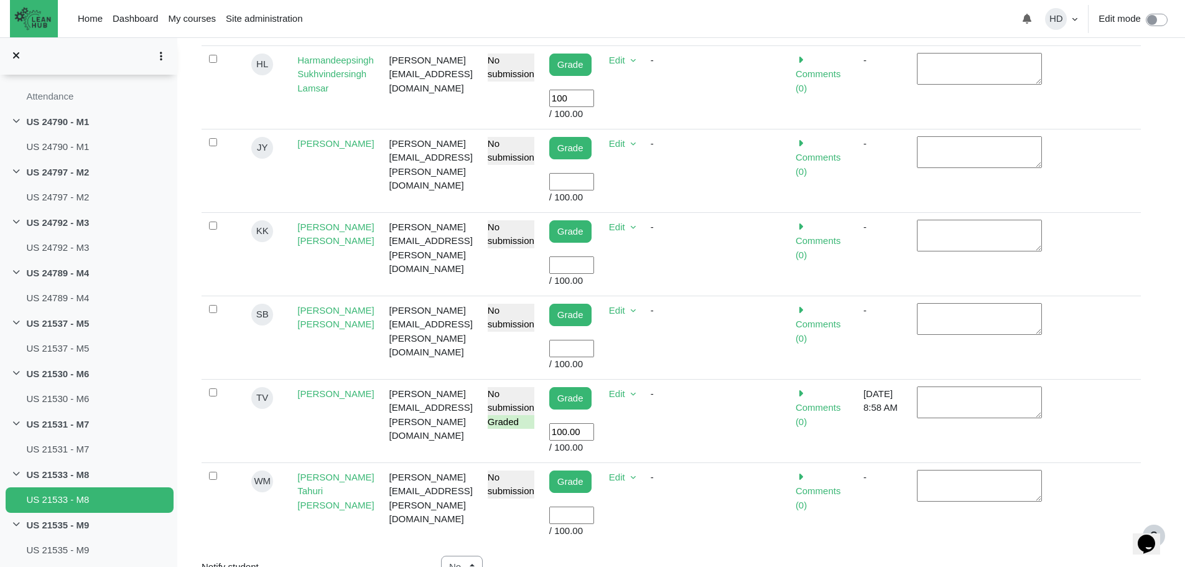
scroll to position [489, 0]
type input "100"
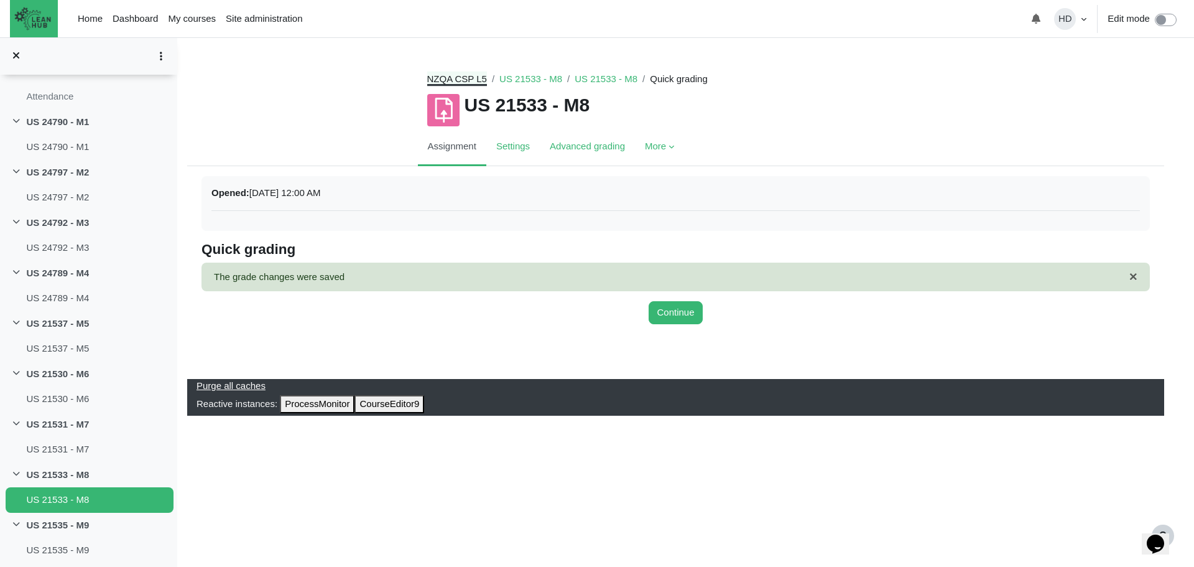
click at [455, 75] on link "NZQA CSP L5" at bounding box center [457, 78] width 60 height 11
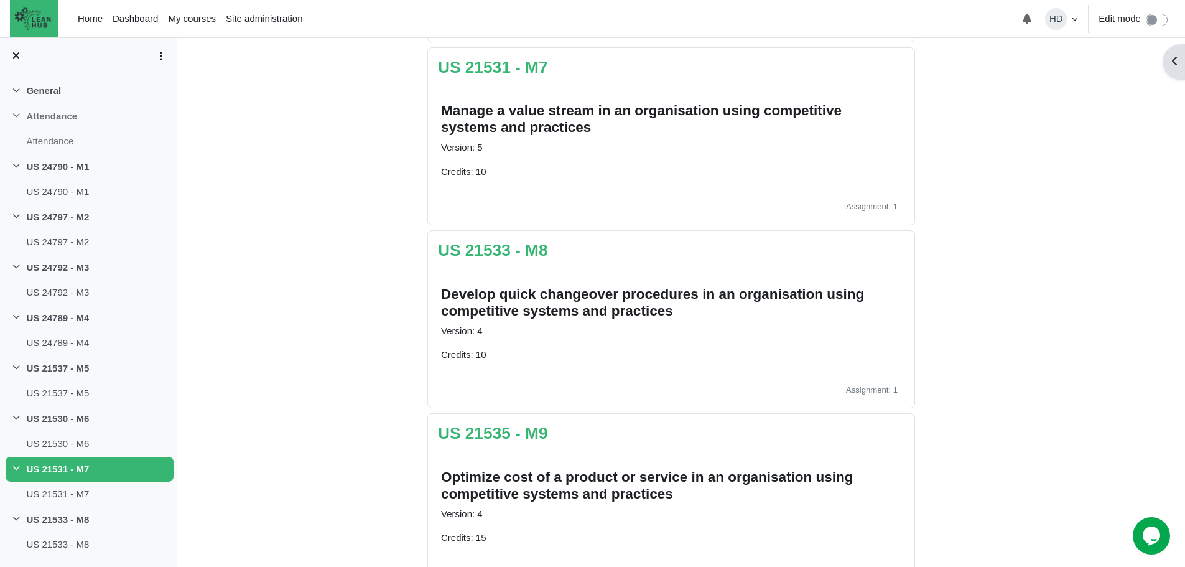
scroll to position [1362, 0]
click at [499, 254] on link "US 21533 - M8" at bounding box center [493, 249] width 110 height 19
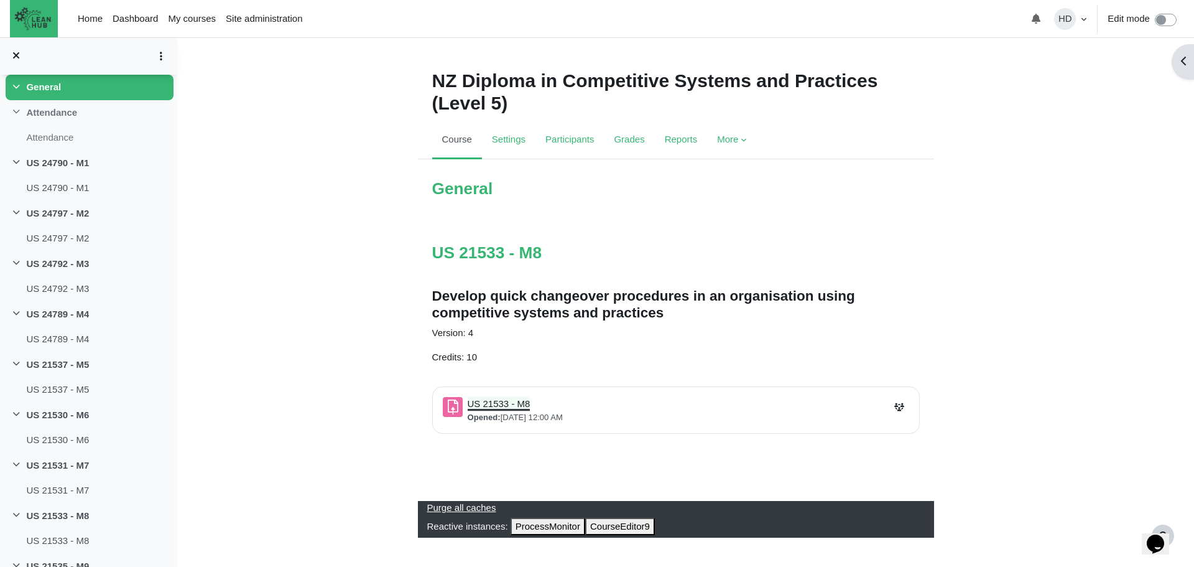
click at [499, 404] on link "US 21533 - M8 Assignment" at bounding box center [499, 403] width 63 height 11
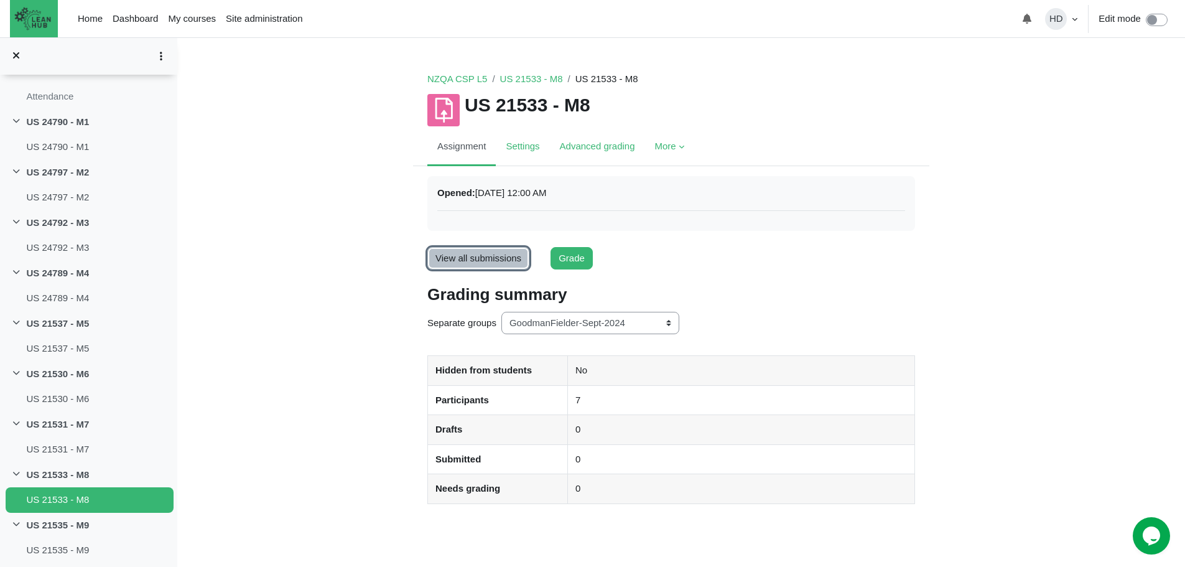
click at [484, 254] on link "View all submissions" at bounding box center [478, 258] width 102 height 23
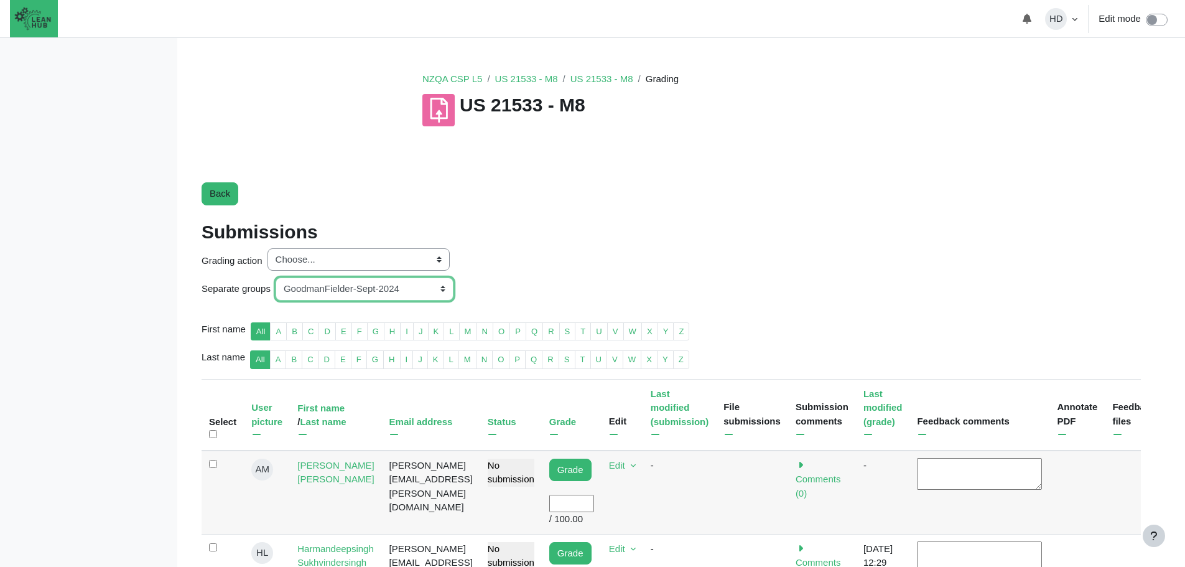
click at [439, 288] on select "All participants ANZ Pharma-Jan-2025 CapitalPrecut-Nov-2023 [PERSON_NAME]-June-…" at bounding box center [365, 288] width 178 height 23
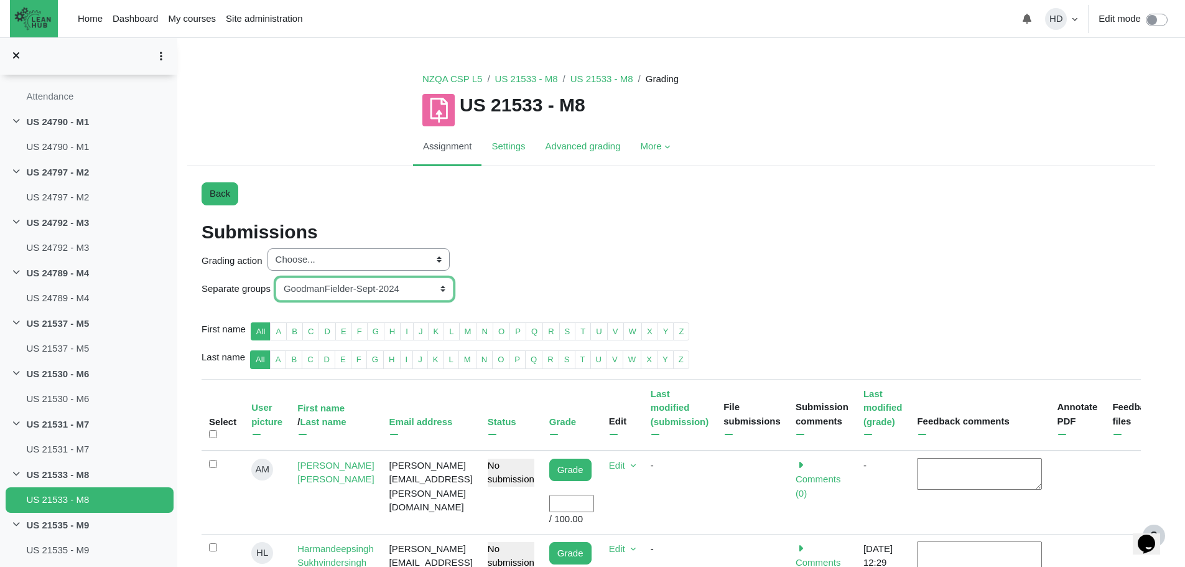
select select "143"
click at [276, 277] on select "All participants ANZ Pharma-Jan-2025 CapitalPrecut-Nov-2023 Chantal-June-2024 C…" at bounding box center [365, 288] width 178 height 23
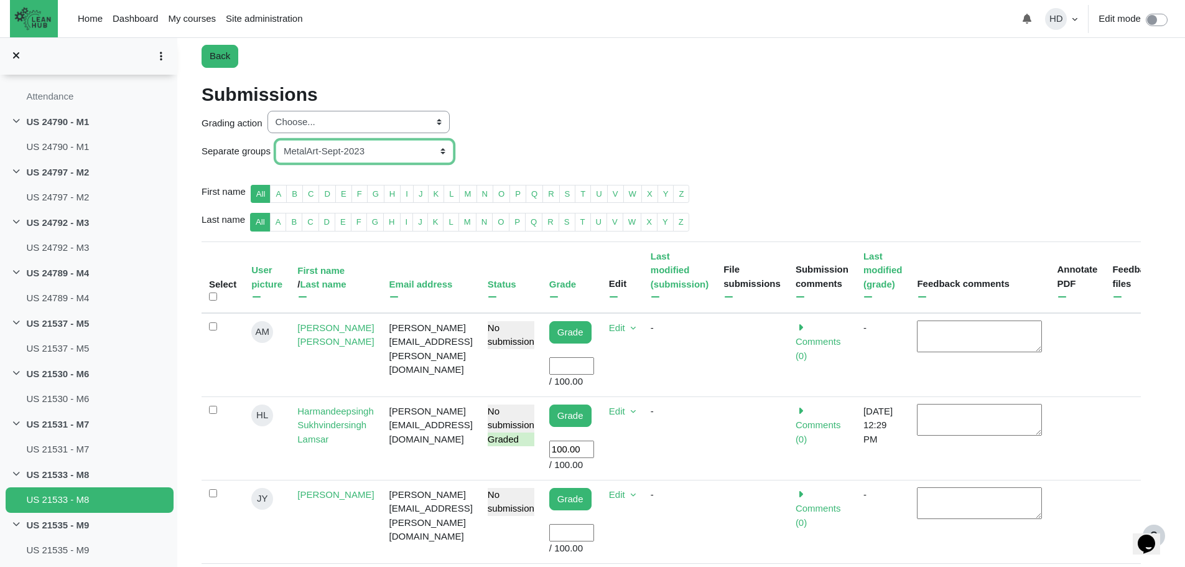
scroll to position [137, 0]
click at [103, 14] on link "Home" at bounding box center [90, 18] width 35 height 37
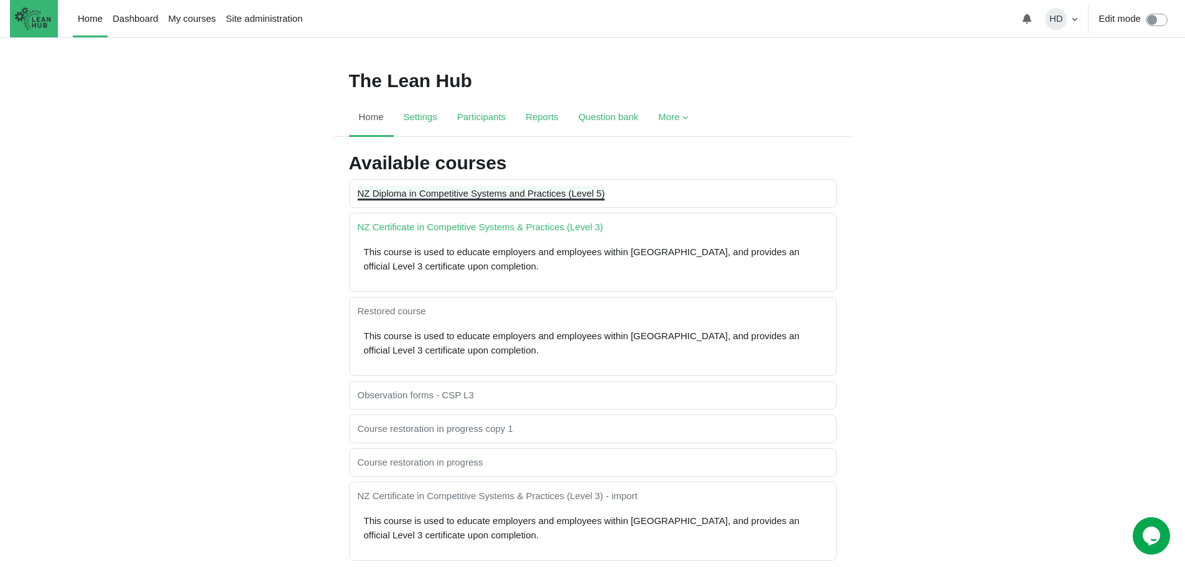
click at [459, 197] on link "NZ Diploma in Competitive Systems and Practices (Level 5)" at bounding box center [482, 193] width 248 height 11
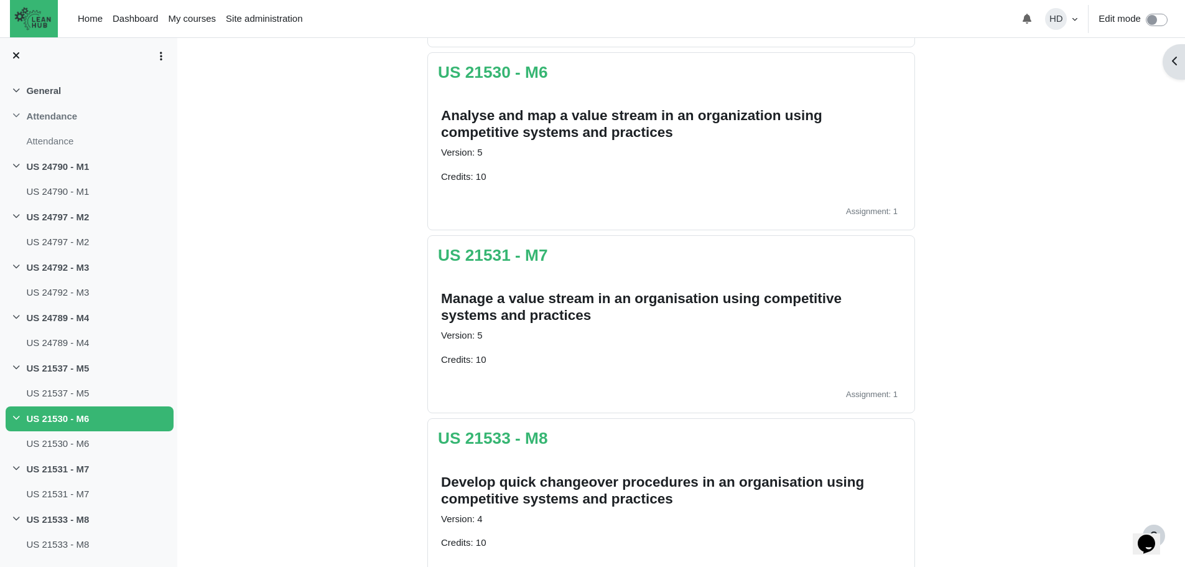
scroll to position [1174, 0]
click at [462, 433] on link "US 21533 - M8" at bounding box center [493, 437] width 110 height 19
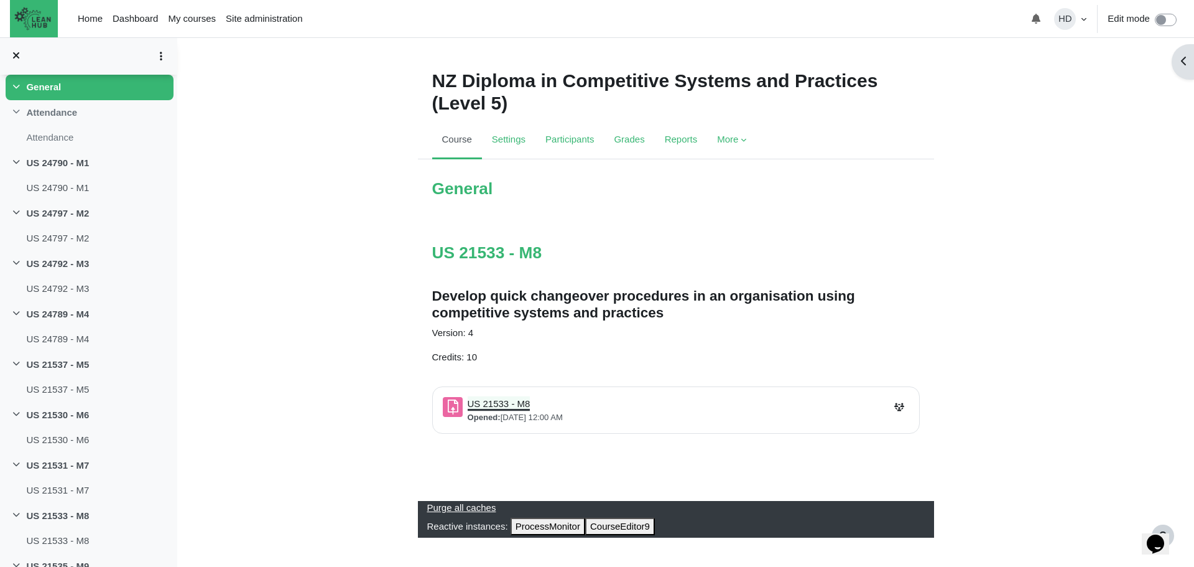
click at [506, 408] on link "US 21533 - M8 Assignment" at bounding box center [499, 403] width 63 height 11
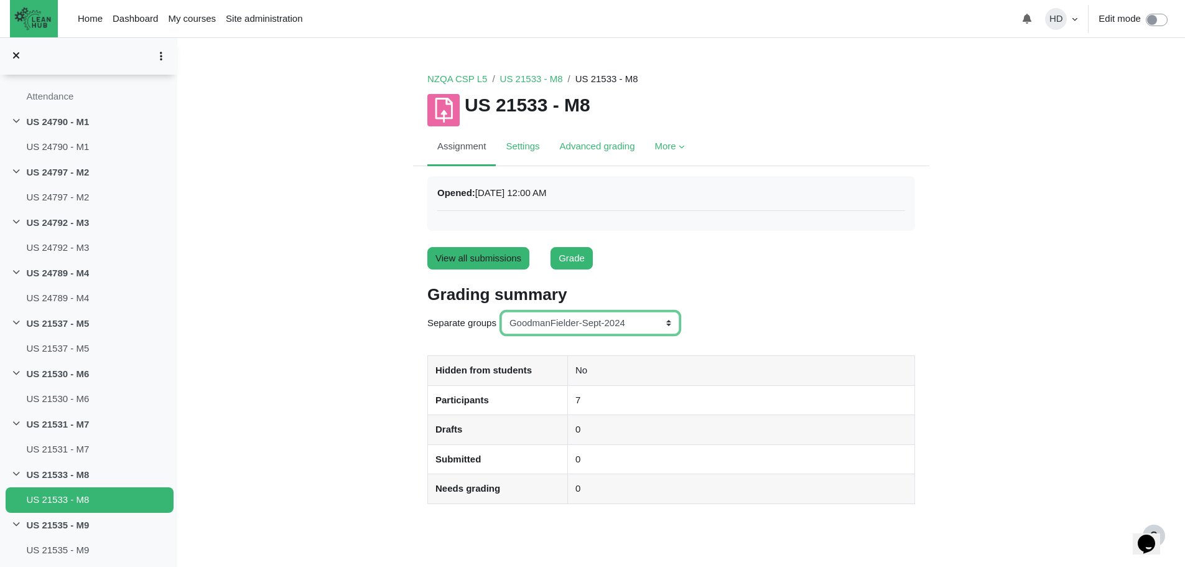
click at [667, 325] on select "All participants ANZ Pharma-Jan-2025 CapitalPrecut-Nov-2023 [PERSON_NAME]-June-…" at bounding box center [590, 323] width 178 height 23
select select "143"
click at [501, 312] on select "All participants ANZ Pharma-Jan-2025 CapitalPrecut-Nov-2023 [PERSON_NAME]-June-…" at bounding box center [590, 323] width 178 height 23
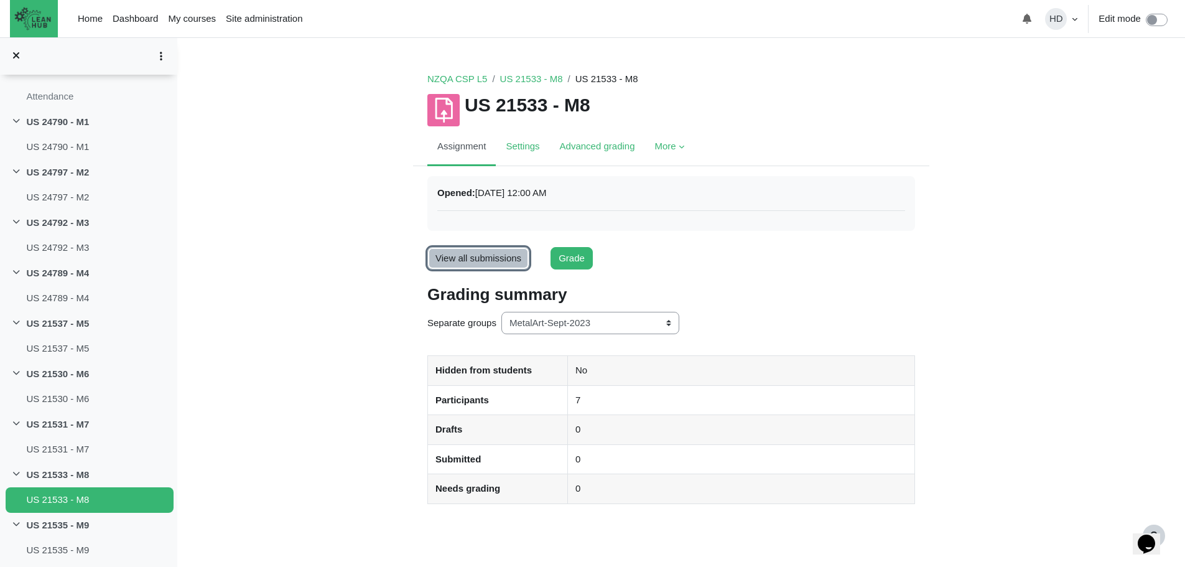
click at [495, 259] on link "View all submissions" at bounding box center [478, 258] width 102 height 23
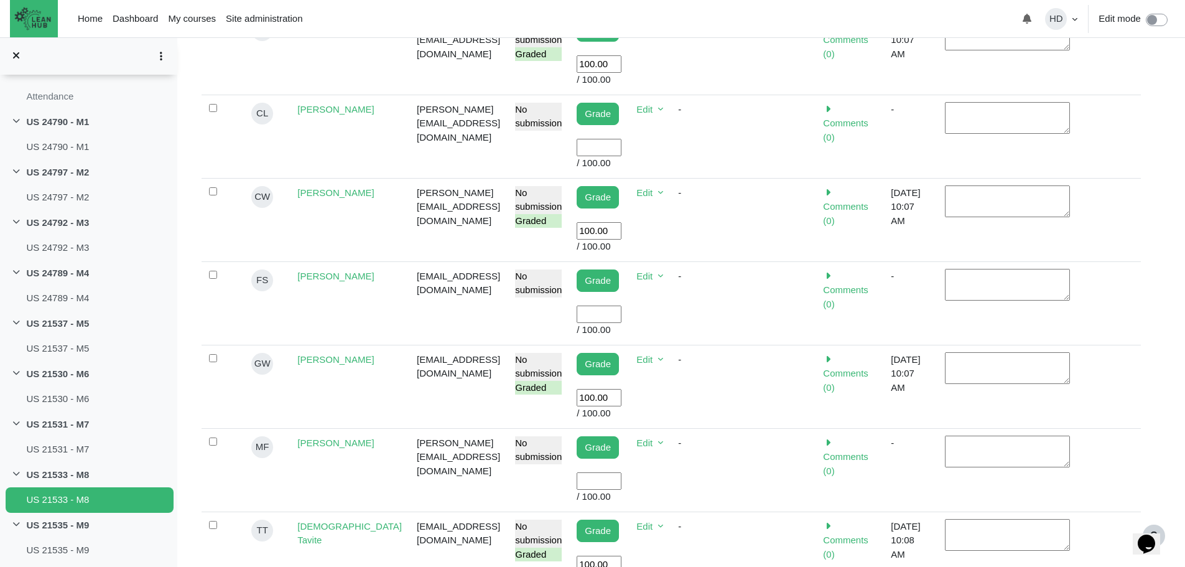
click at [595, 305] on input "User grade" at bounding box center [599, 314] width 45 height 18
type input "100"
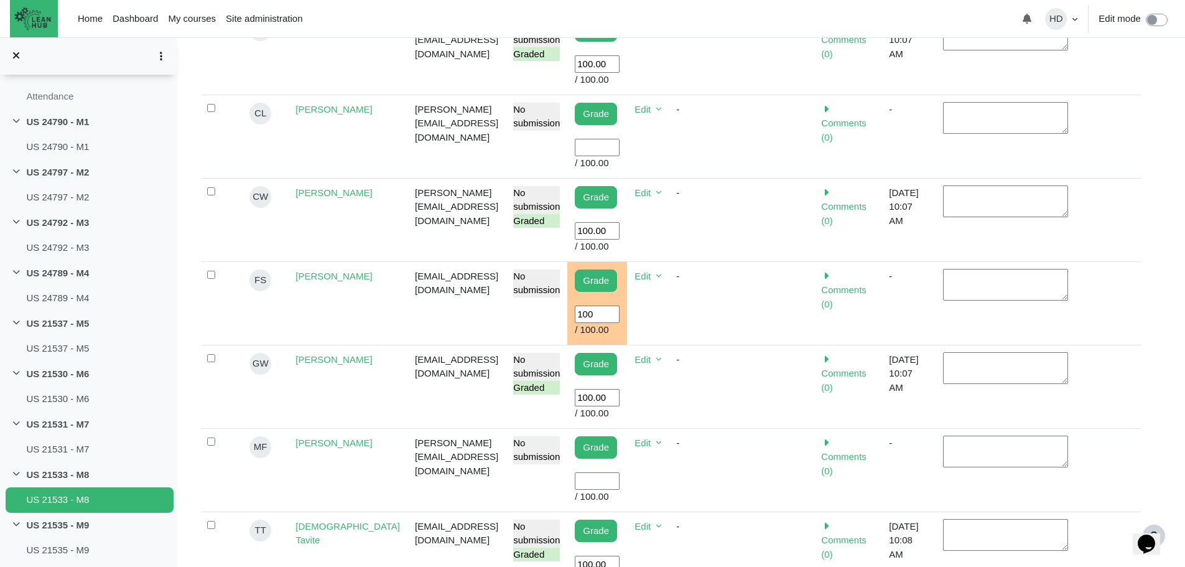
click at [602, 472] on input "User grade" at bounding box center [597, 481] width 45 height 18
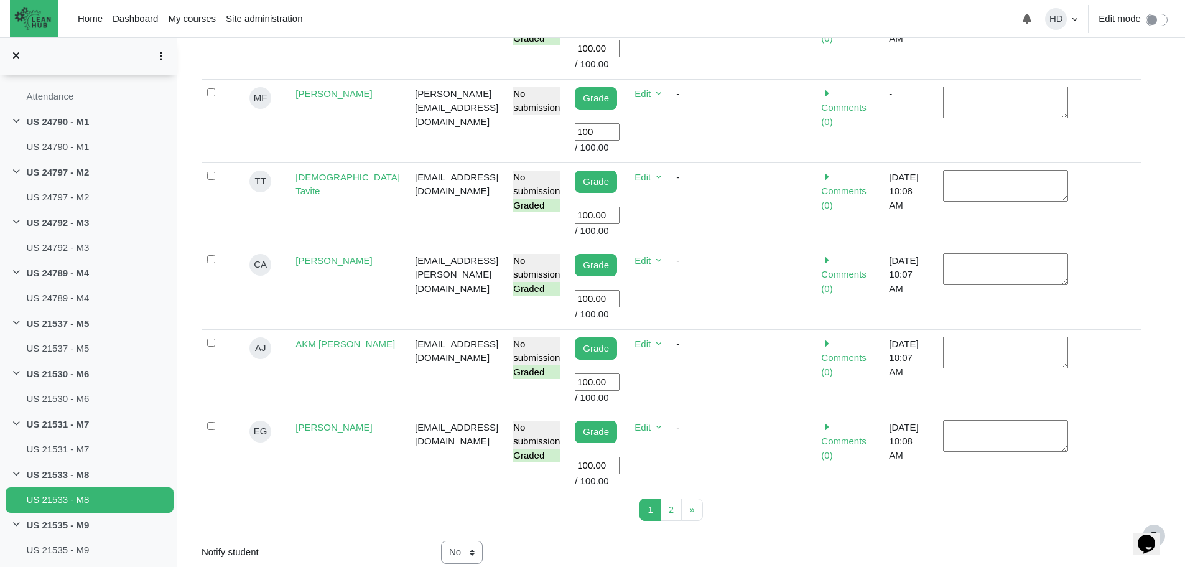
scroll to position [824, 0]
type input "100"
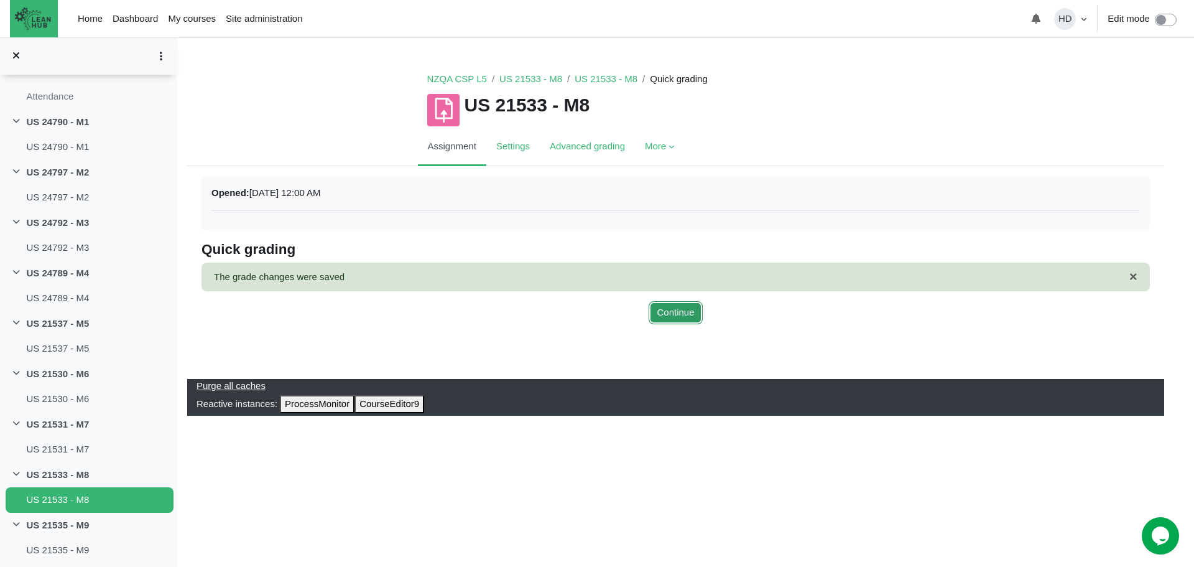
click at [690, 304] on button "Continue" at bounding box center [675, 312] width 53 height 23
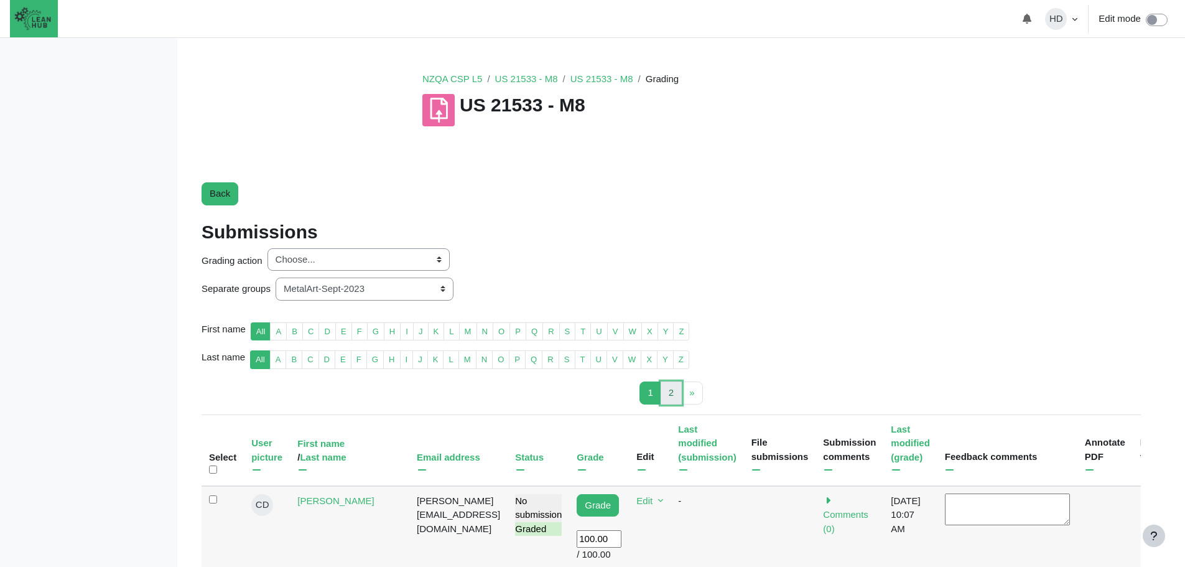
click at [668, 386] on link "2 Page 2" at bounding box center [671, 392] width 21 height 23
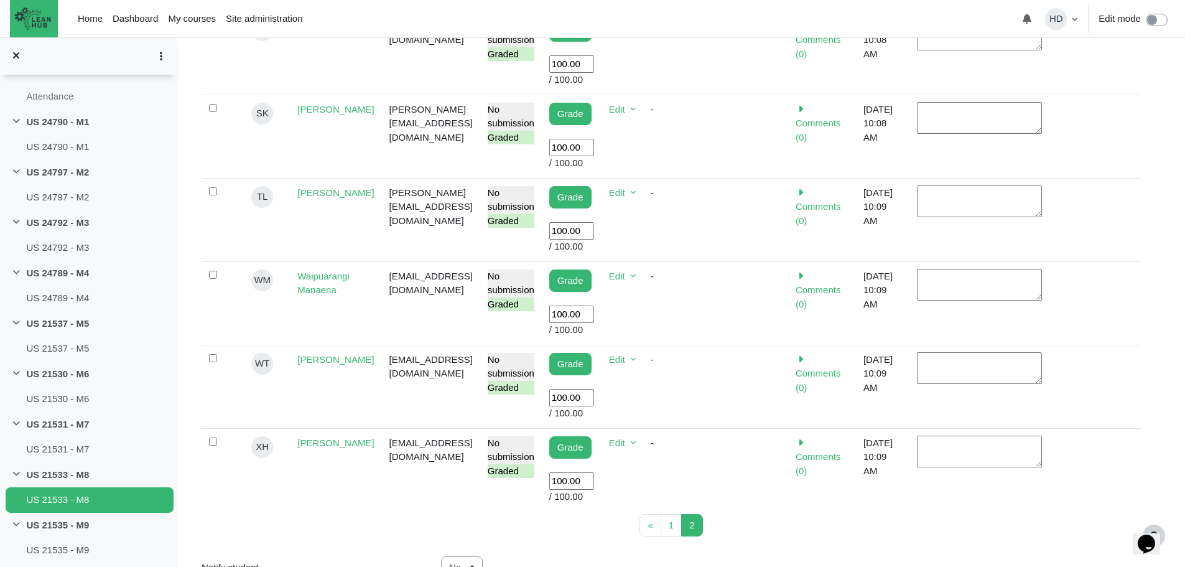
scroll to position [643, 0]
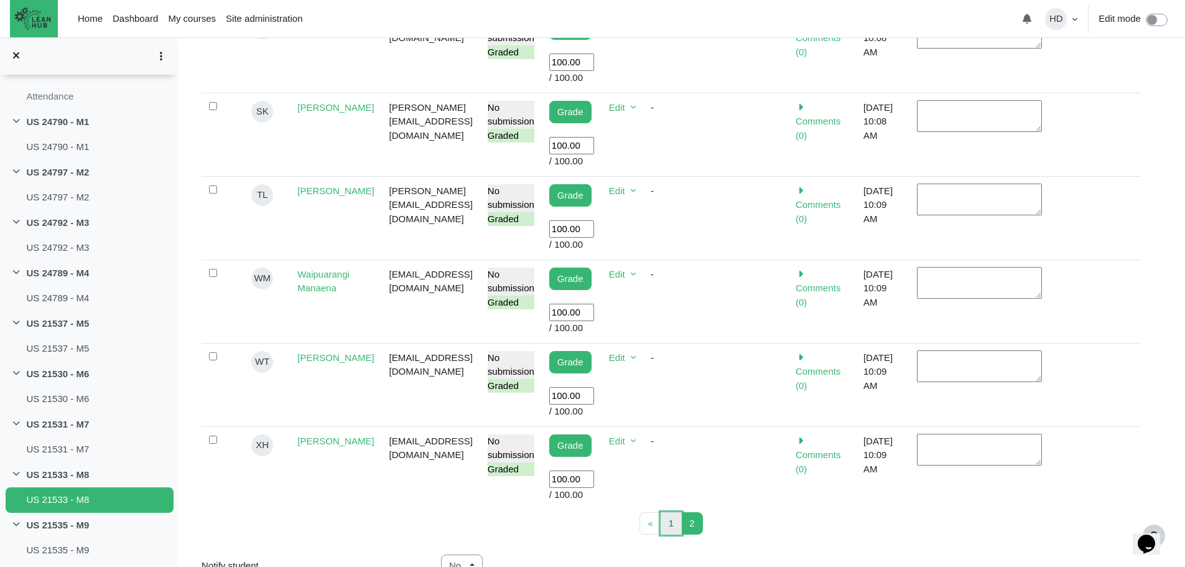
click at [667, 512] on link "1 Page 1" at bounding box center [671, 523] width 21 height 23
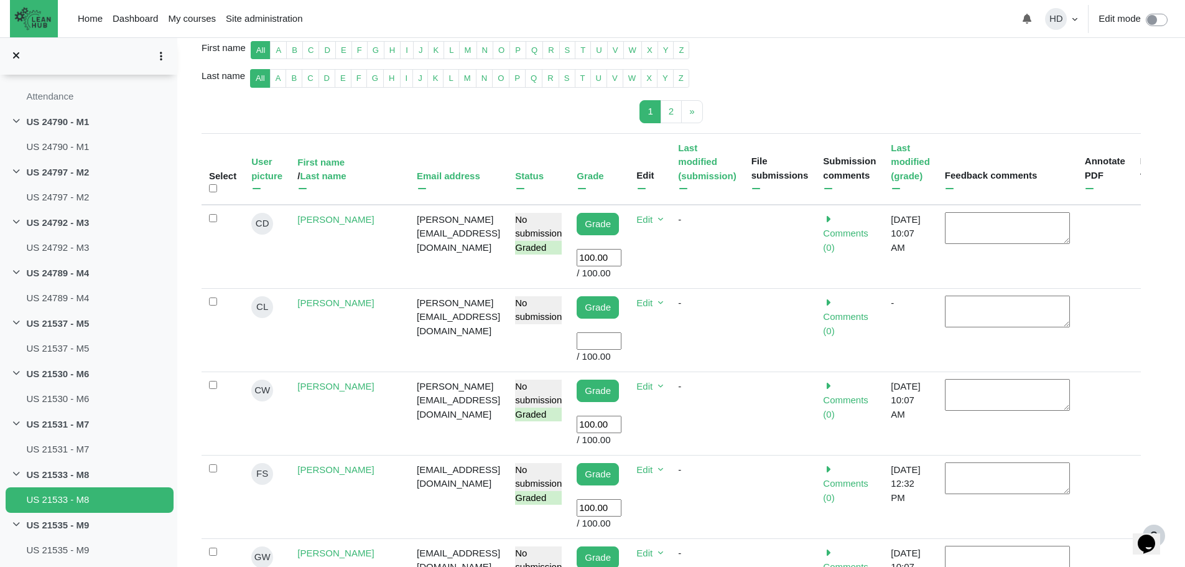
click at [615, 332] on input "User grade" at bounding box center [599, 341] width 45 height 18
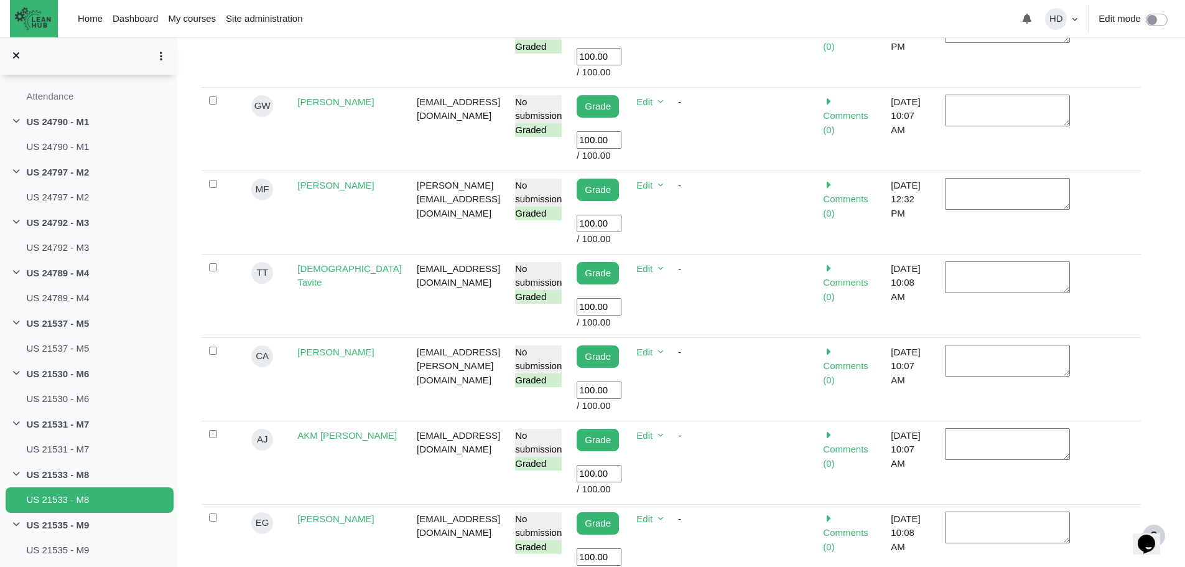
scroll to position [845, 0]
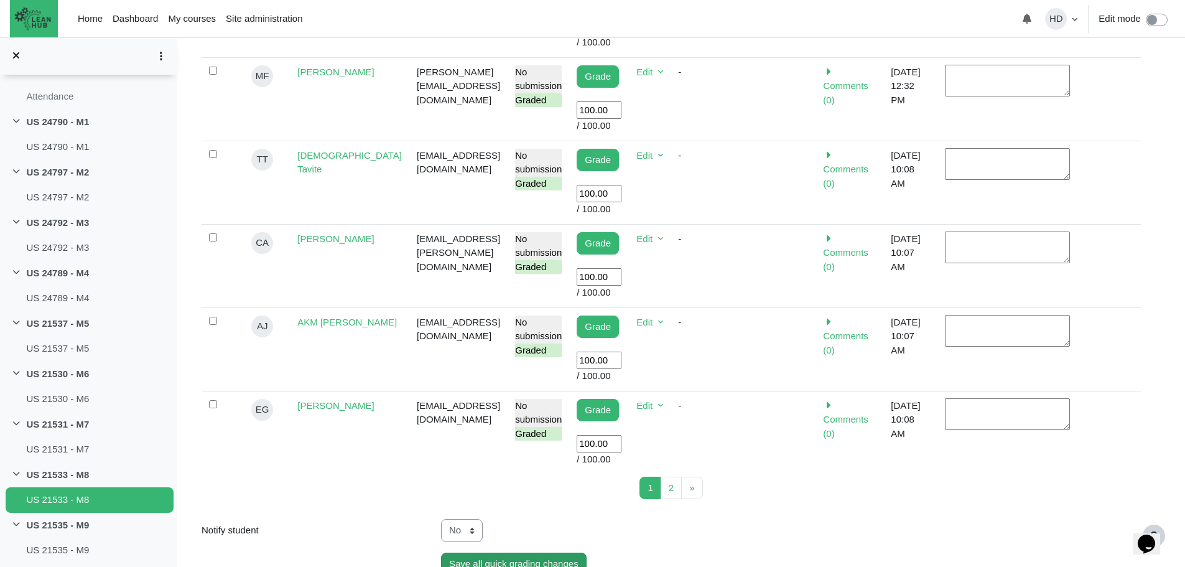
type input "100"
click at [510, 552] on input "Save all quick grading changes" at bounding box center [514, 563] width 146 height 23
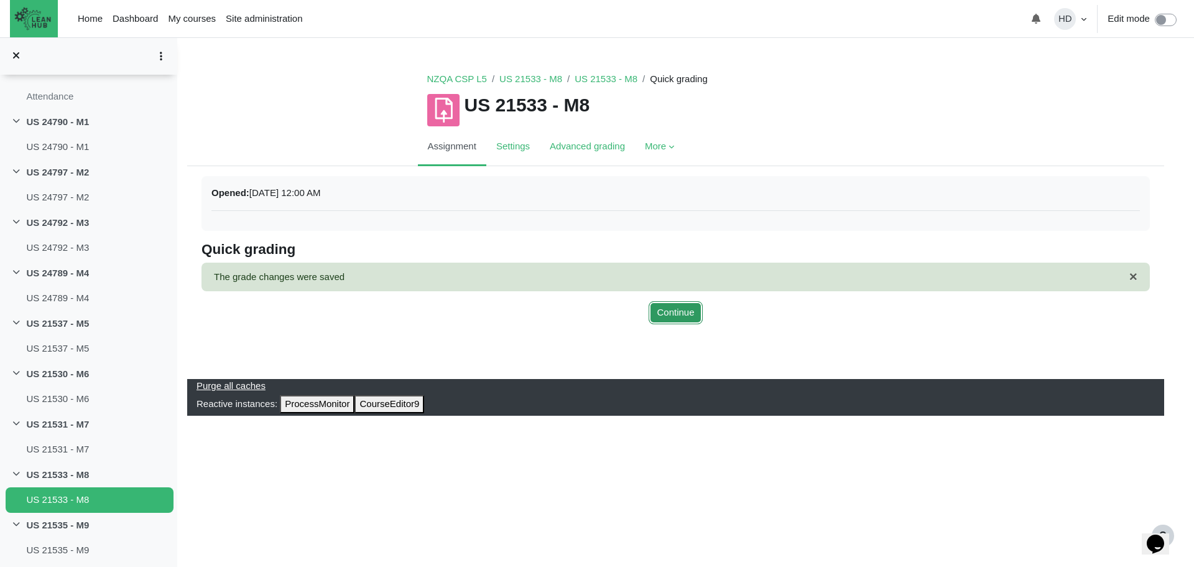
click at [679, 306] on button "Continue" at bounding box center [675, 312] width 53 height 23
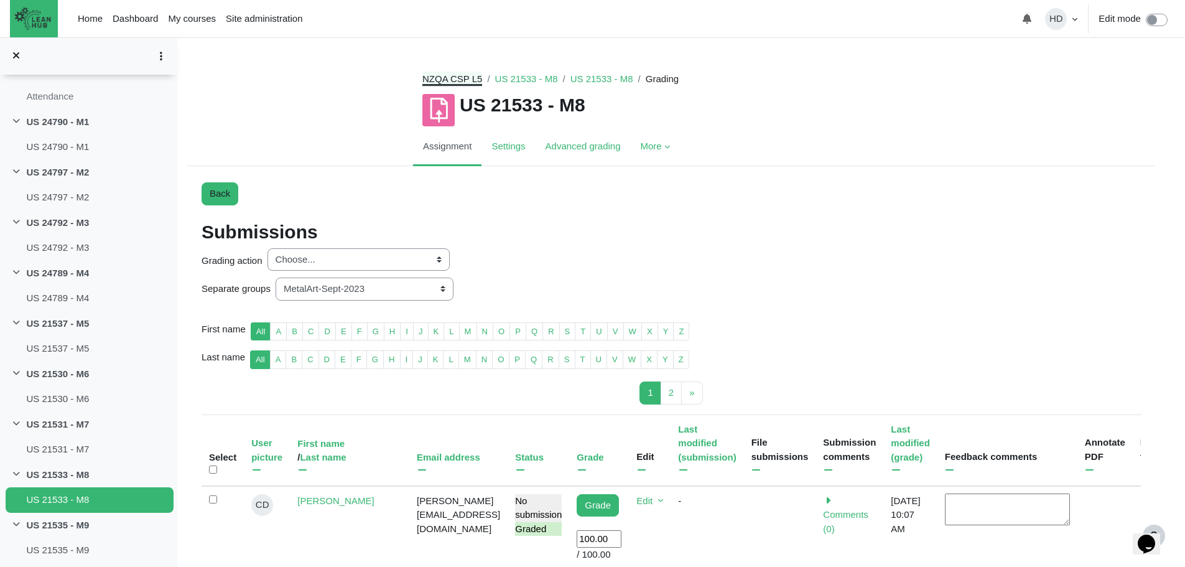
click at [456, 79] on link "NZQA CSP L5" at bounding box center [452, 78] width 60 height 11
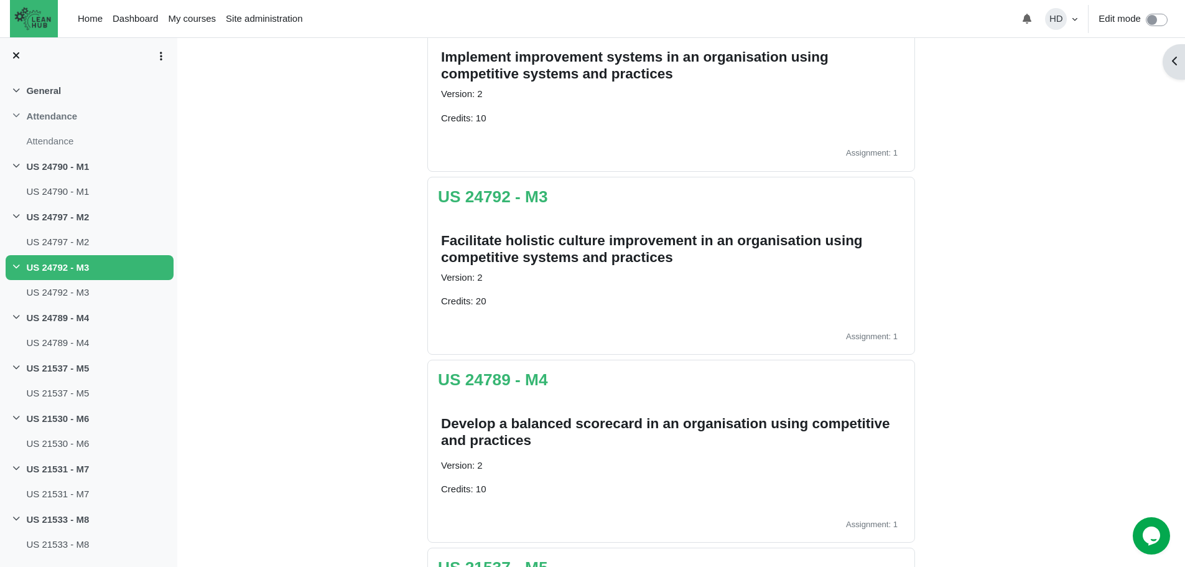
scroll to position [496, 0]
click at [520, 377] on link "US 24789 - M4" at bounding box center [493, 378] width 110 height 19
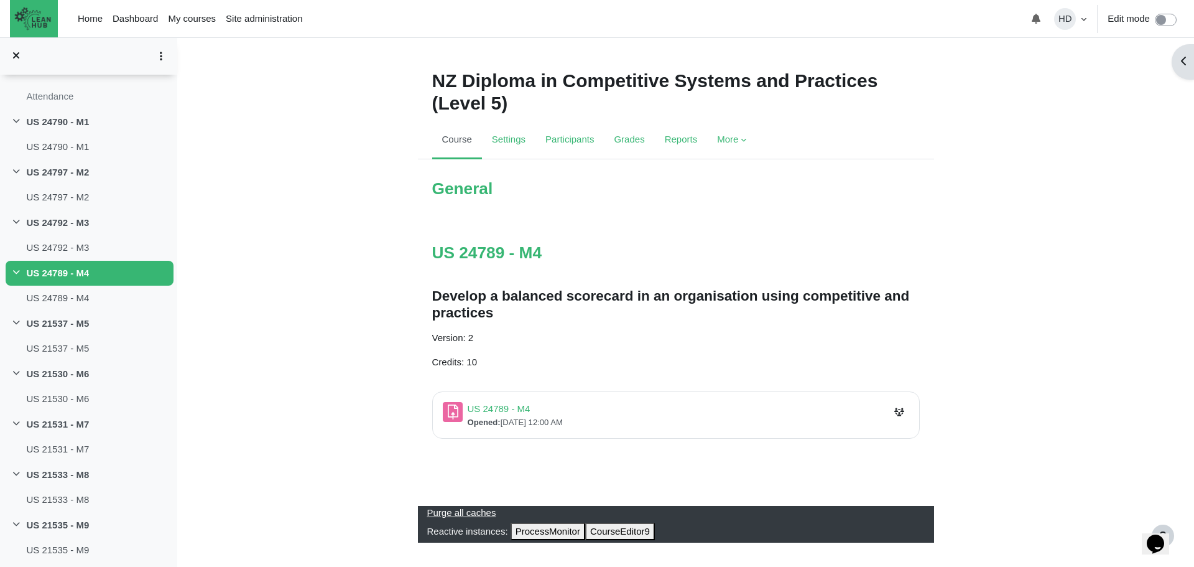
scroll to position [4, 0]
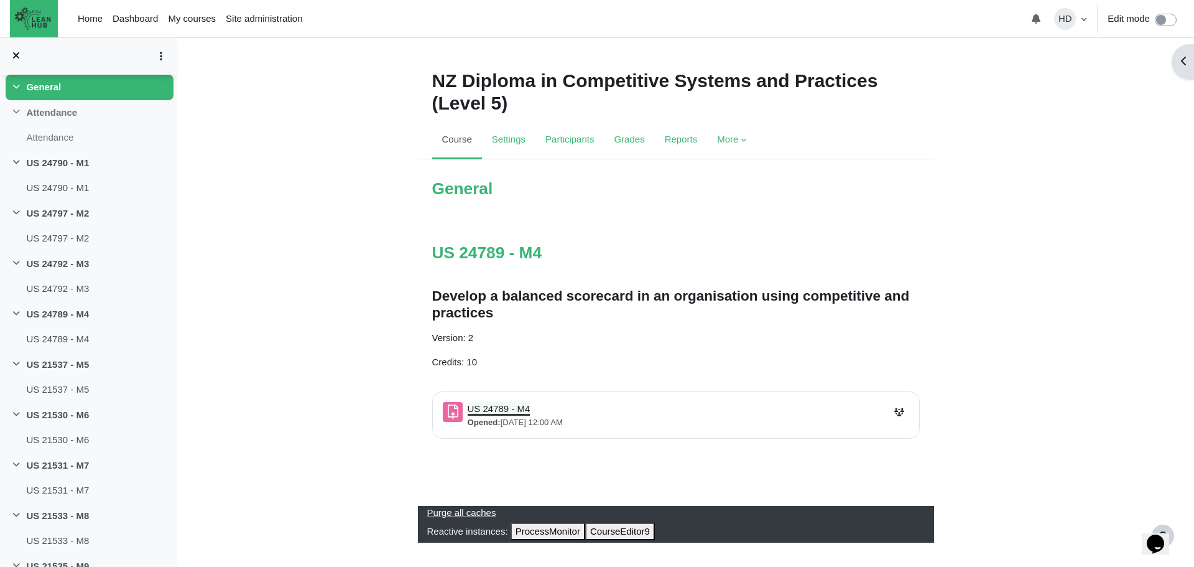
click at [498, 407] on link "US 24789 - M4 Assignment" at bounding box center [499, 408] width 63 height 11
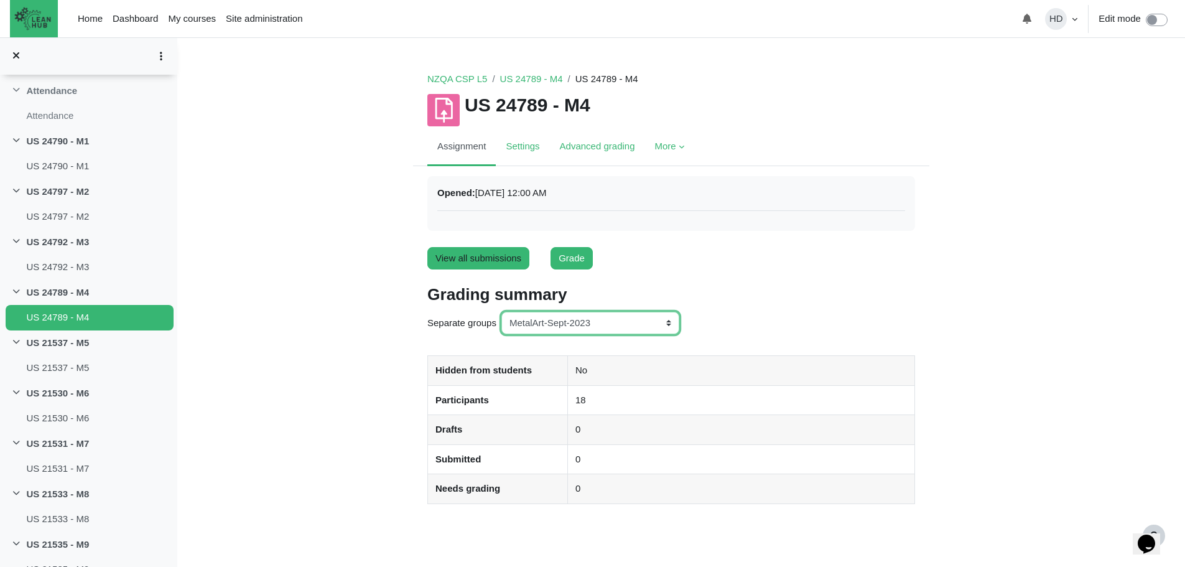
click at [669, 320] on select "All participants ANZ Pharma-Jan-2025 CapitalPrecut-Nov-2023 [PERSON_NAME]-June-…" at bounding box center [590, 323] width 178 height 23
select select "148"
click at [501, 312] on select "All participants ANZ Pharma-Jan-2025 CapitalPrecut-Nov-2023 [PERSON_NAME]-June-…" at bounding box center [590, 323] width 178 height 23
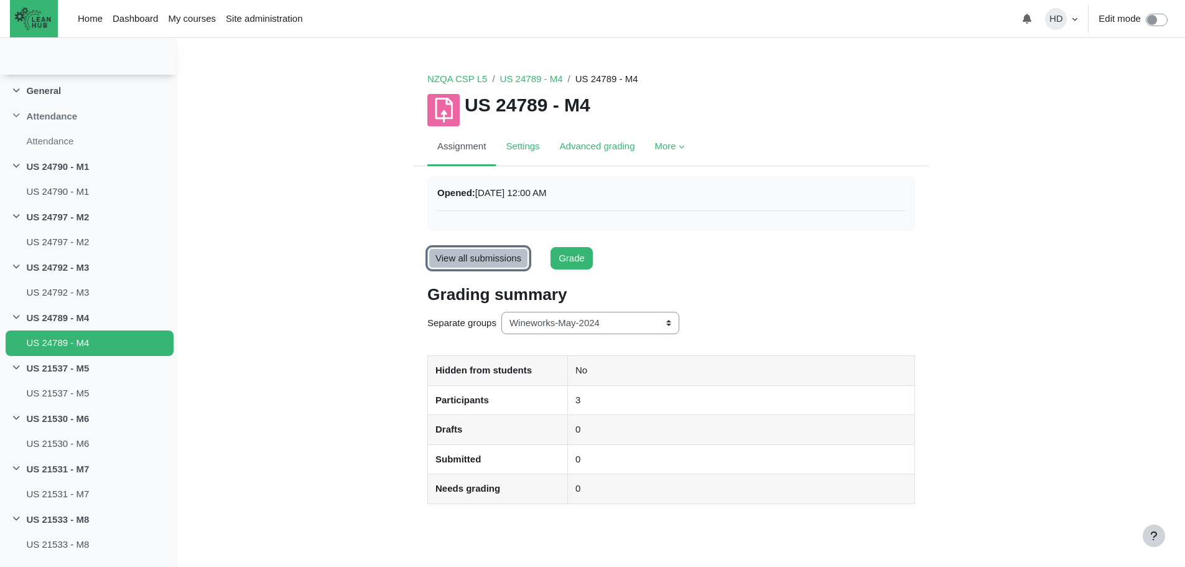
scroll to position [26, 0]
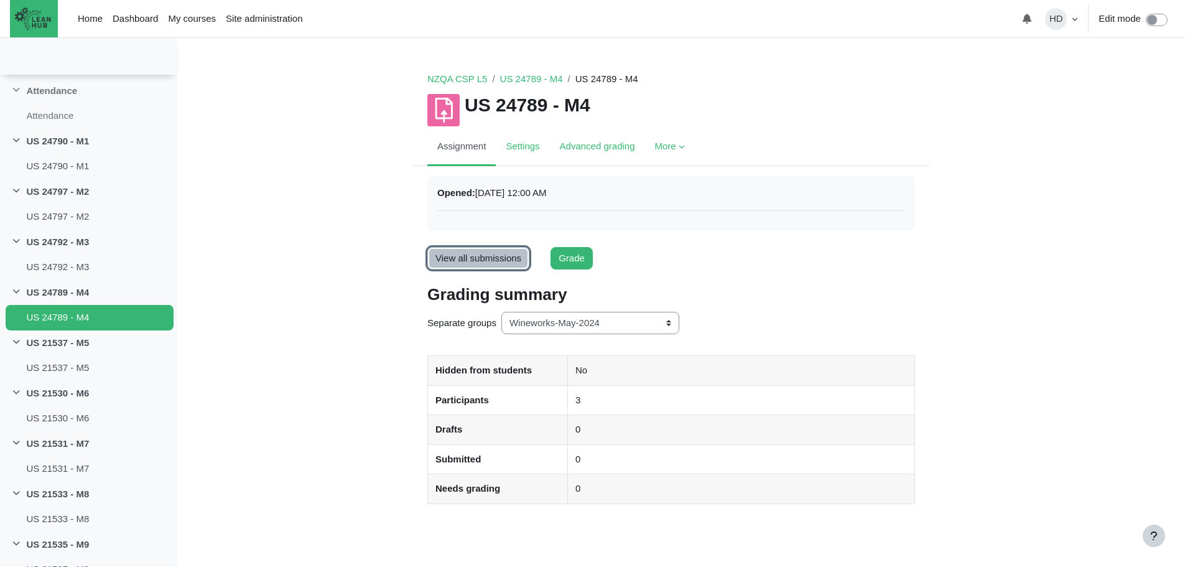
click at [479, 254] on link "View all submissions" at bounding box center [478, 258] width 102 height 23
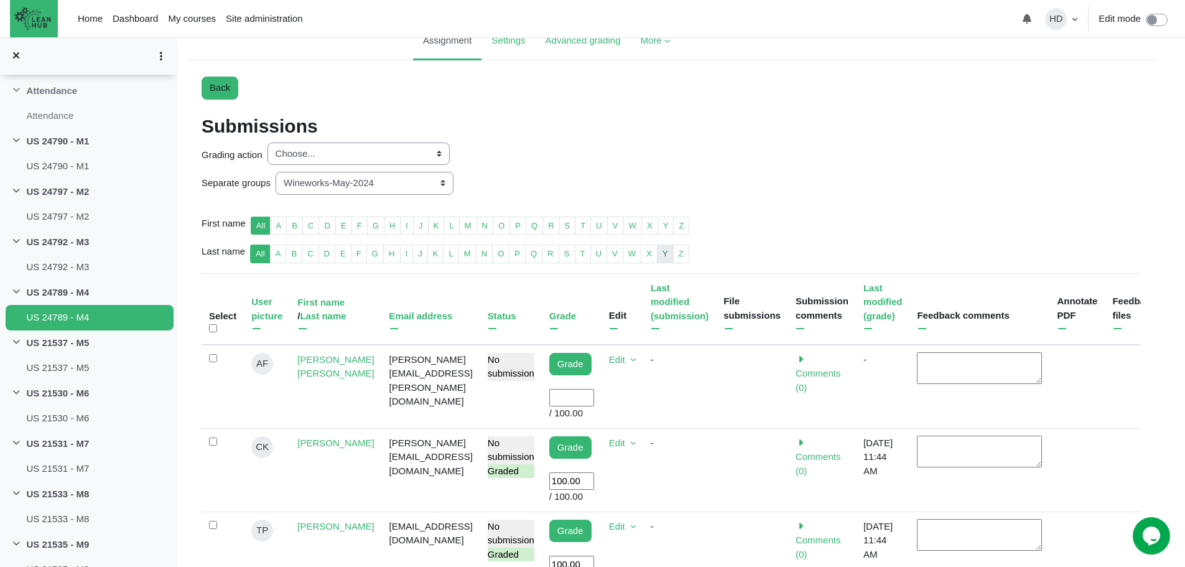
scroll to position [106, 0]
click at [594, 398] on input "User grade" at bounding box center [571, 397] width 45 height 18
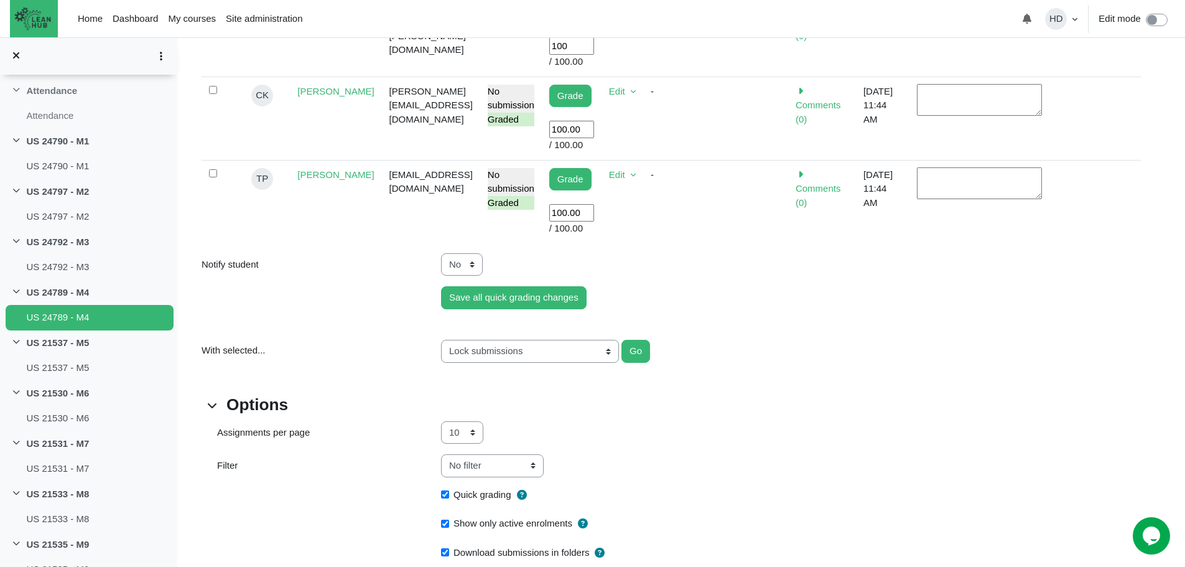
scroll to position [458, 0]
type input "100"
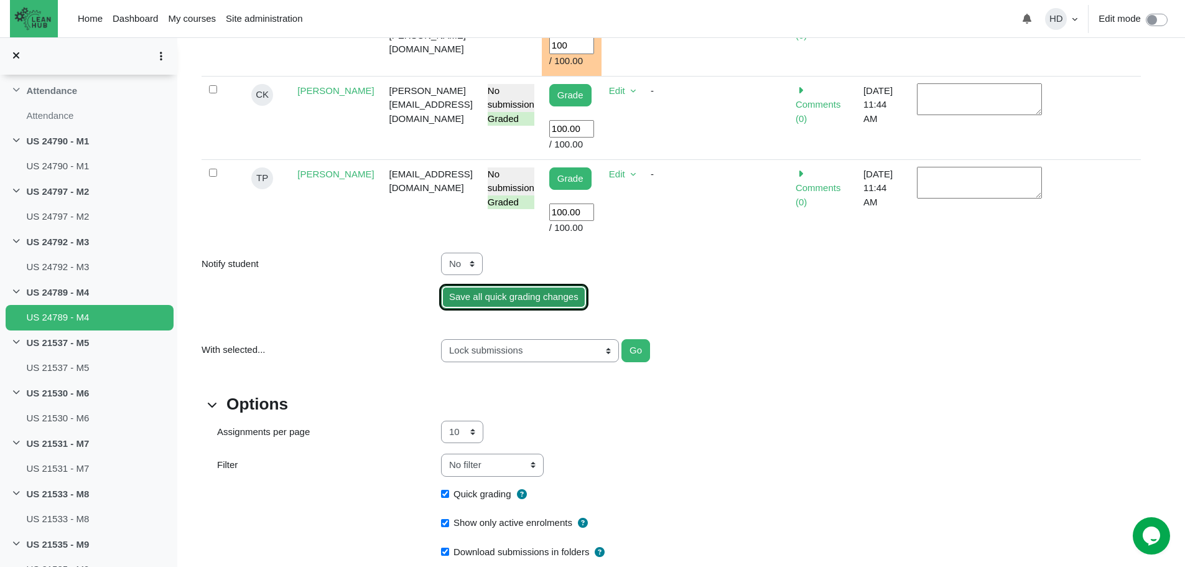
click at [534, 286] on input "Save all quick grading changes" at bounding box center [514, 297] width 146 height 23
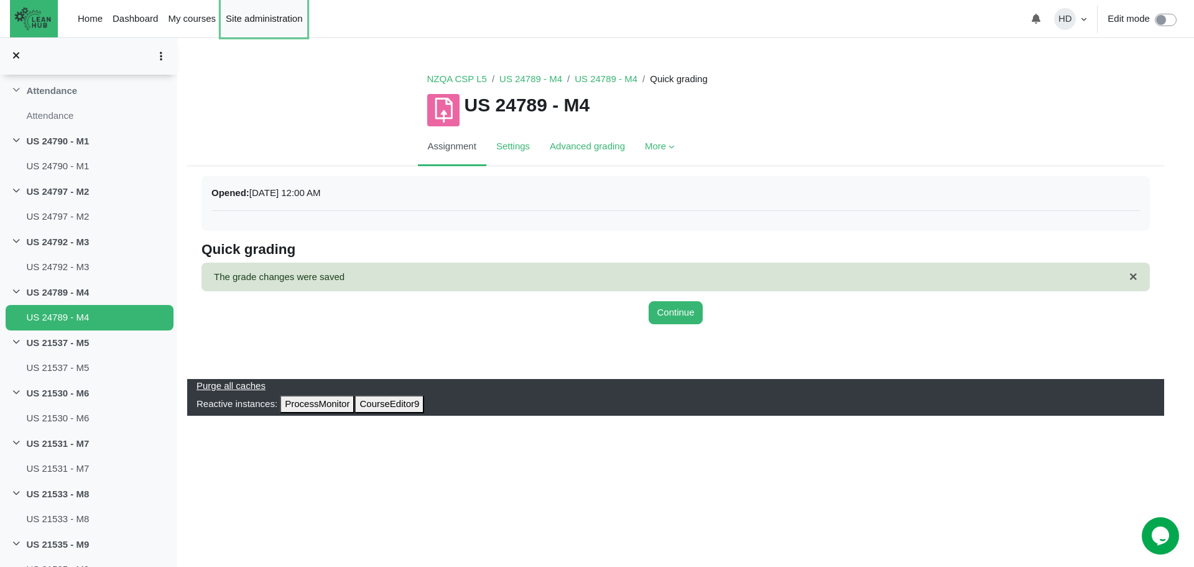
click at [254, 21] on link "Site administration" at bounding box center [264, 18] width 86 height 37
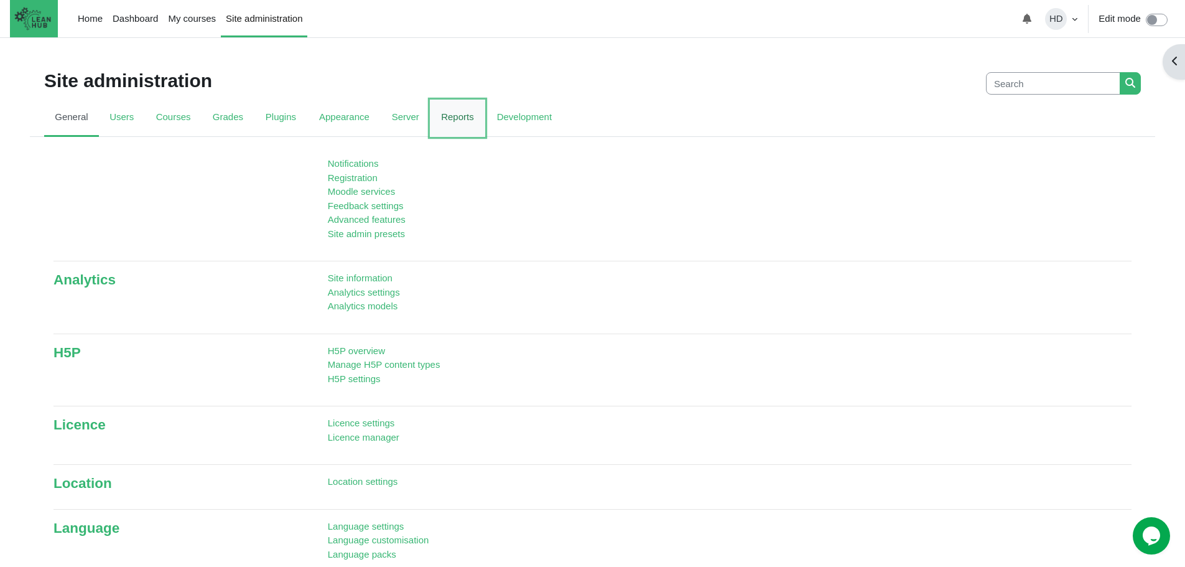
click at [452, 121] on link "Reports" at bounding box center [457, 118] width 55 height 37
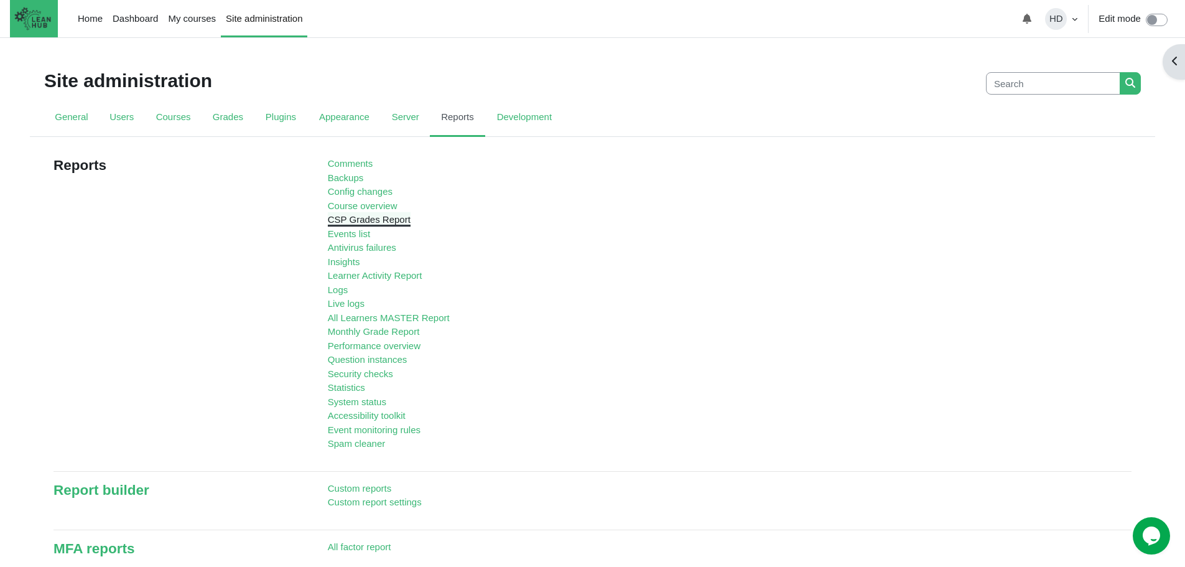
click at [371, 221] on link "CSP Grades Report" at bounding box center [369, 219] width 83 height 11
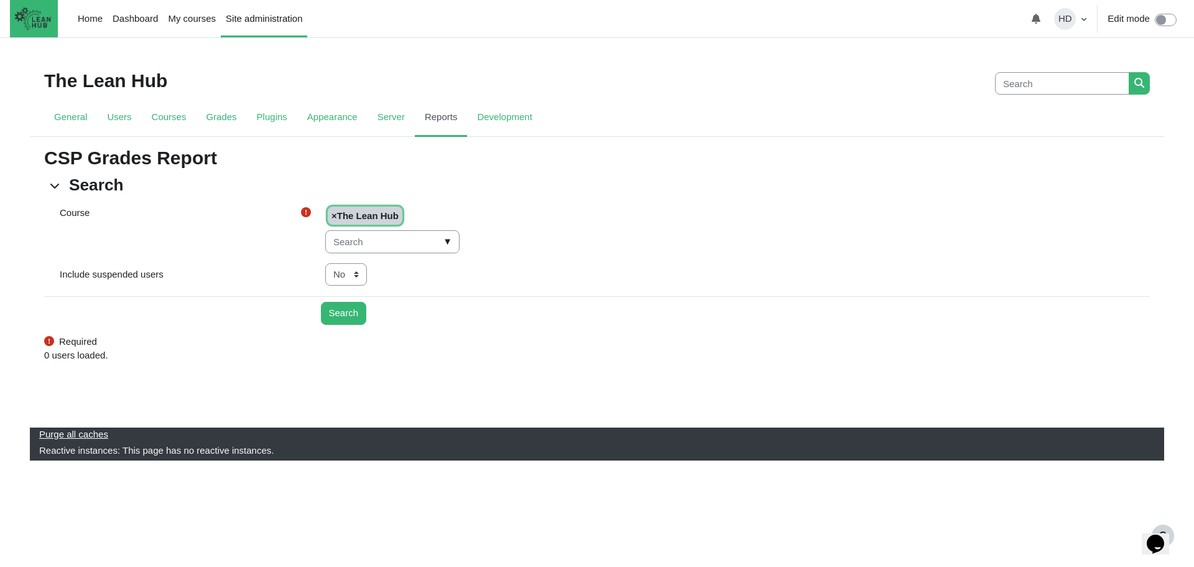
click at [440, 246] on span "▼" at bounding box center [447, 241] width 14 height 19
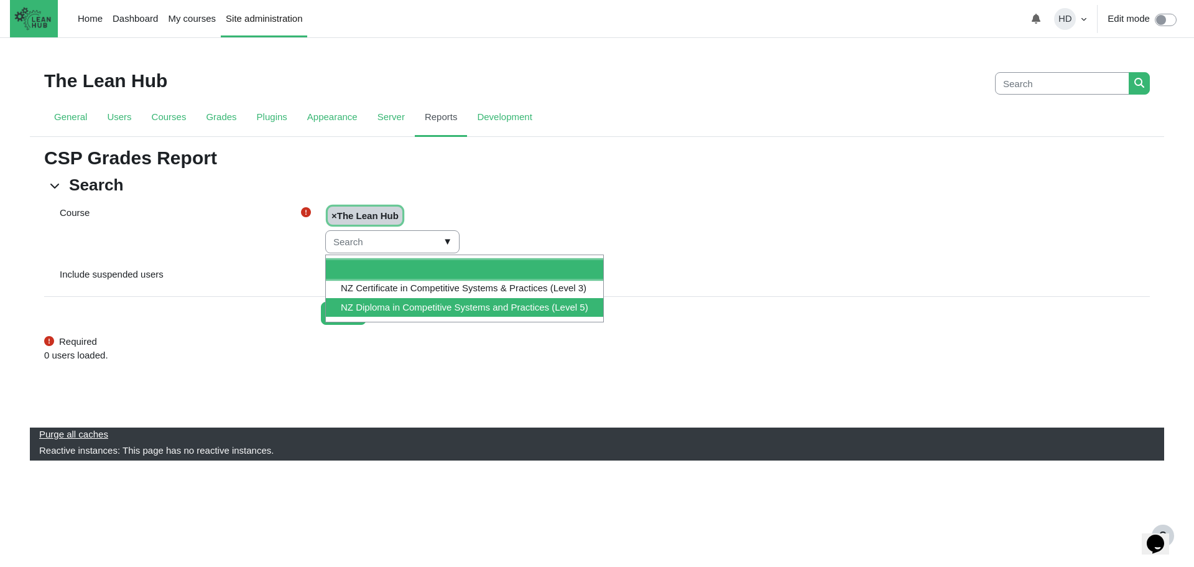
click at [442, 303] on li "NZ Diploma in Competitive Systems and Practices (Level 5)" at bounding box center [464, 307] width 277 height 19
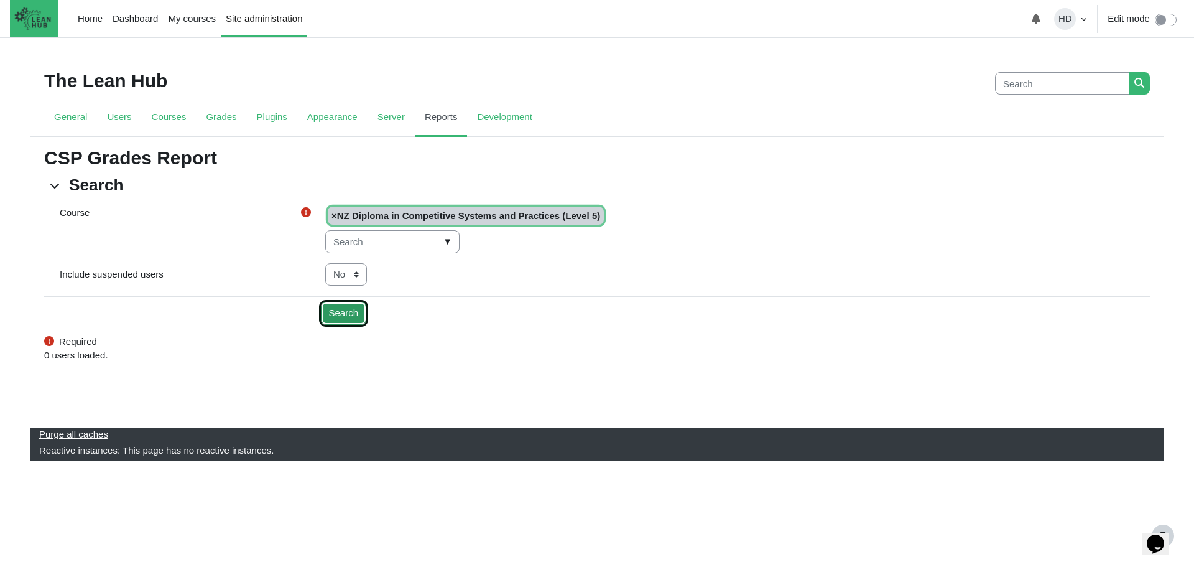
click at [345, 311] on input "Search" at bounding box center [344, 313] width 46 height 23
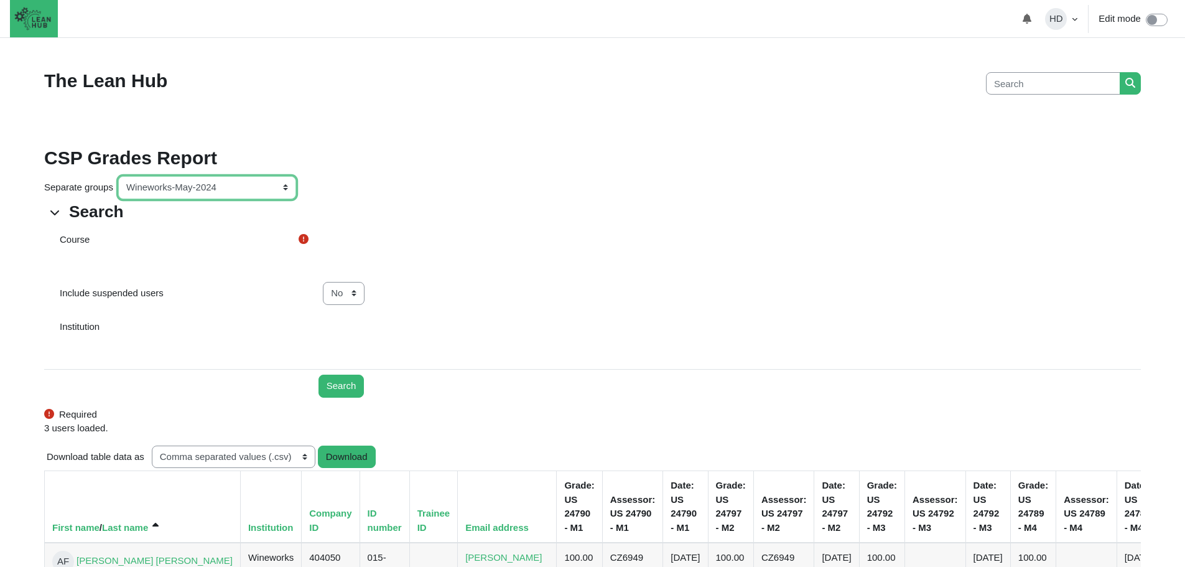
click at [283, 185] on select "All participants ANZ Pharma-Jan-2025 CapitalPrecut-Nov-2023 [PERSON_NAME]-June-…" at bounding box center [207, 187] width 178 height 23
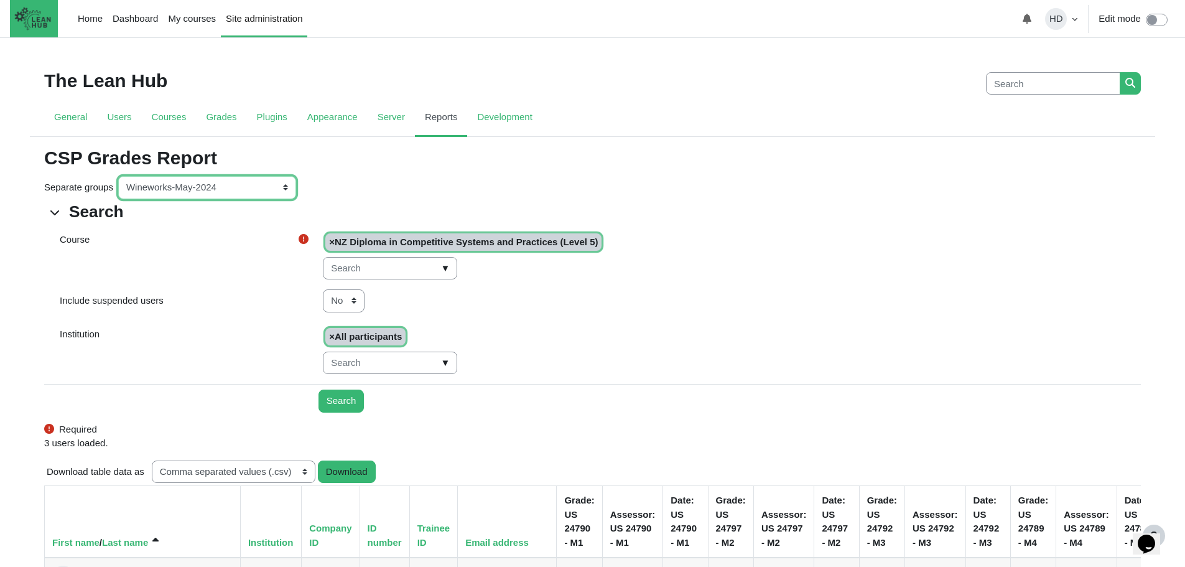
select select "0"
click at [118, 176] on select "All participants ANZ Pharma-Jan-2025 CapitalPrecut-Nov-2023 Chantal-June-2024 C…" at bounding box center [207, 187] width 178 height 23
click at [345, 402] on input "Search" at bounding box center [341, 400] width 46 height 23
click at [287, 187] on select "All participants ANZ Pharma-Jan-2025 CapitalPrecut-Nov-2023 [PERSON_NAME]-June-…" at bounding box center [207, 187] width 178 height 23
select select "0"
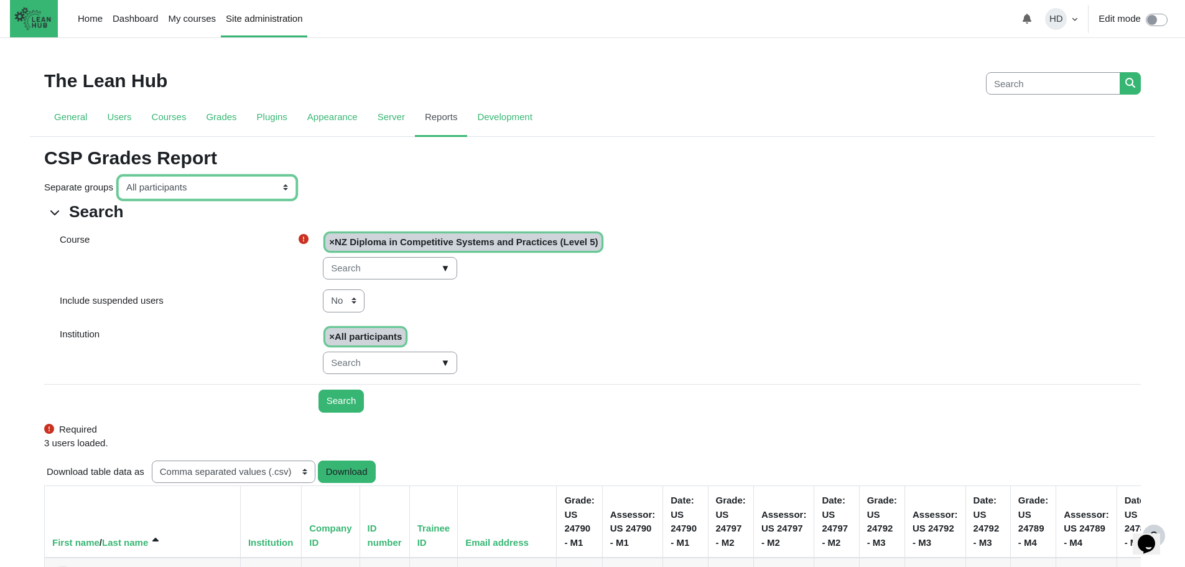
click at [118, 176] on select "All participants ANZ Pharma-Jan-2025 CapitalPrecut-Nov-2023 [PERSON_NAME]-June-…" at bounding box center [207, 187] width 178 height 23
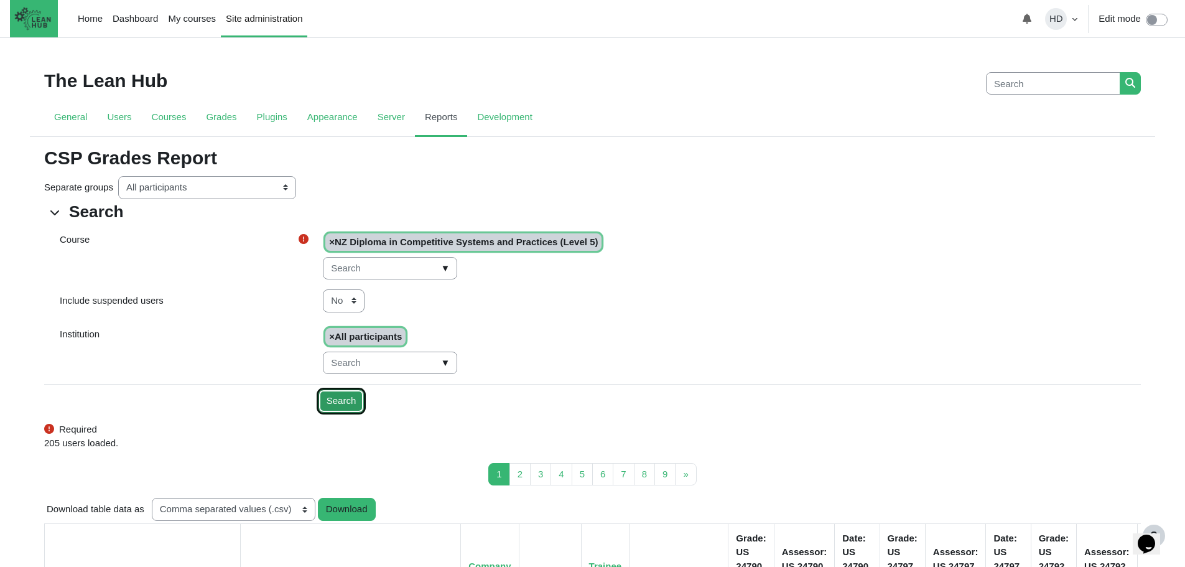
click at [343, 404] on input "Search" at bounding box center [341, 400] width 46 height 23
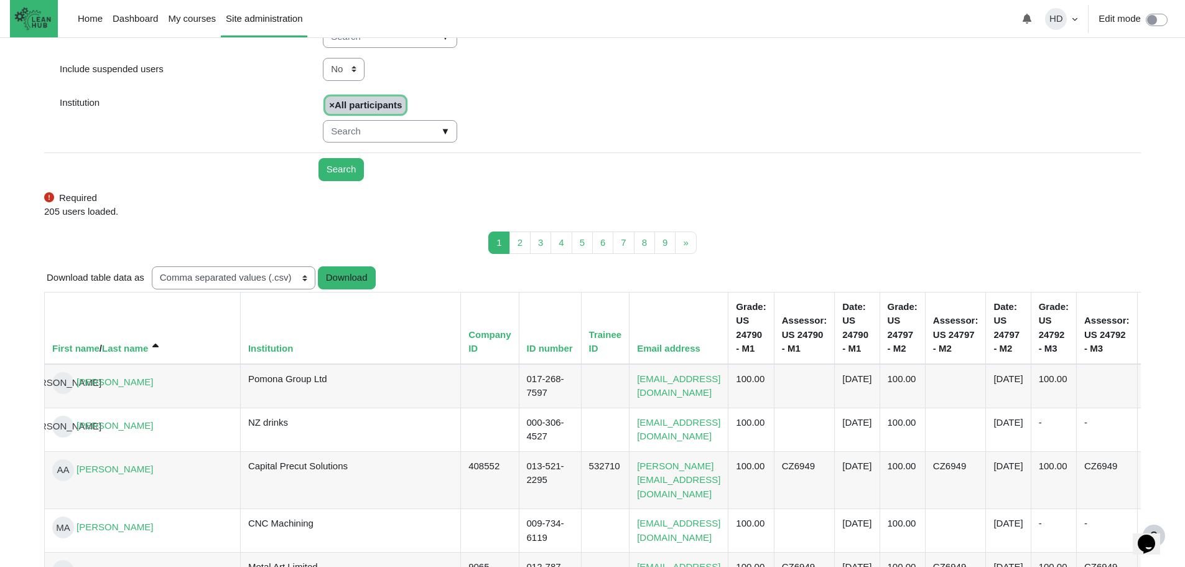
scroll to position [188, 0]
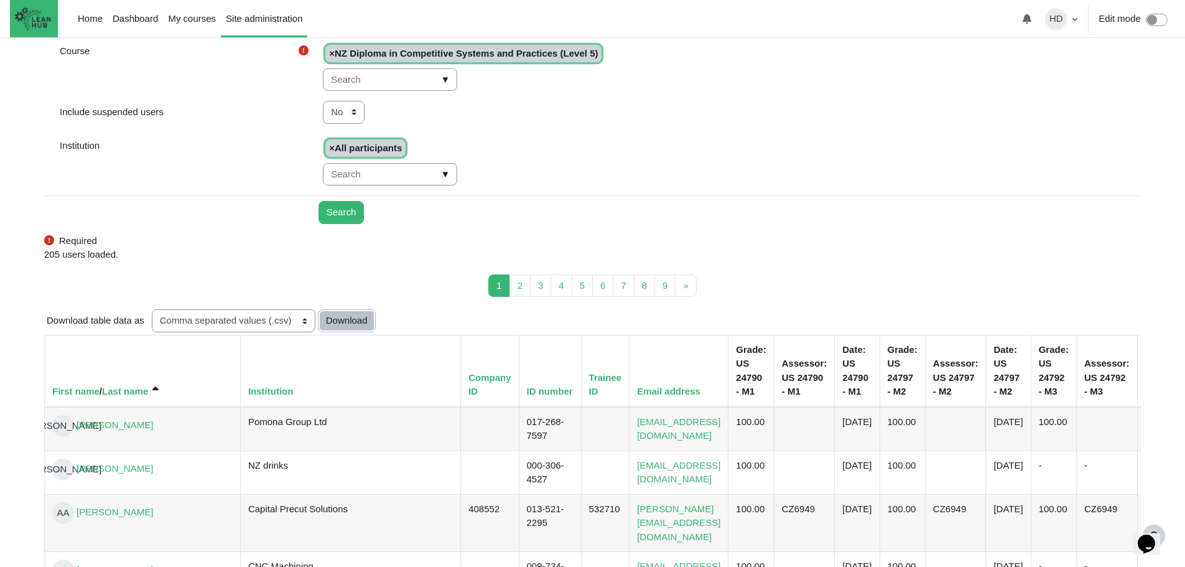
click at [356, 326] on button "Download" at bounding box center [347, 320] width 58 height 23
